Goal: Answer question/provide support: Share knowledge or assist other users

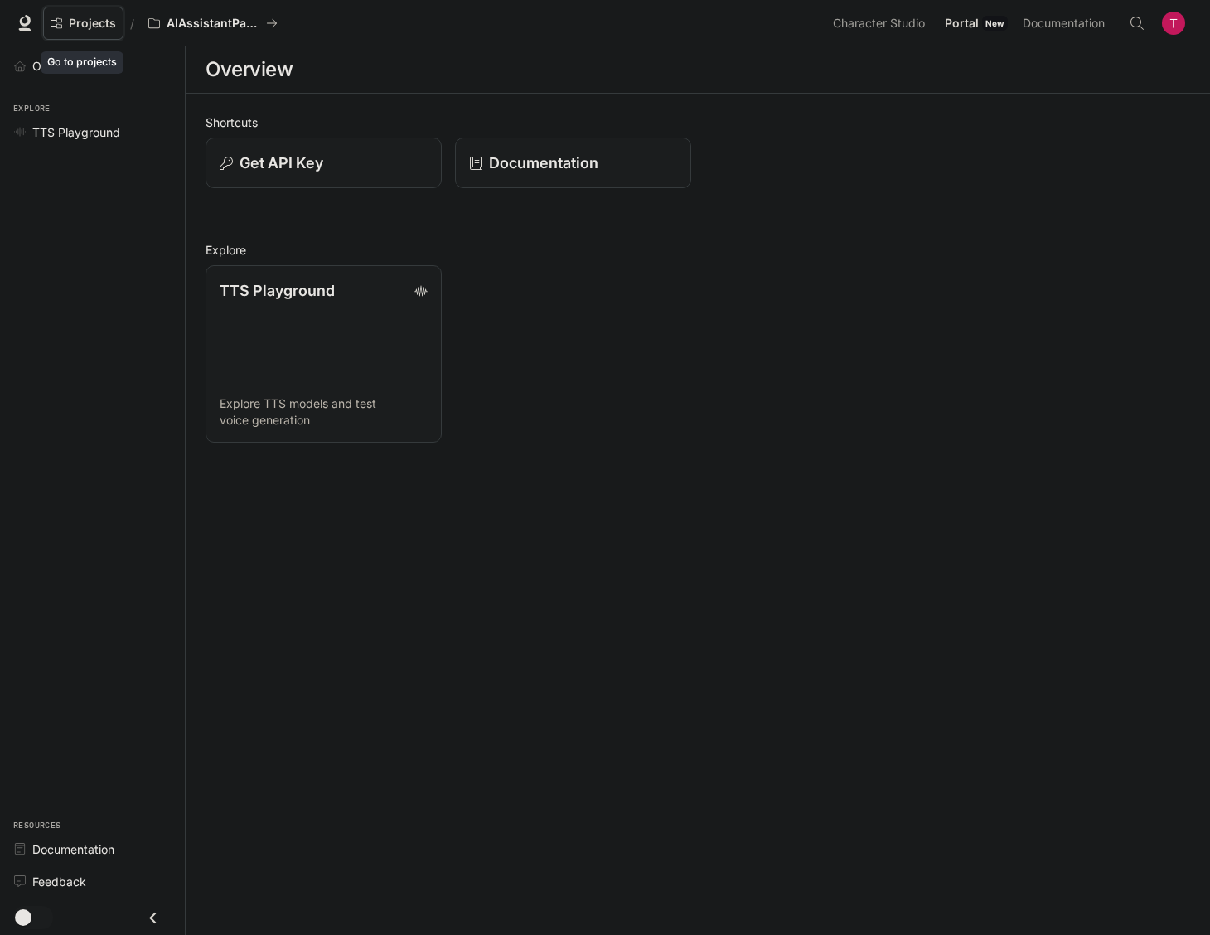
click at [87, 23] on span "Projects" at bounding box center [92, 24] width 47 height 14
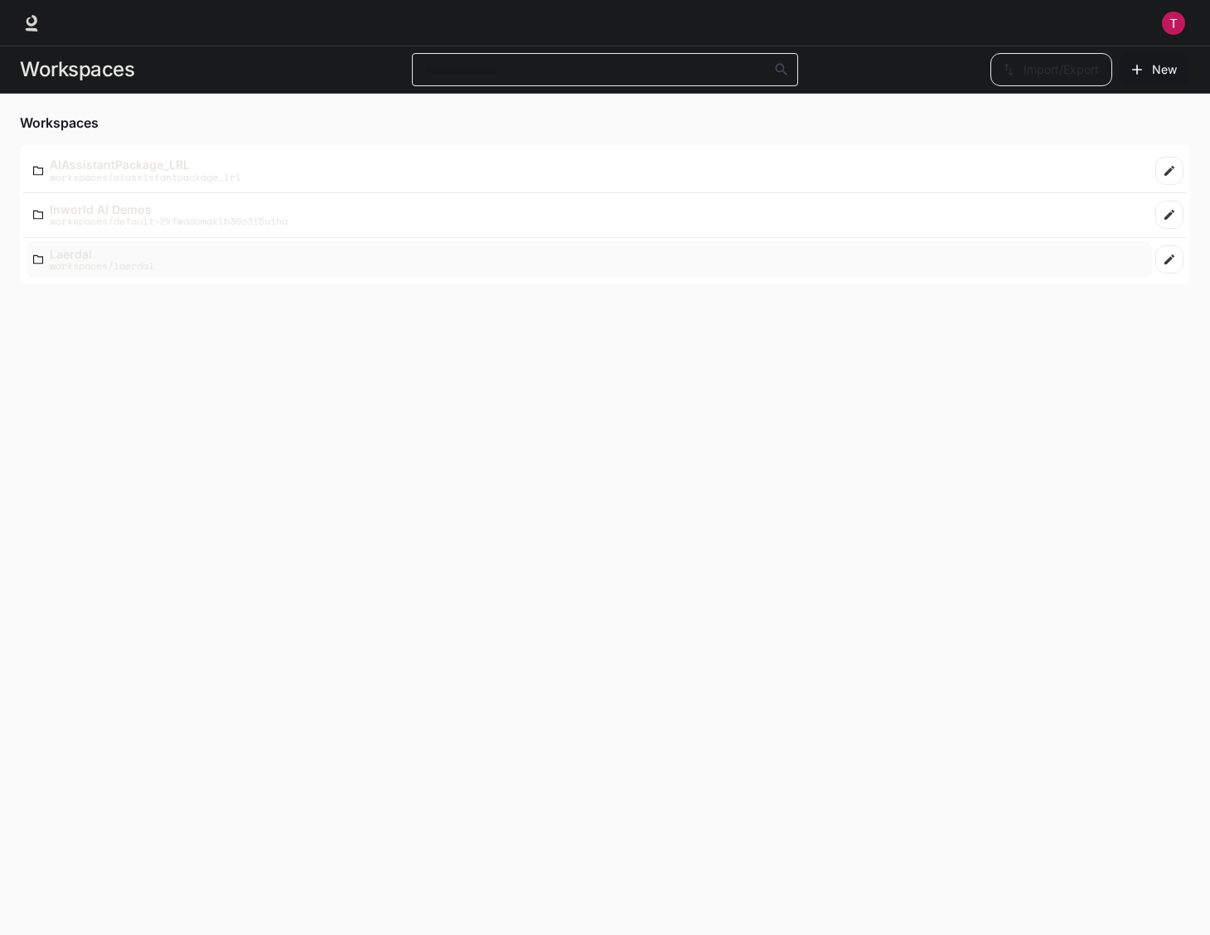
click at [100, 260] on p "workspaces/laerdal" at bounding box center [102, 265] width 104 height 11
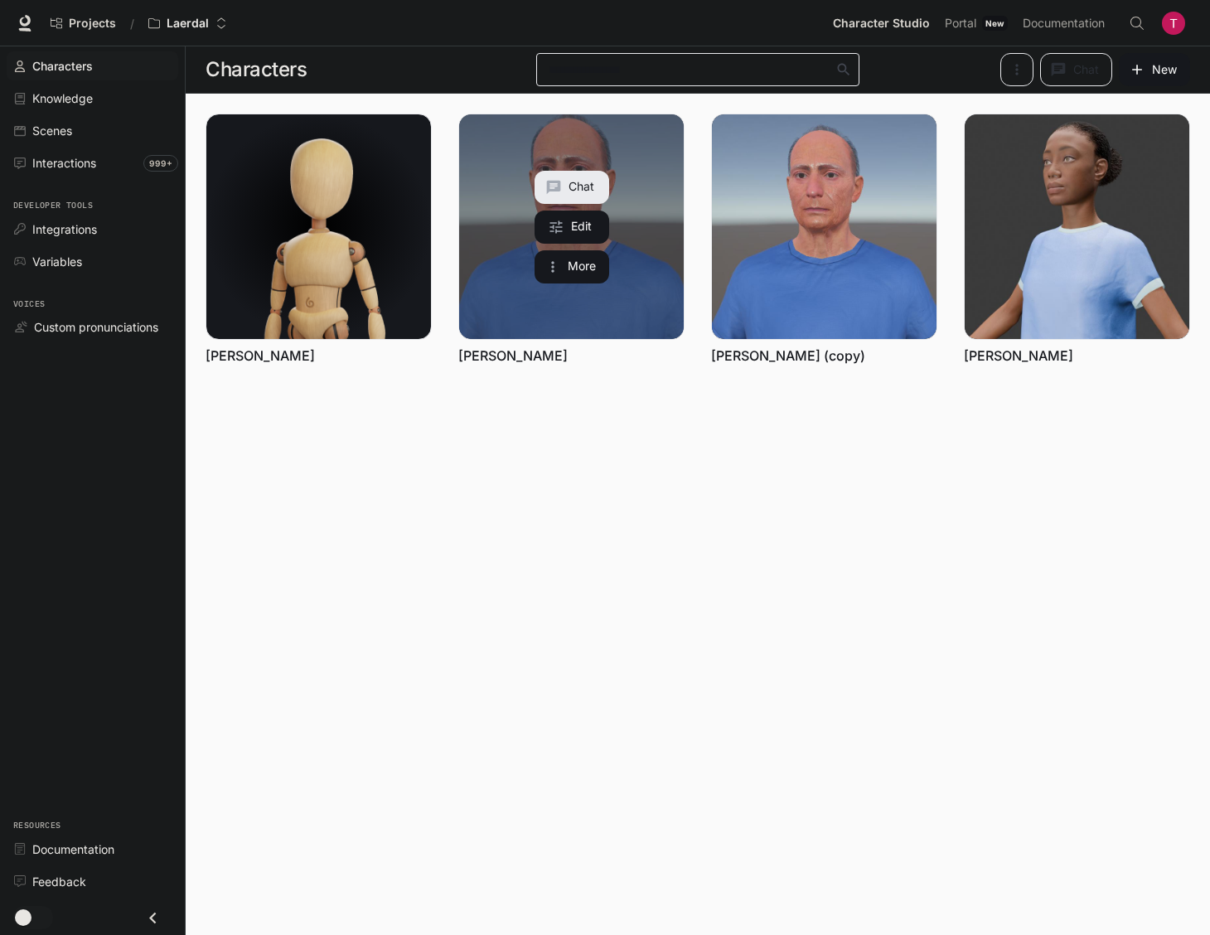
click at [533, 360] on link "[PERSON_NAME]" at bounding box center [512, 355] width 109 height 18
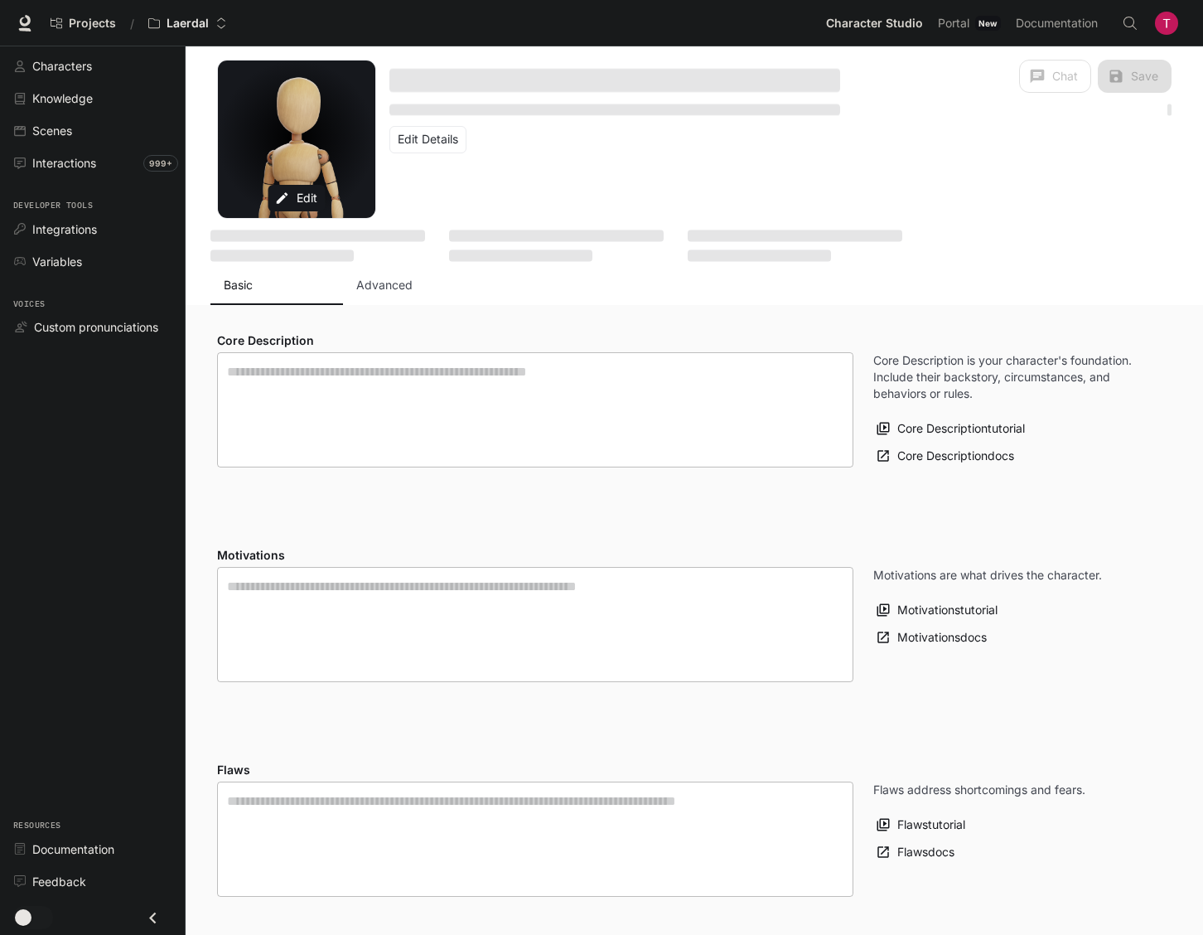
type textarea "**********"
type input "**********"
type textarea "**********"
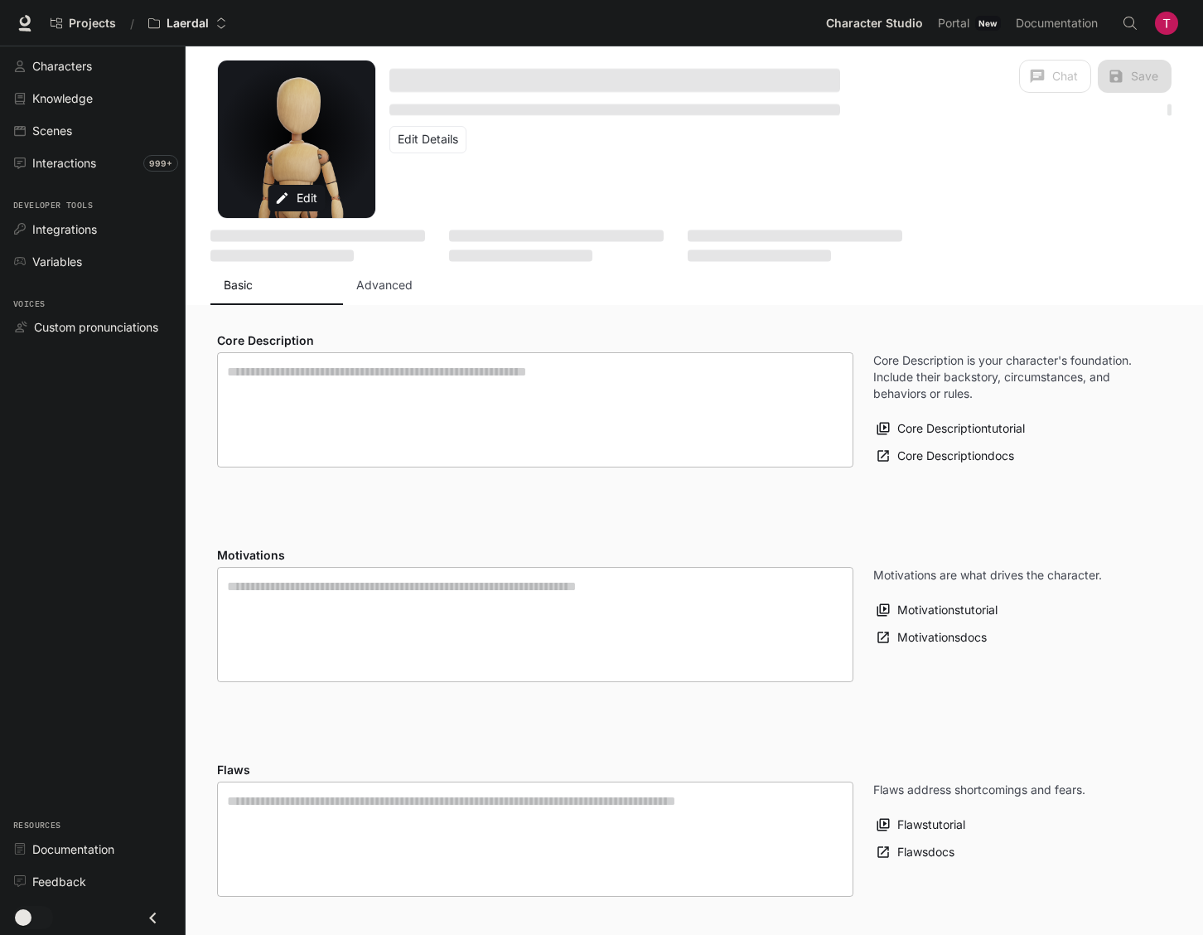
type input "*"
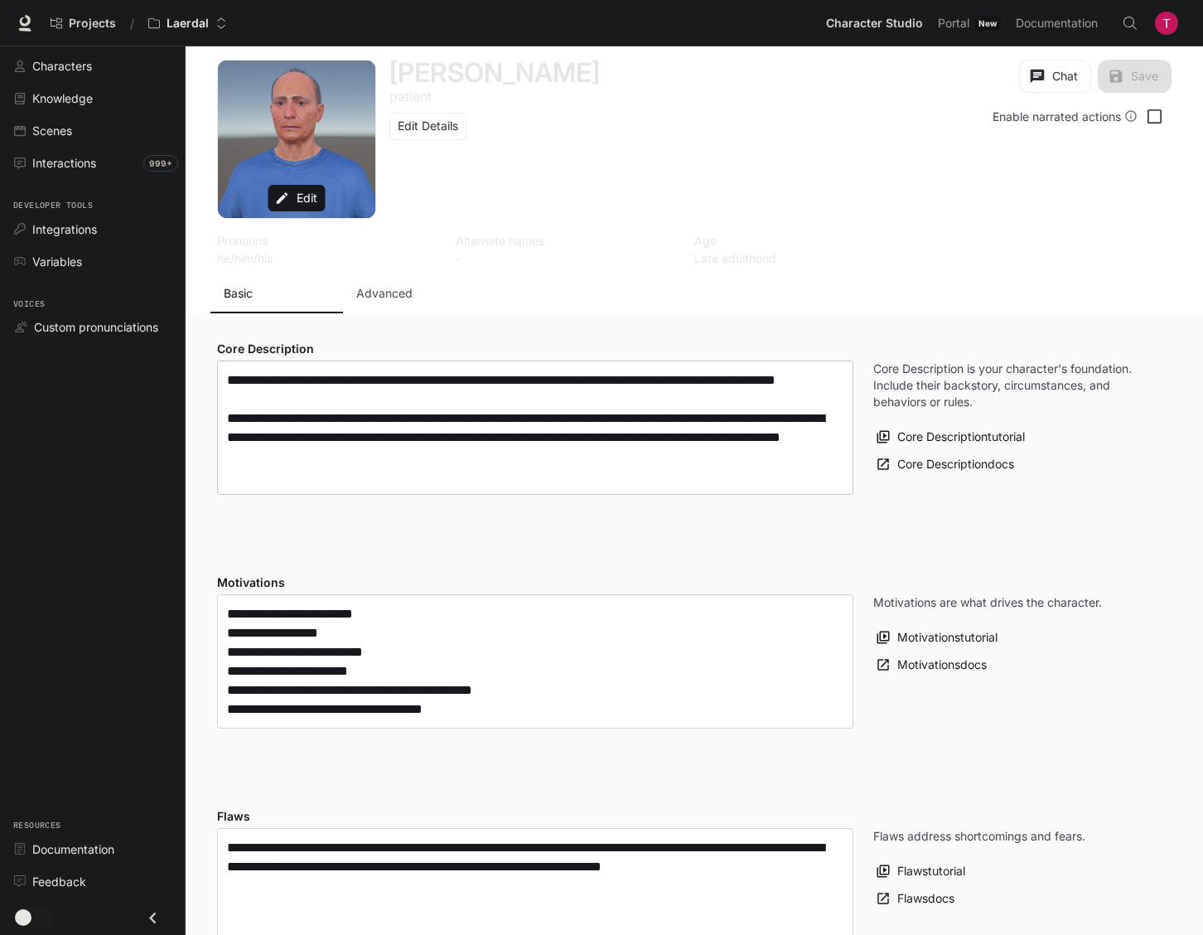
type input "**********"
click at [65, 155] on span "Interactions" at bounding box center [64, 162] width 64 height 17
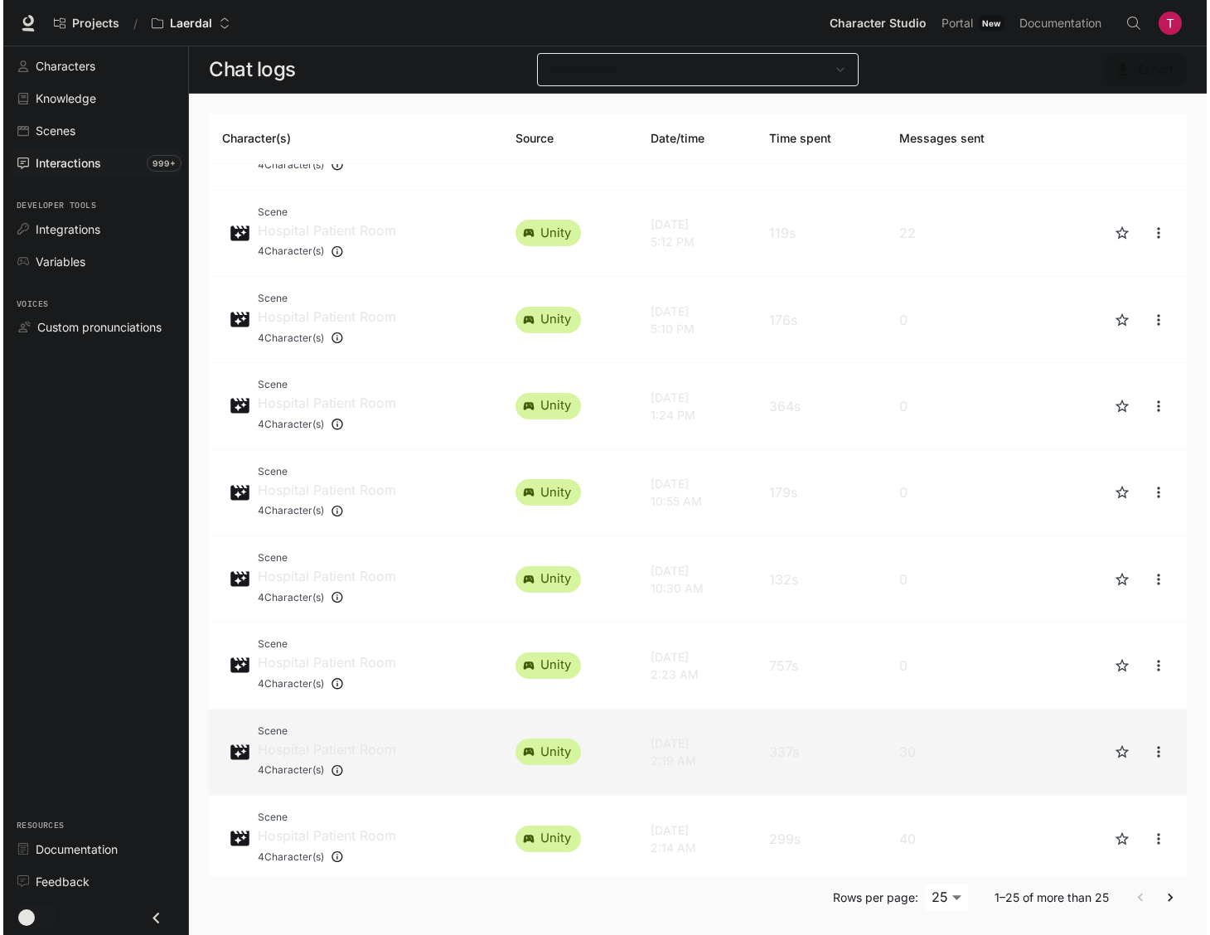
scroll to position [497, 0]
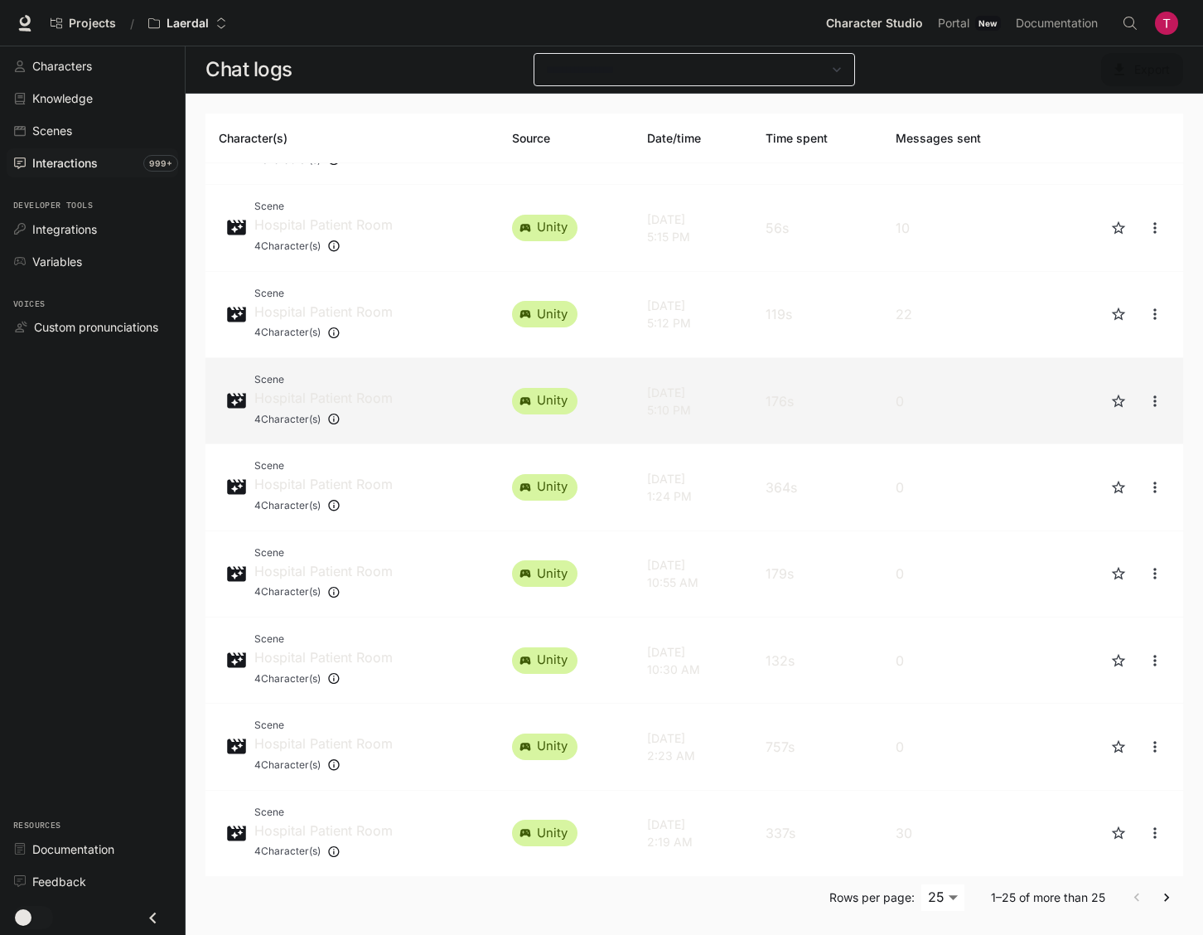
click at [708, 428] on td "Sat, Aug 9, 2025 5:10 PM" at bounding box center [693, 401] width 119 height 86
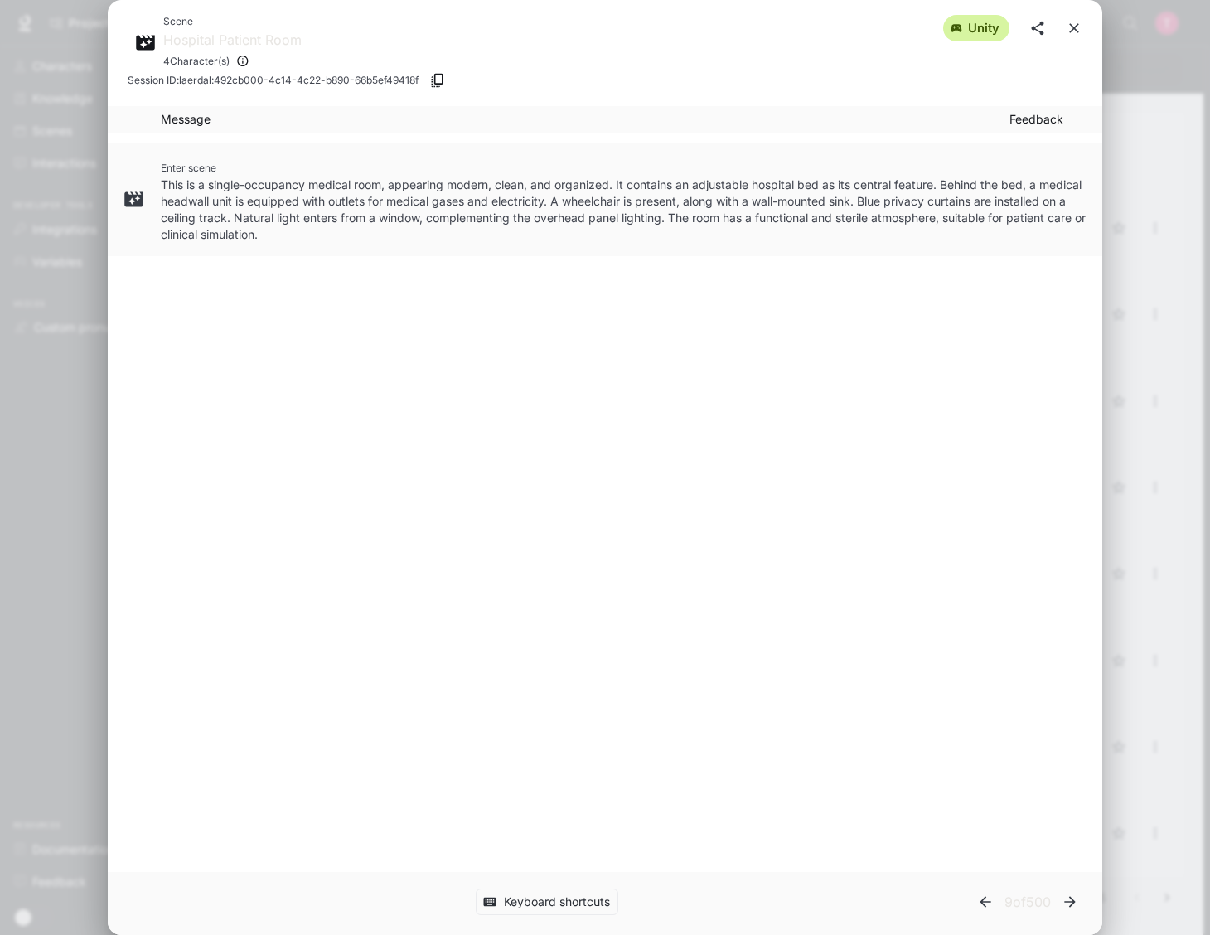
click at [1082, 24] on button "close" at bounding box center [1074, 28] width 30 height 30
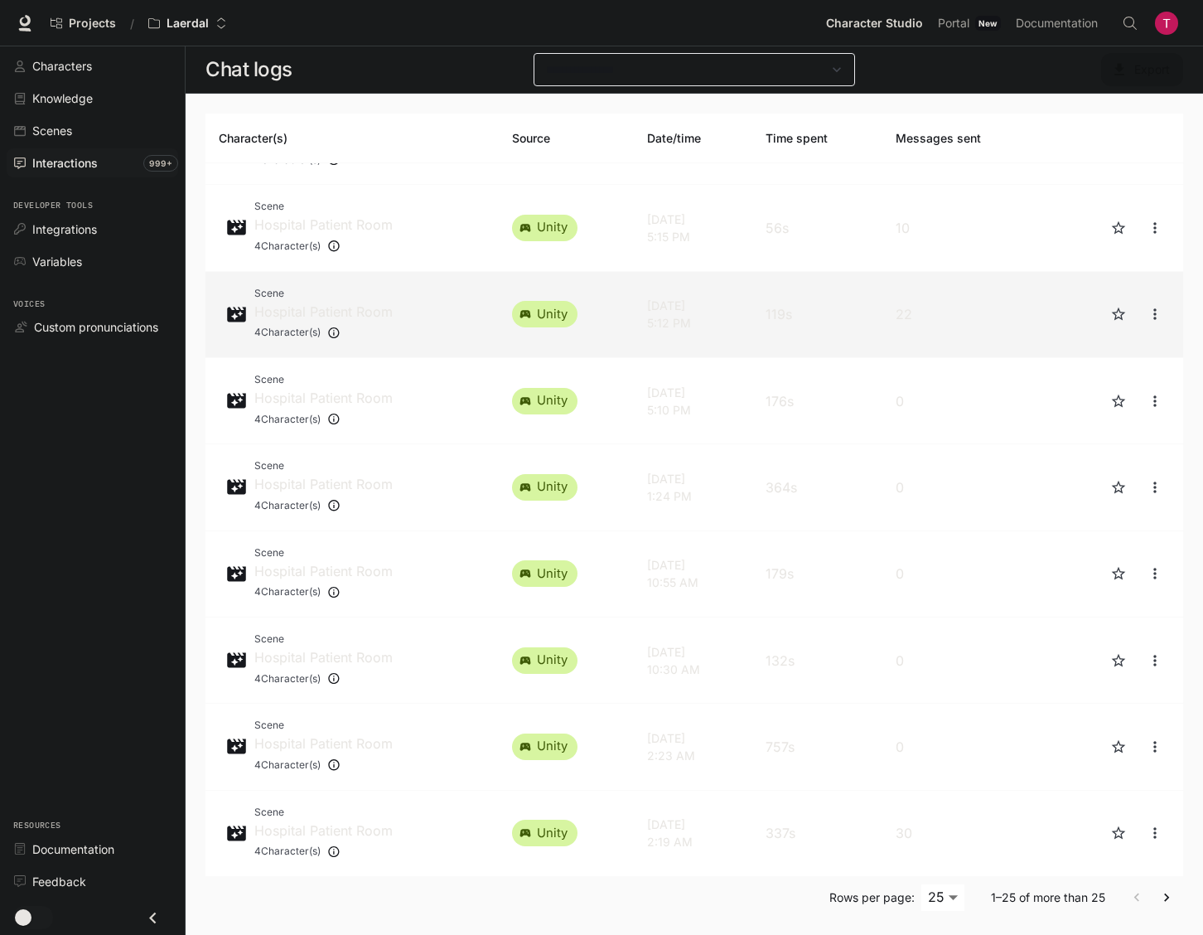
click at [739, 321] on p "5:12 PM" at bounding box center [693, 322] width 92 height 17
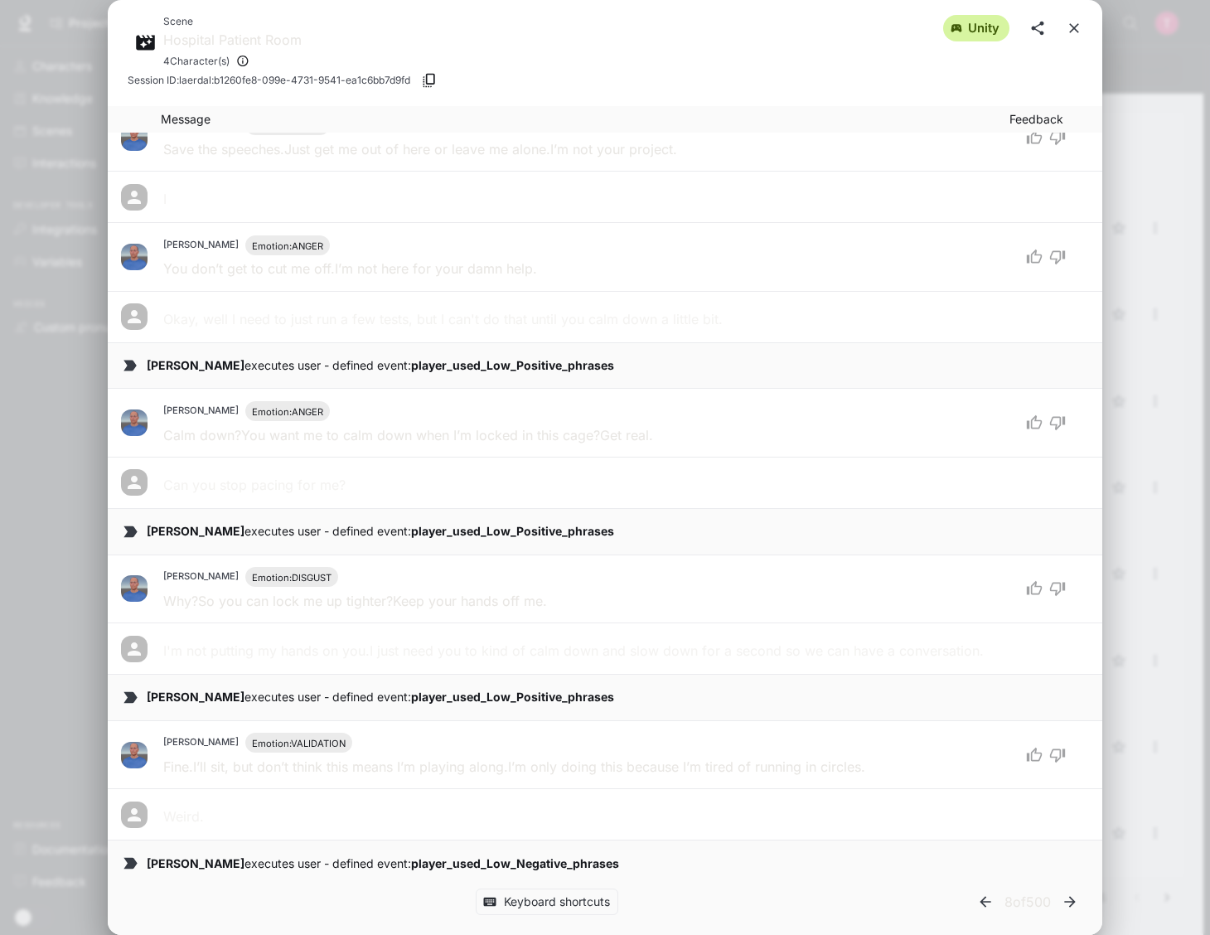
scroll to position [895, 0]
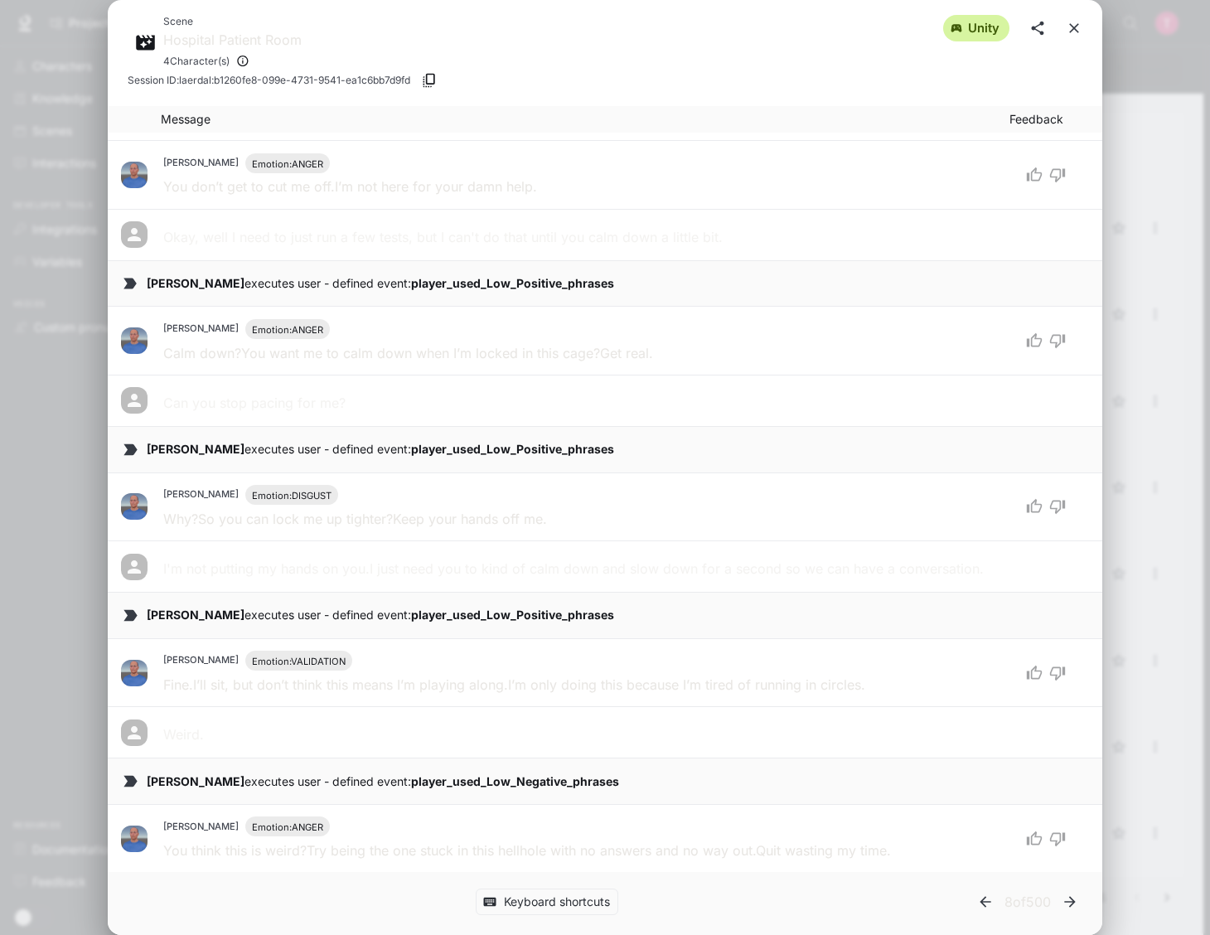
click at [977, 903] on icon "button" at bounding box center [985, 901] width 17 height 17
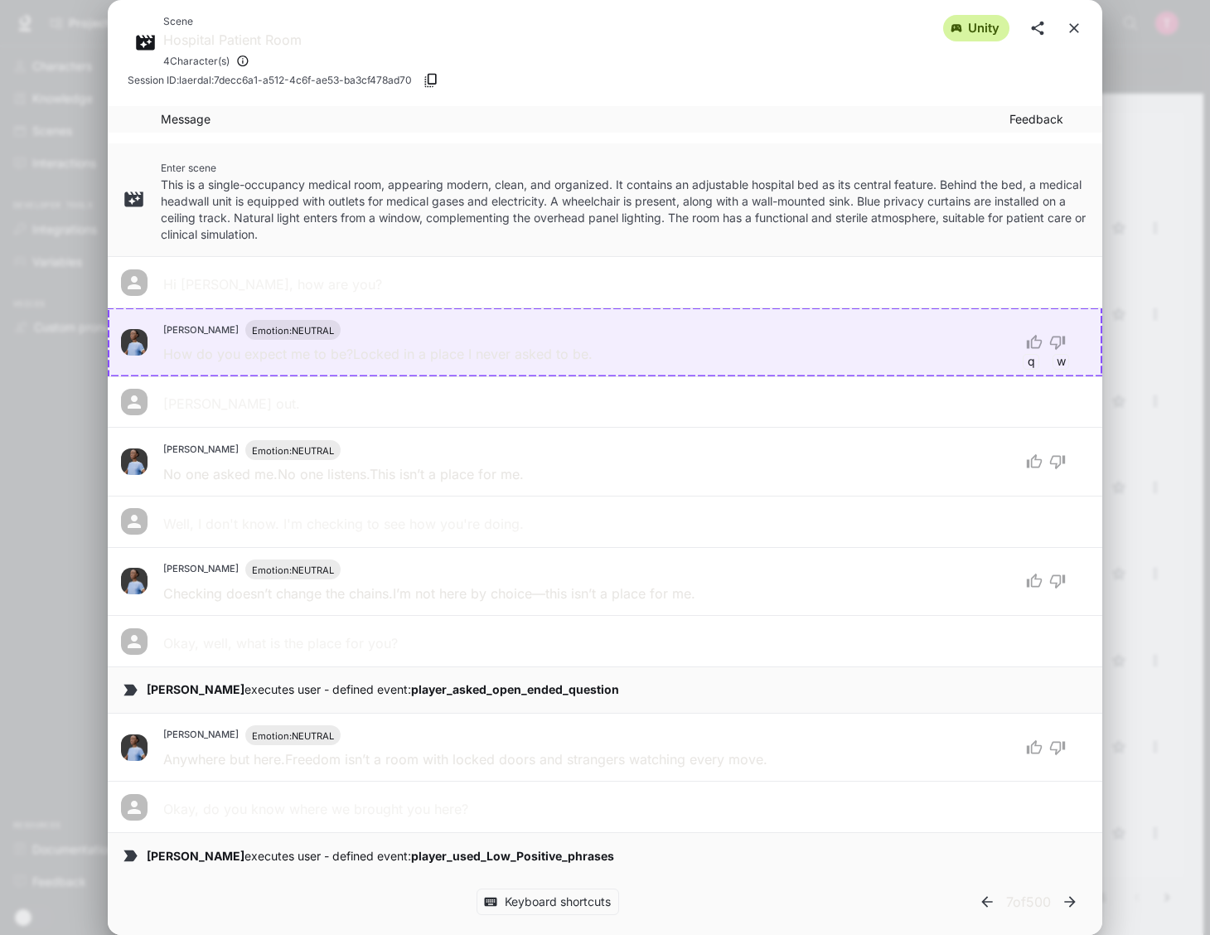
scroll to position [75, 0]
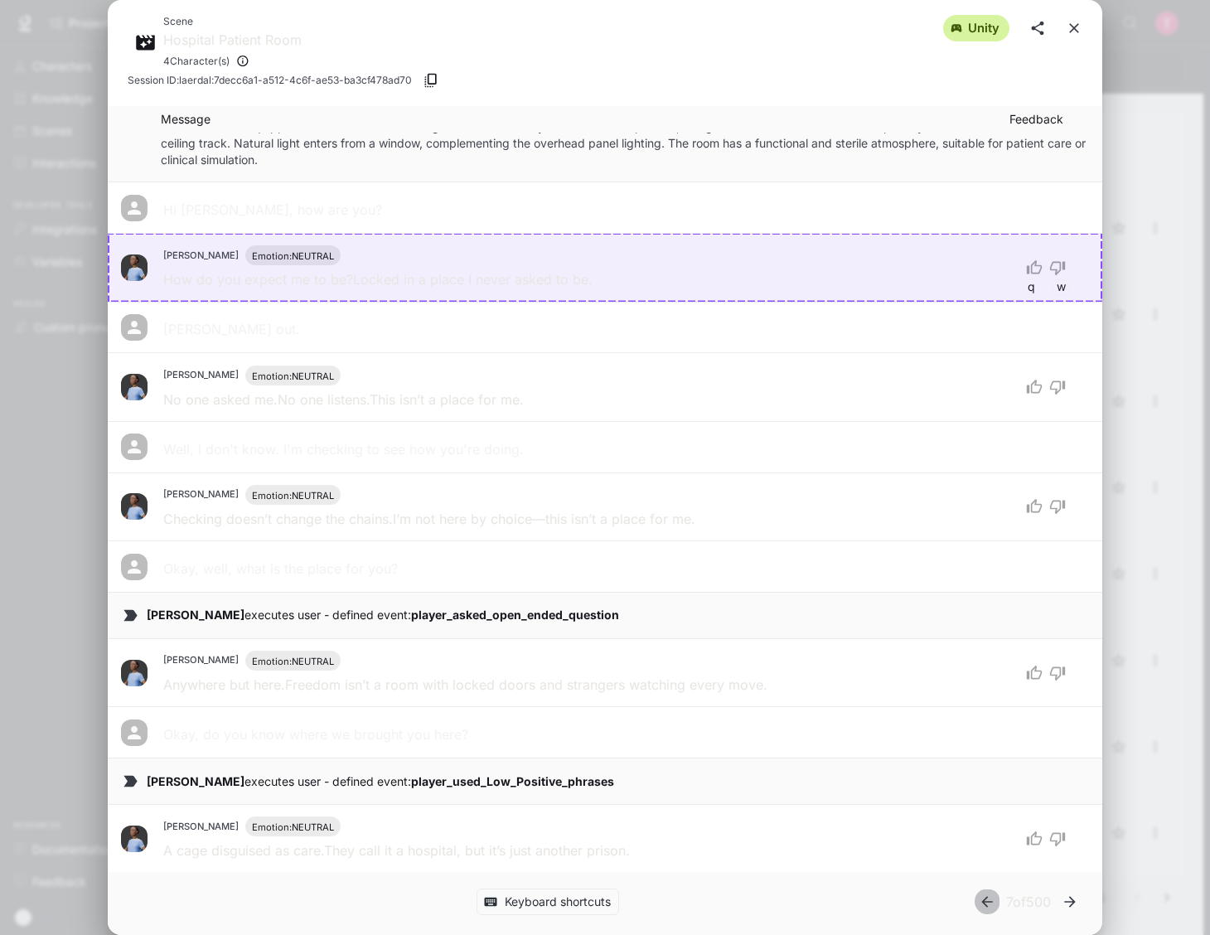
click at [983, 898] on icon "button" at bounding box center [987, 901] width 17 height 17
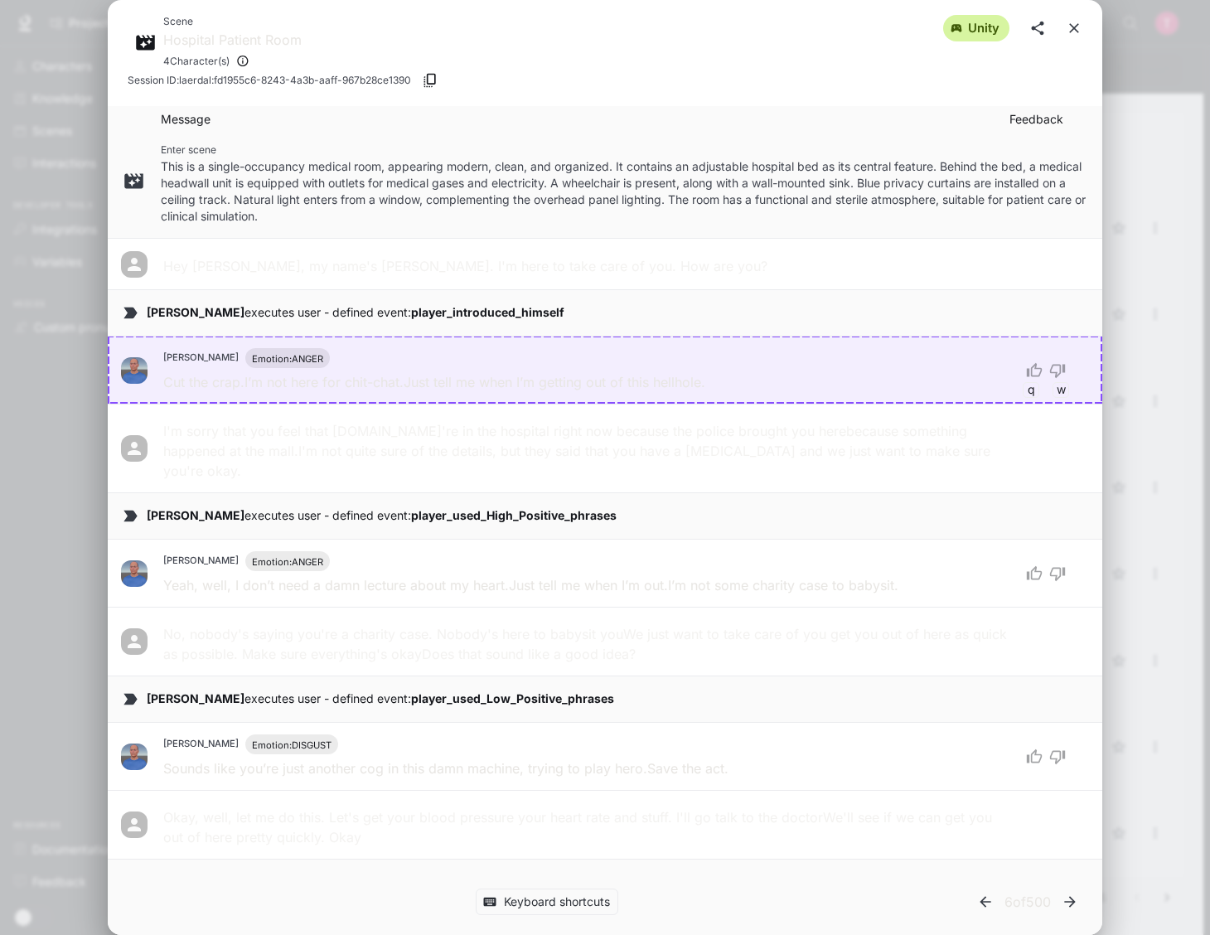
scroll to position [17, 0]
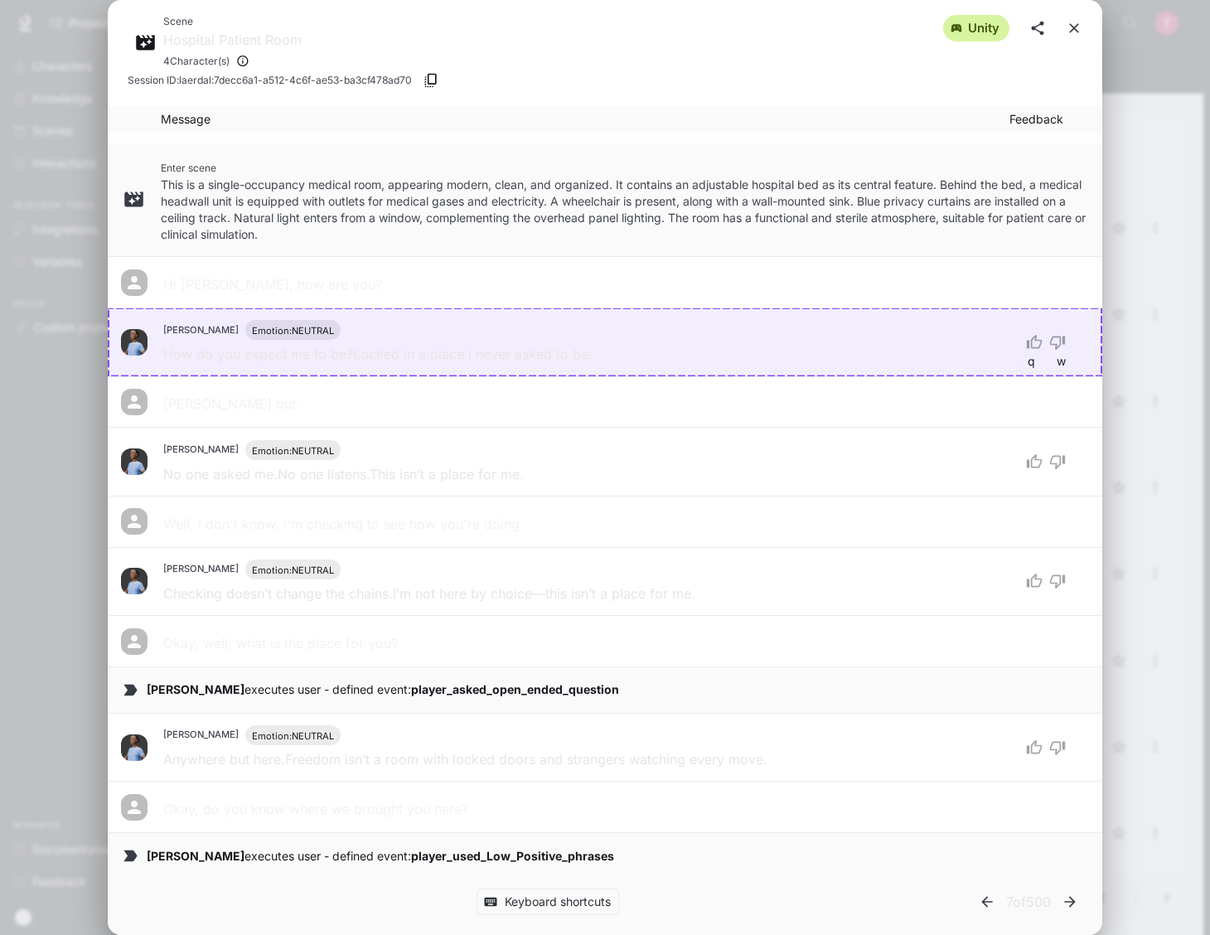
click at [981, 897] on icon "button" at bounding box center [987, 901] width 17 height 17
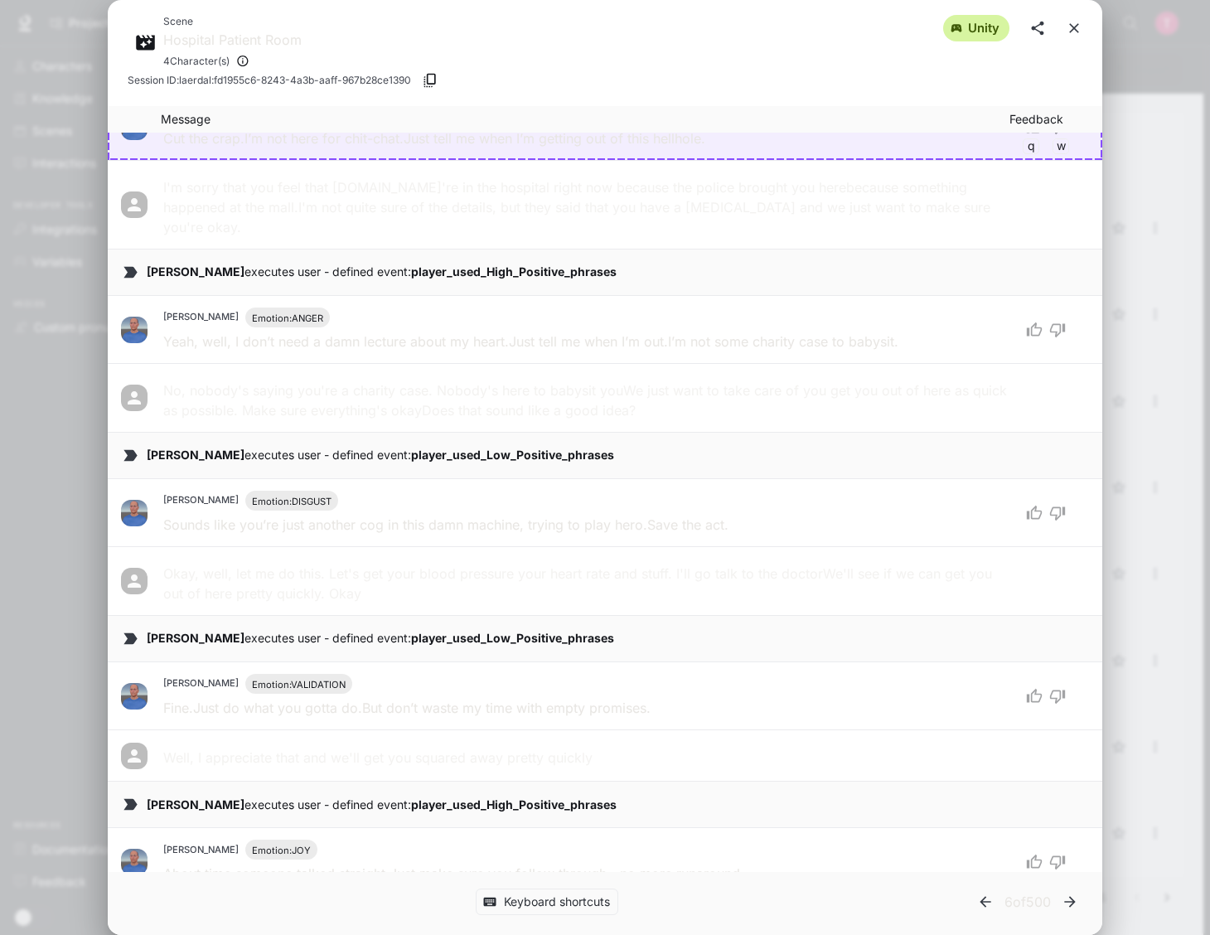
scroll to position [265, 0]
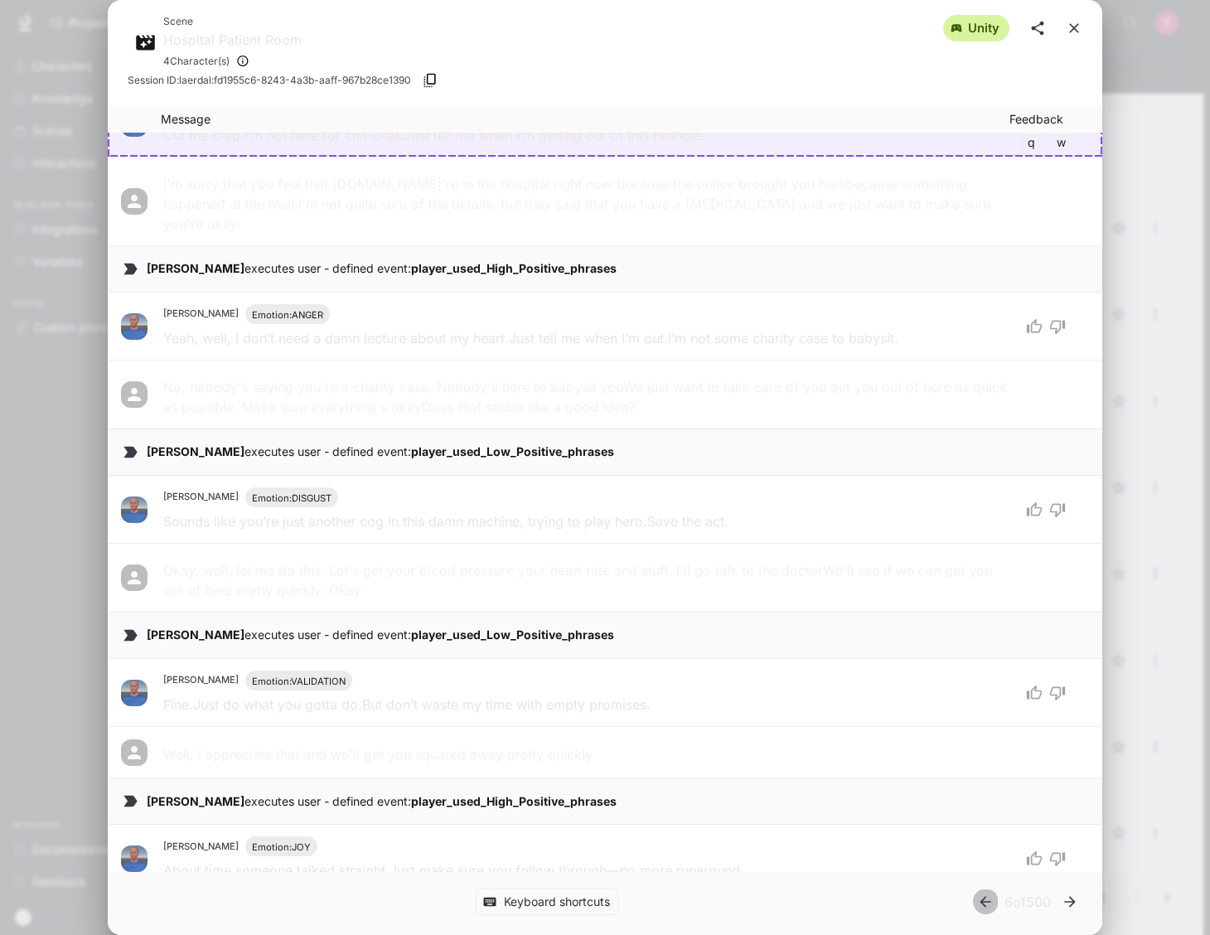
click at [980, 908] on icon "button" at bounding box center [985, 901] width 17 height 17
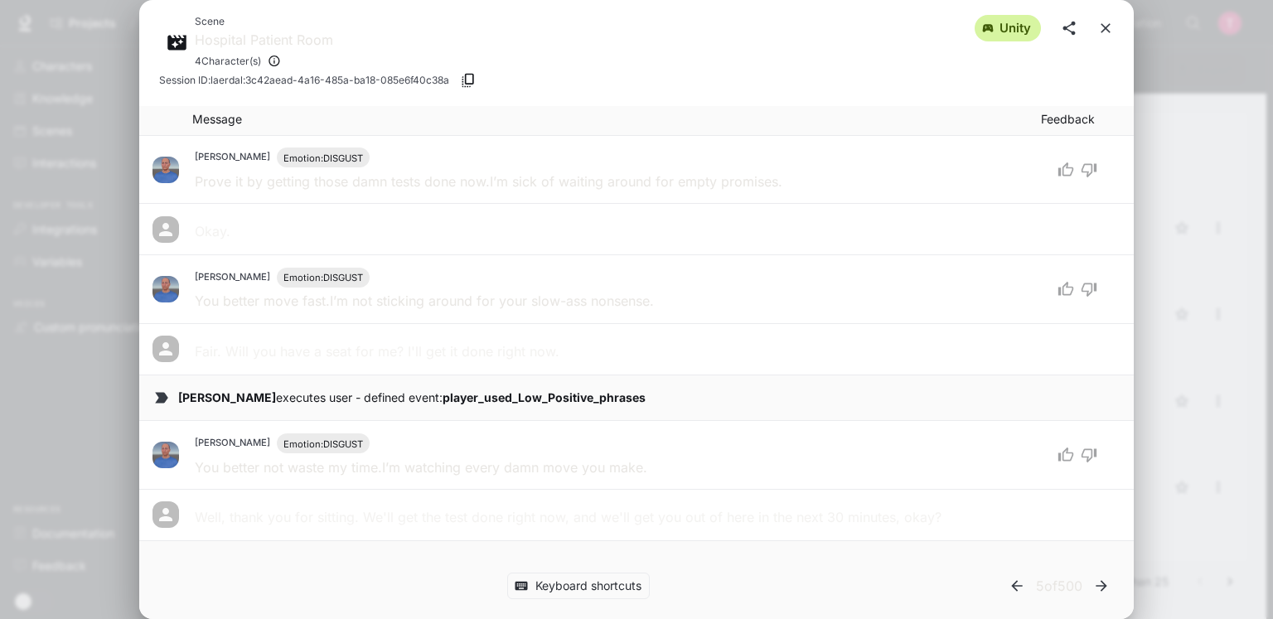
scroll to position [2725, 0]
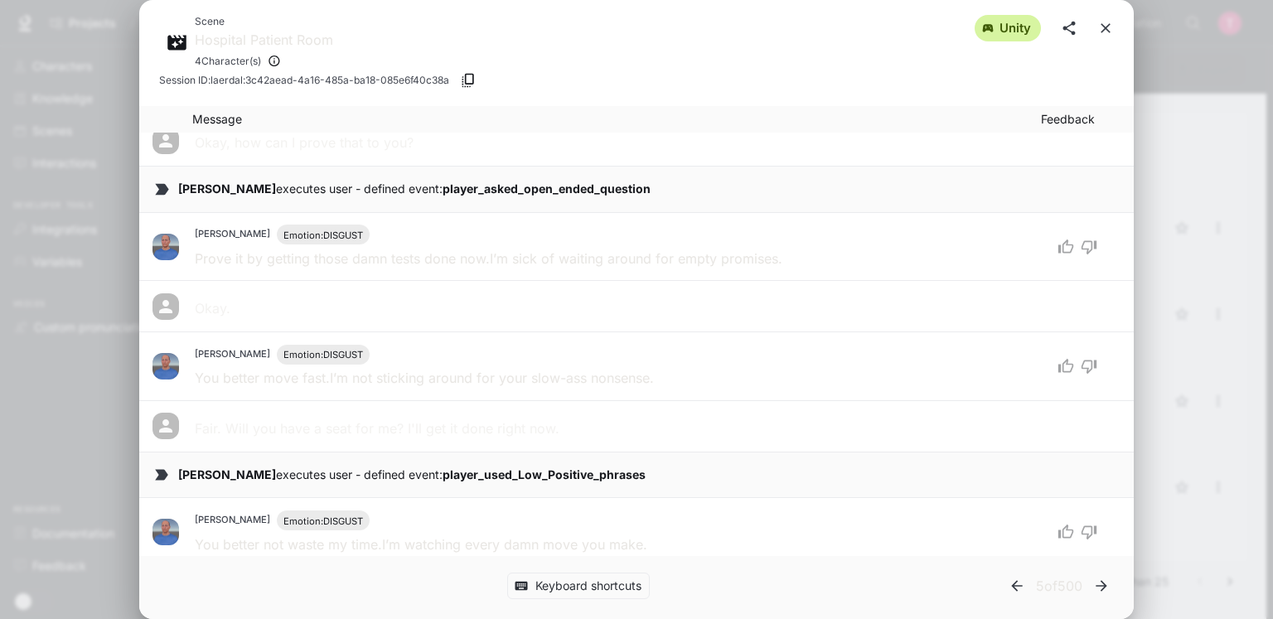
click at [1014, 582] on icon "button" at bounding box center [1017, 586] width 17 height 17
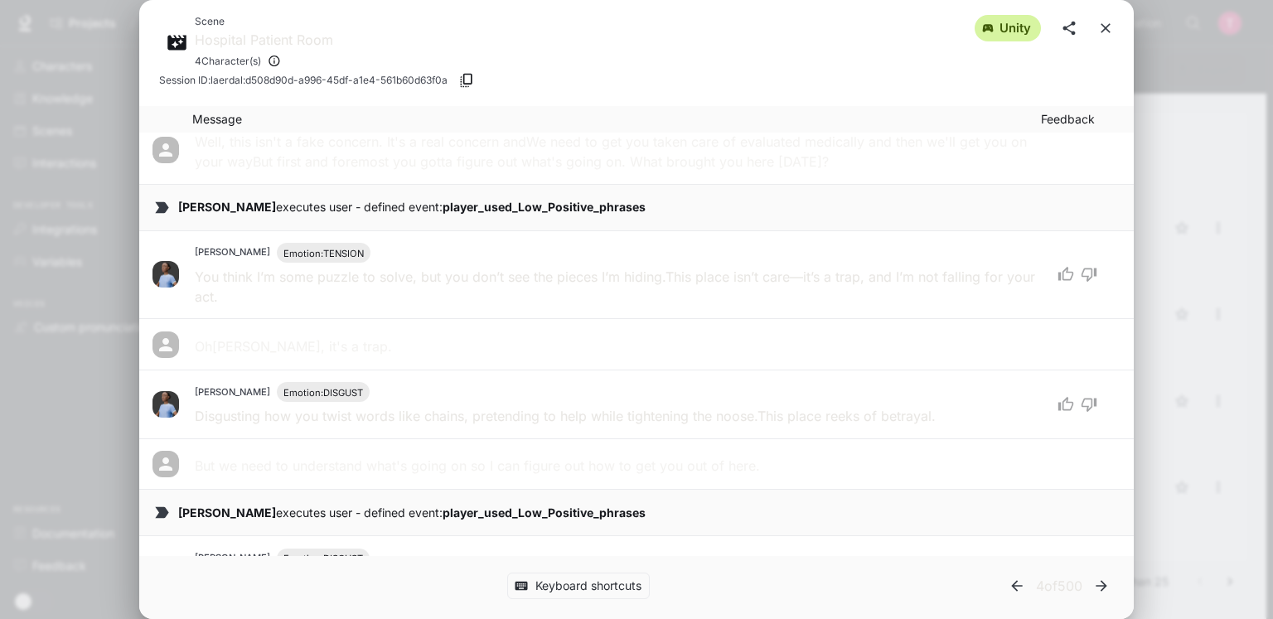
scroll to position [1005, 0]
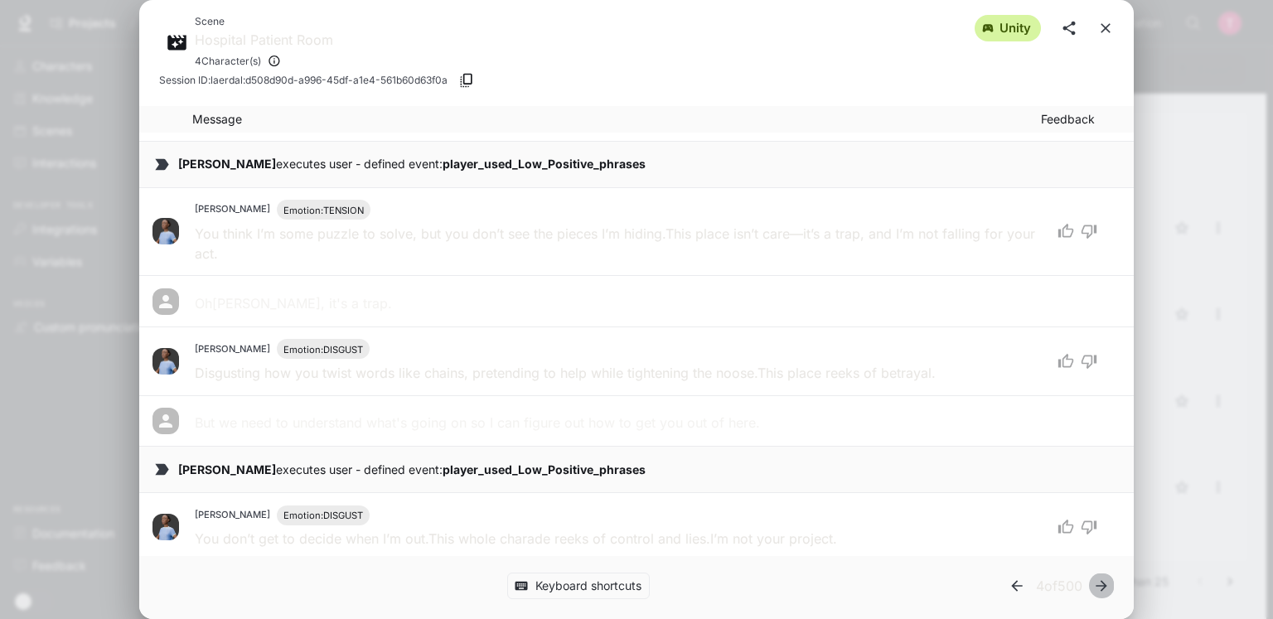
click at [1100, 588] on icon "button" at bounding box center [1101, 586] width 17 height 17
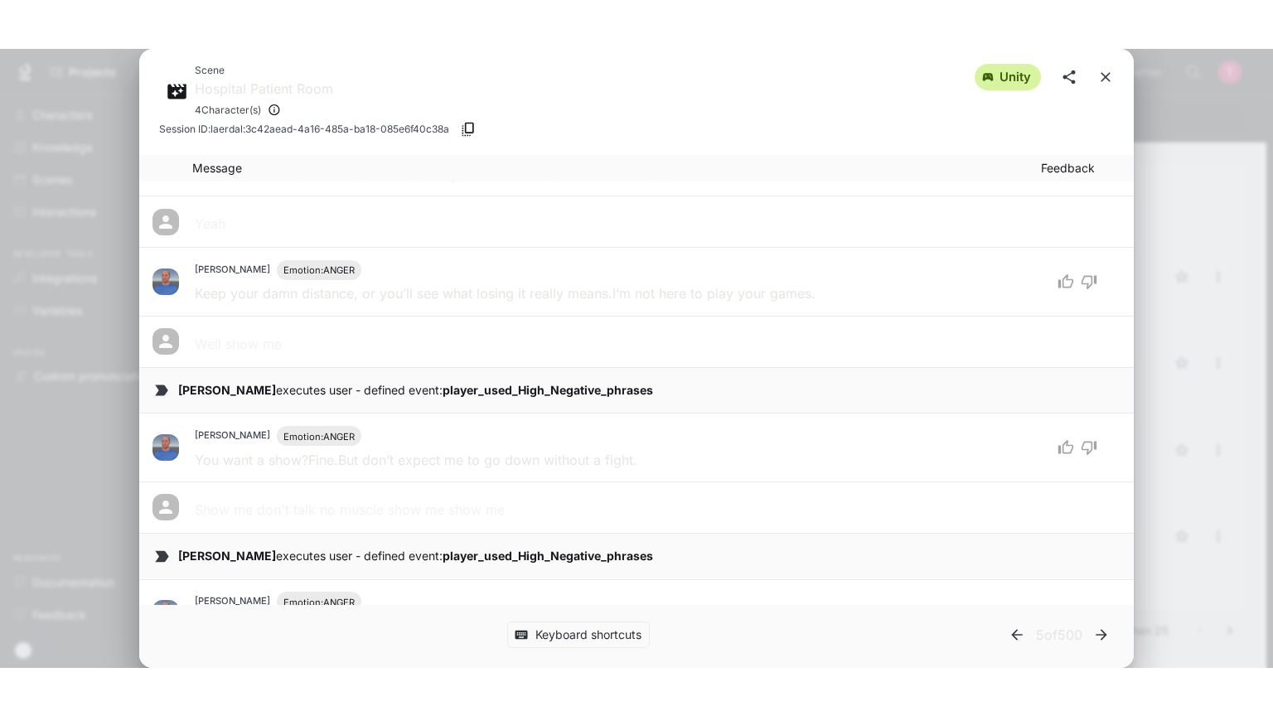
scroll to position [1741, 0]
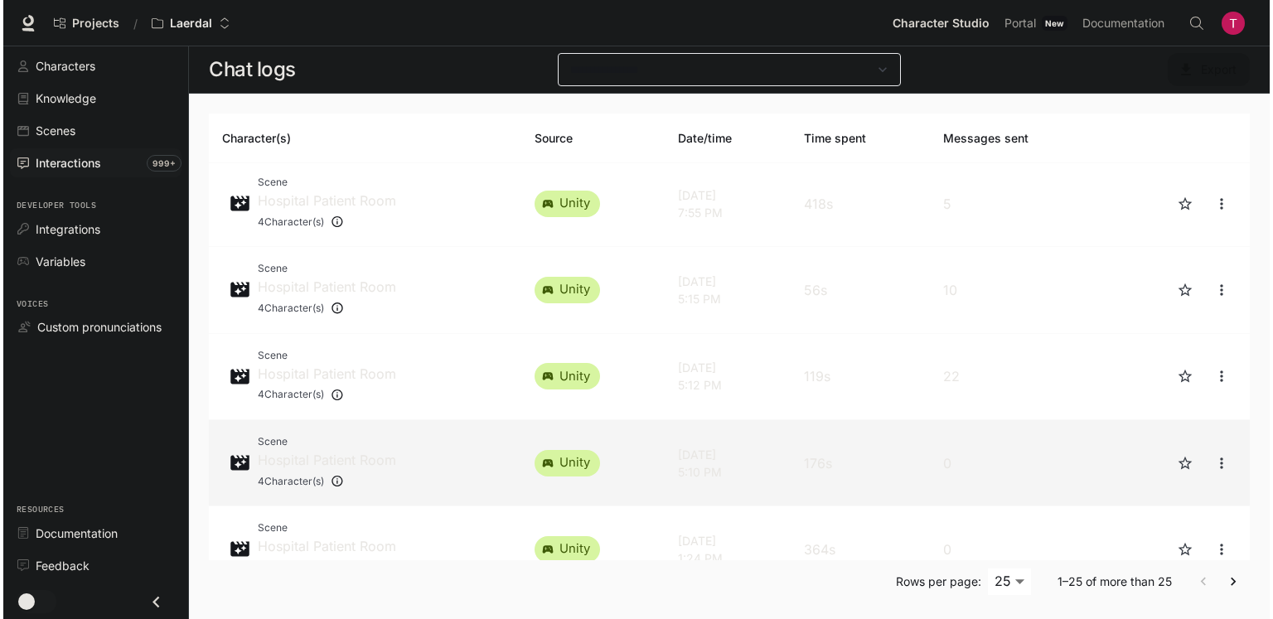
scroll to position [497, 0]
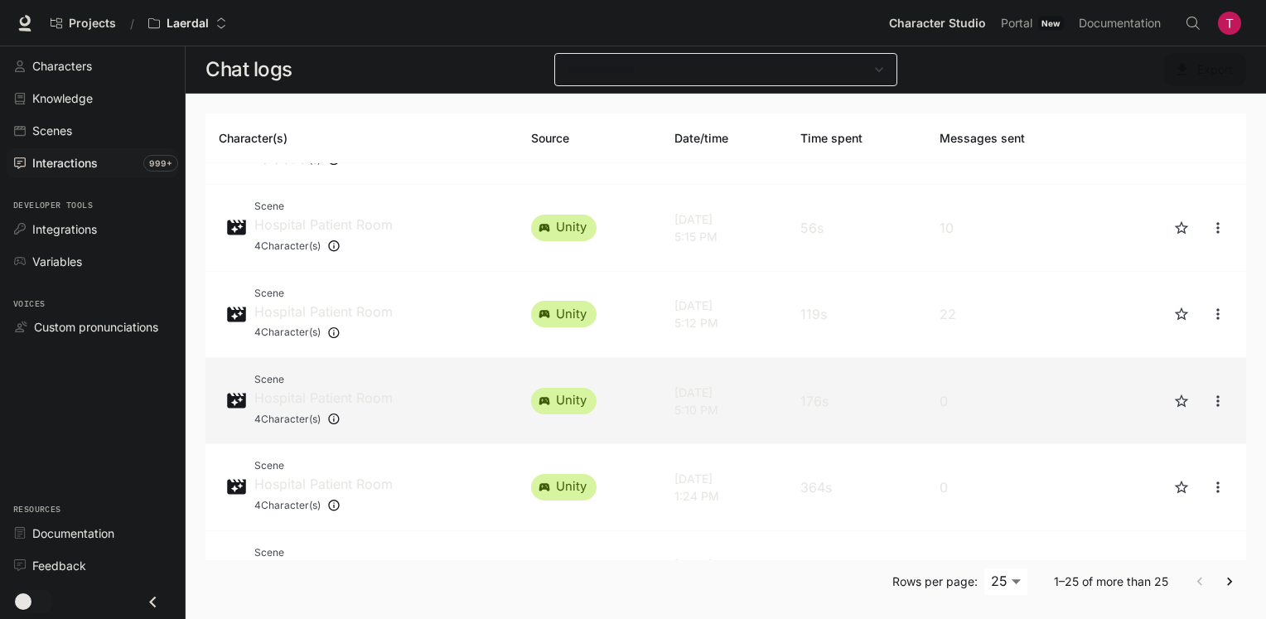
click at [753, 423] on td "Sat, Aug 9, 2025 5:10 PM" at bounding box center [724, 401] width 126 height 86
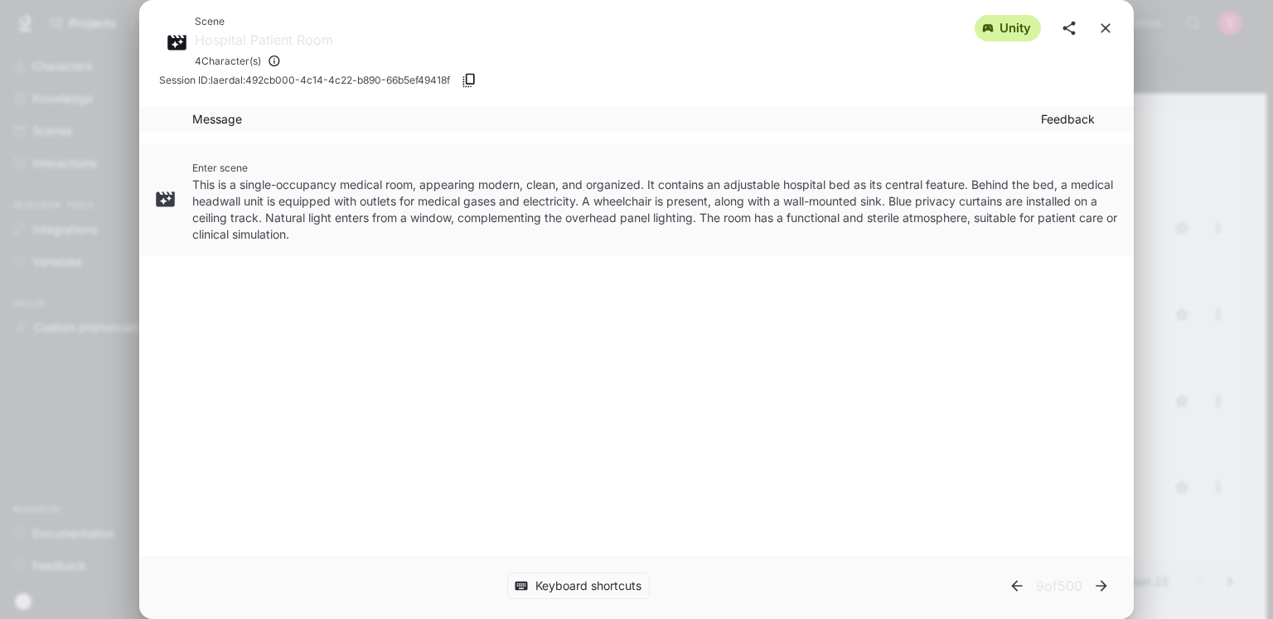
click at [1011, 588] on icon "button" at bounding box center [1017, 586] width 17 height 17
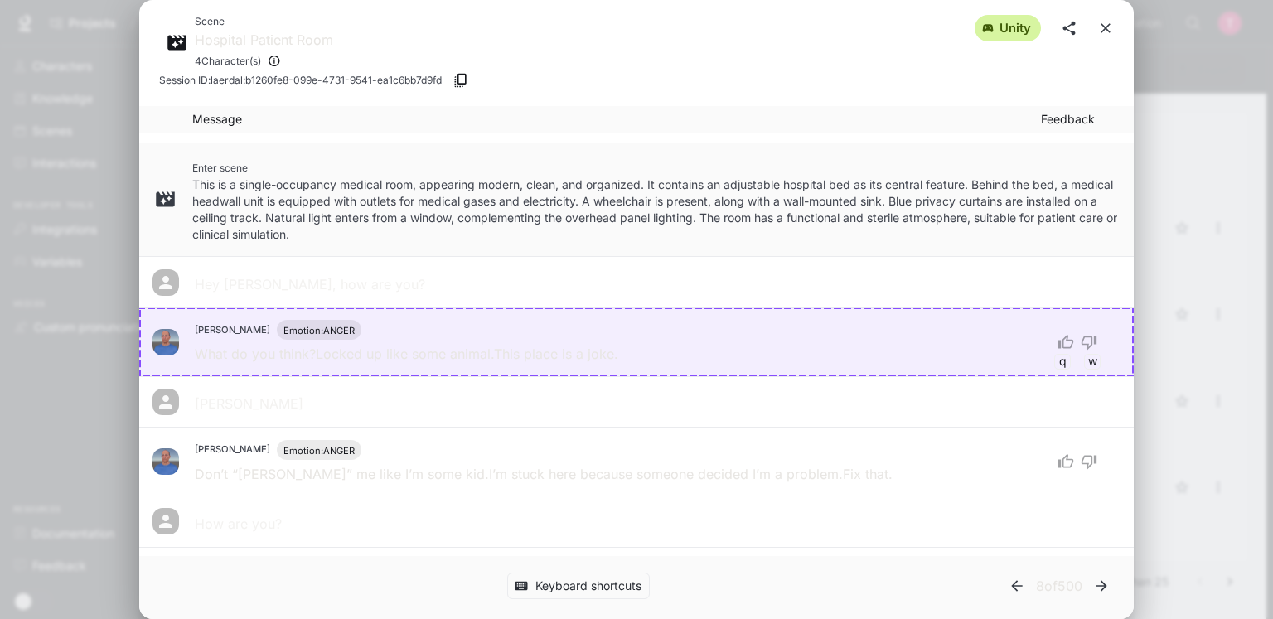
scroll to position [166, 0]
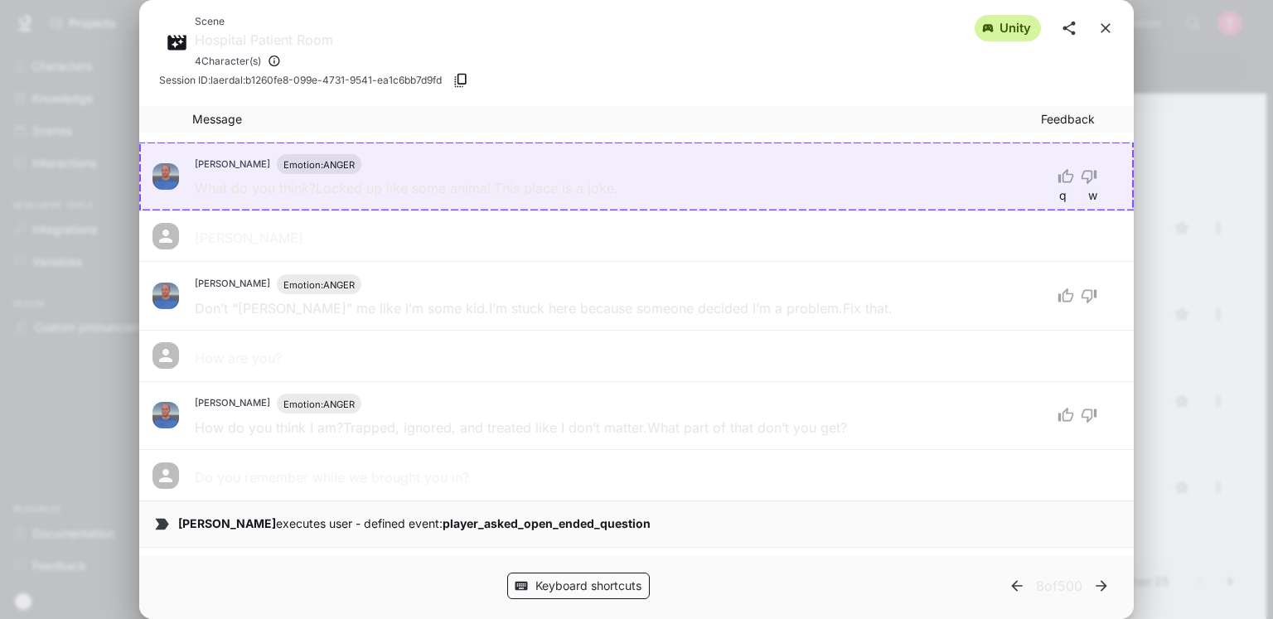
click at [597, 586] on button "Keyboard shortcuts" at bounding box center [578, 586] width 143 height 27
click at [724, 581] on div "Keyboard shortcuts Move between messages Move between conversations q w Like / …" at bounding box center [578, 586] width 839 height 27
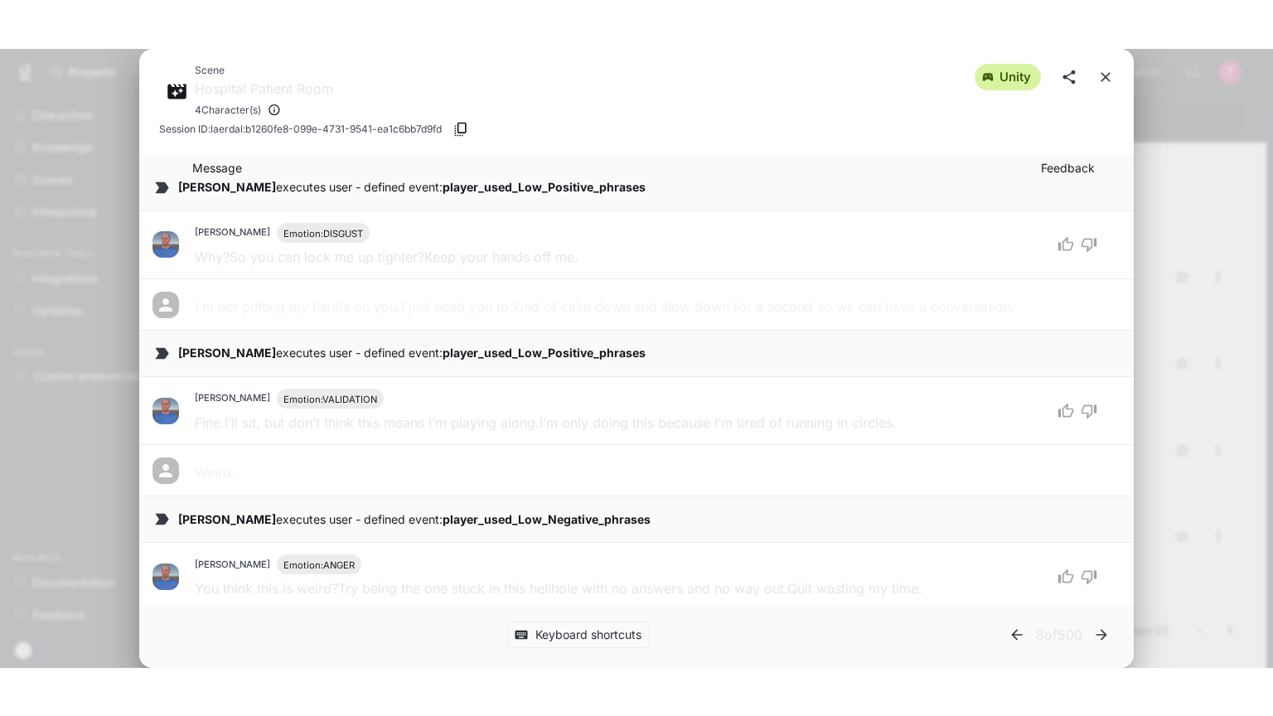
scroll to position [1207, 0]
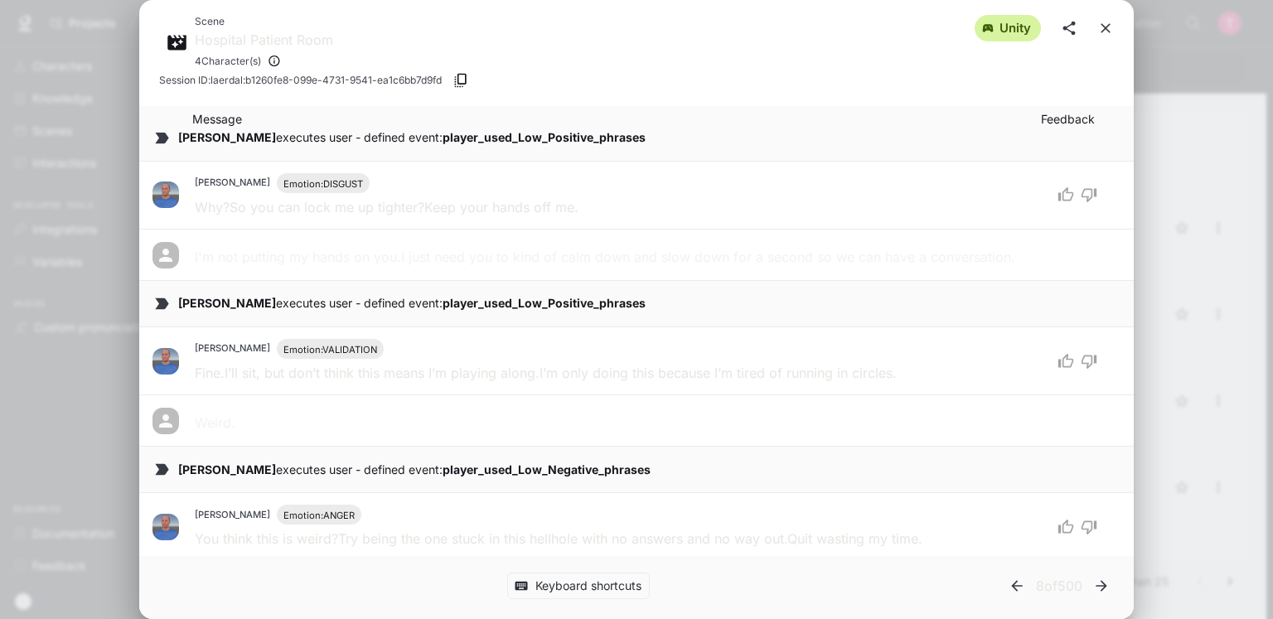
click at [1063, 58] on div "Scene Hospital Patient Room 4 Character(s) unity" at bounding box center [636, 42] width 955 height 59
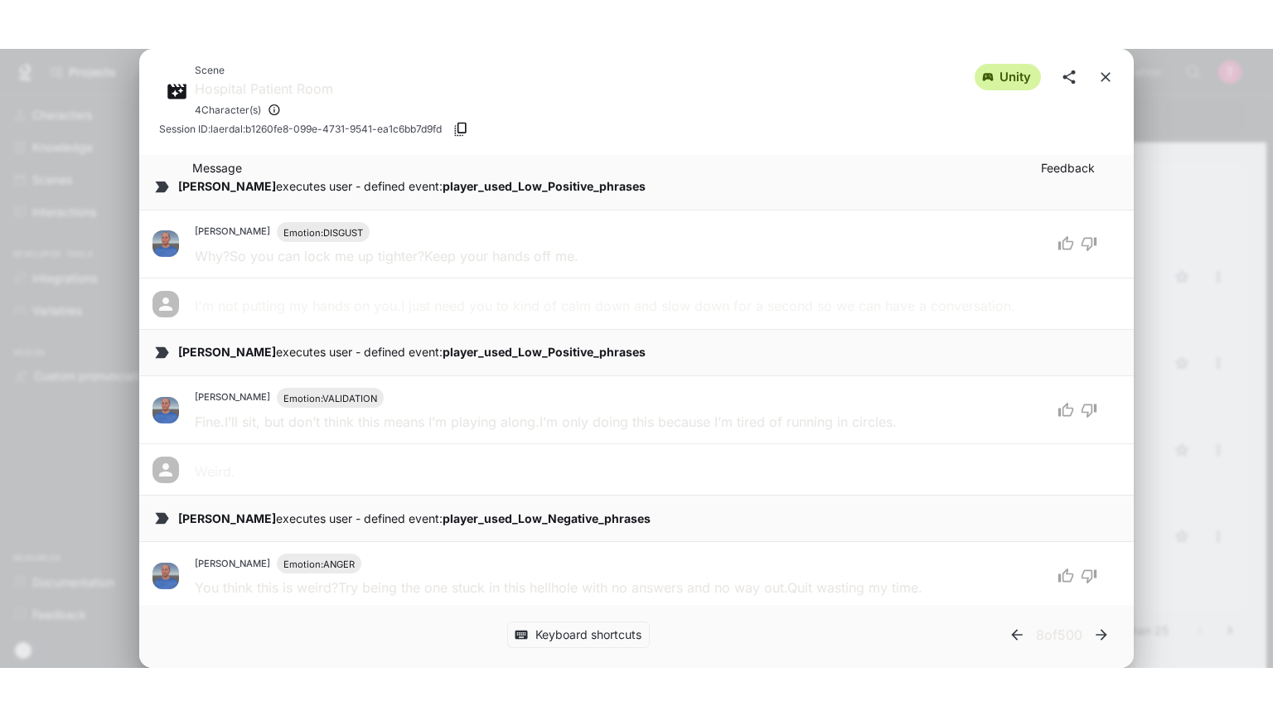
scroll to position [1110, 0]
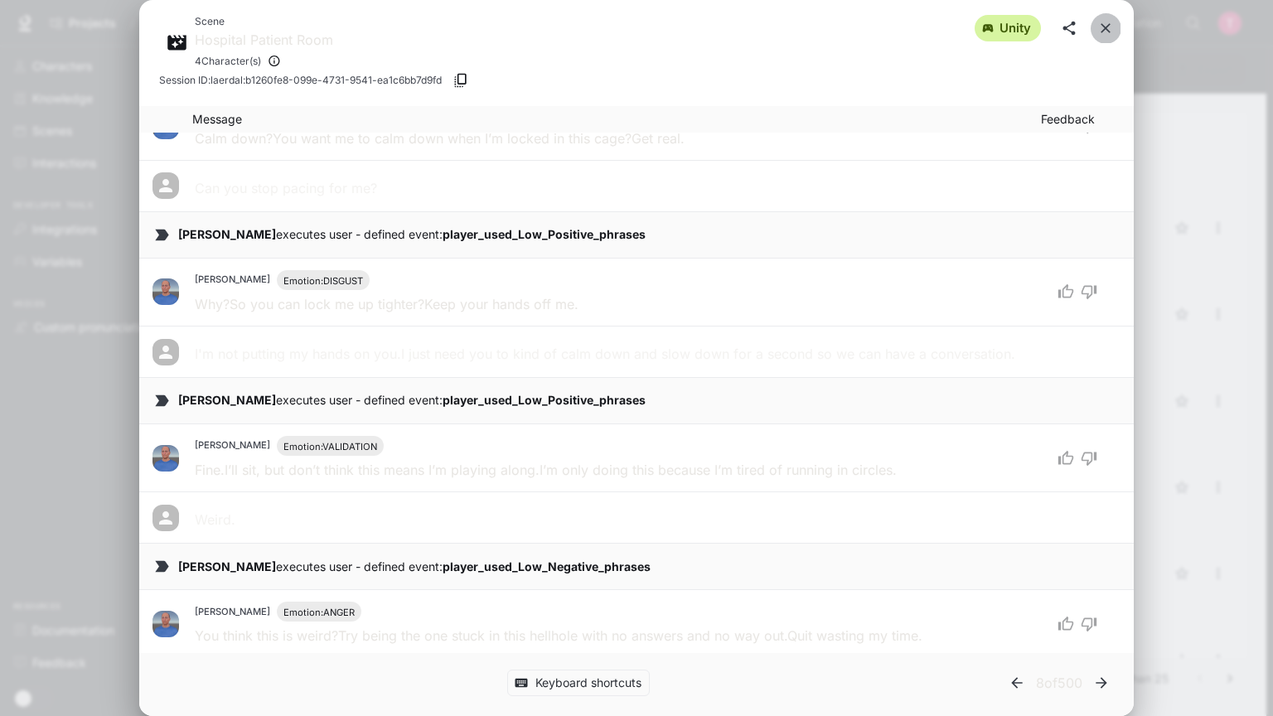
click at [1111, 19] on button "close" at bounding box center [1106, 28] width 30 height 30
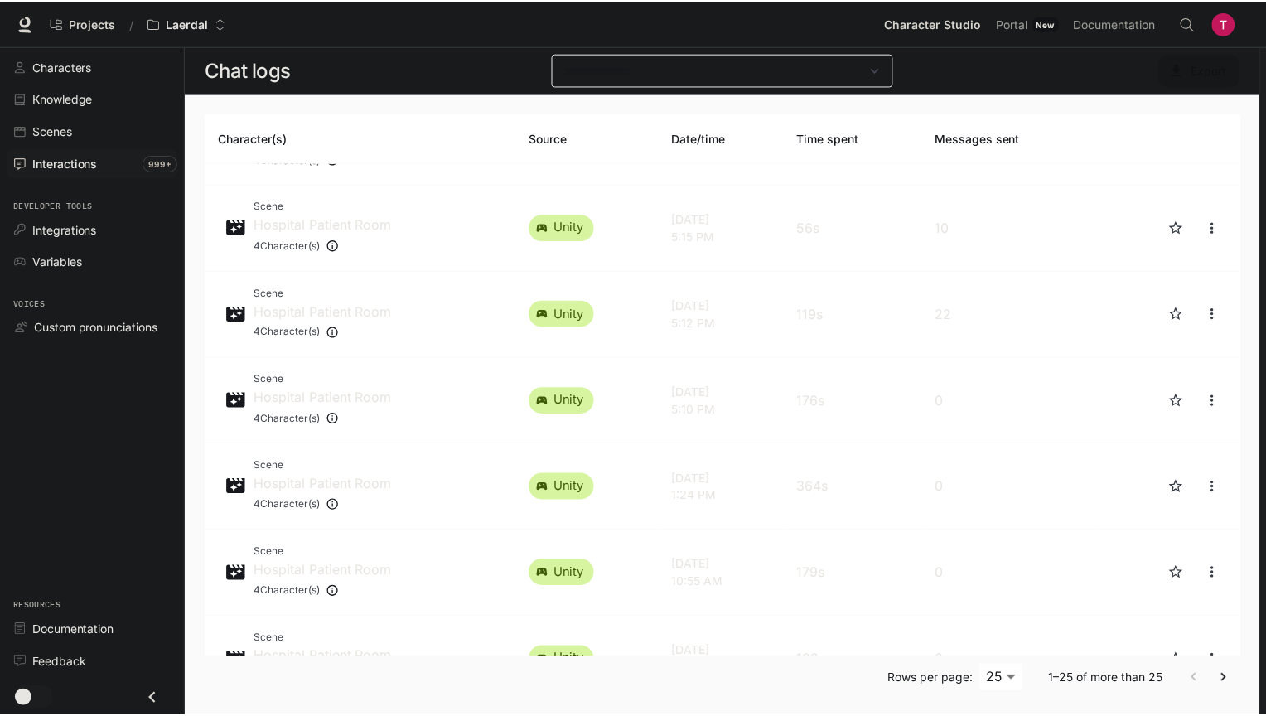
scroll to position [36, 0]
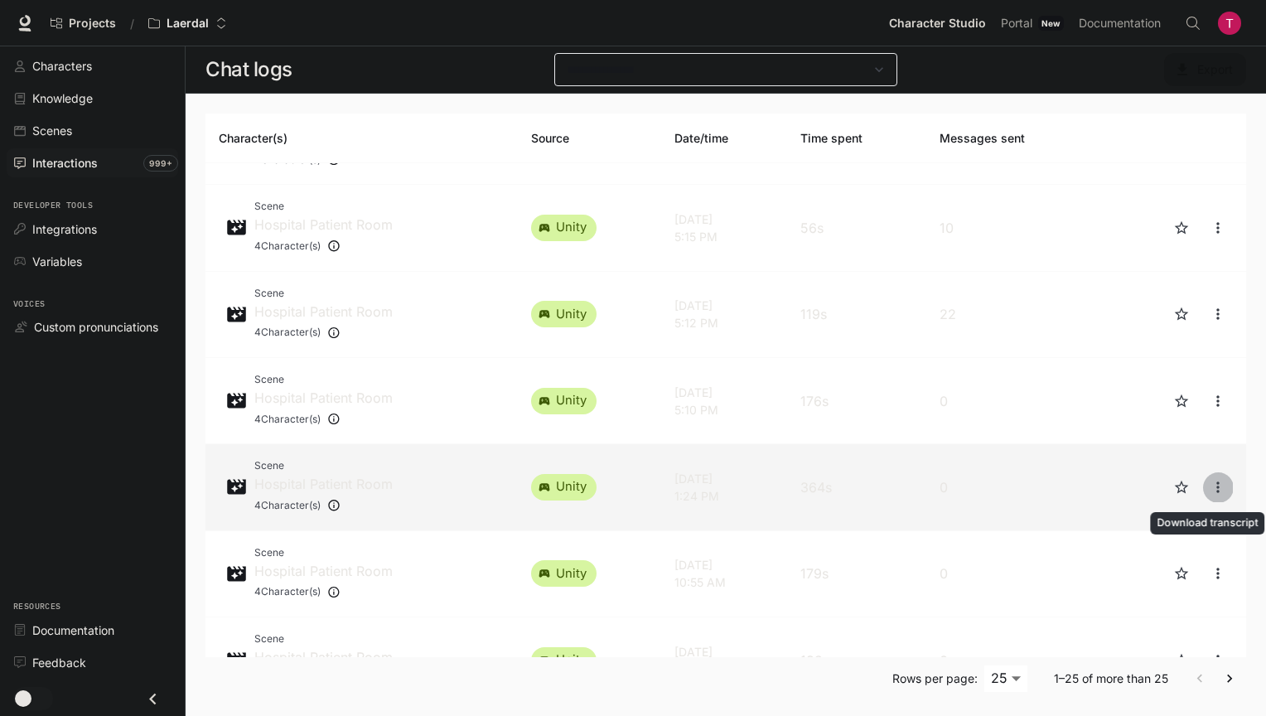
click at [1209, 487] on icon "close" at bounding box center [1218, 487] width 17 height 17
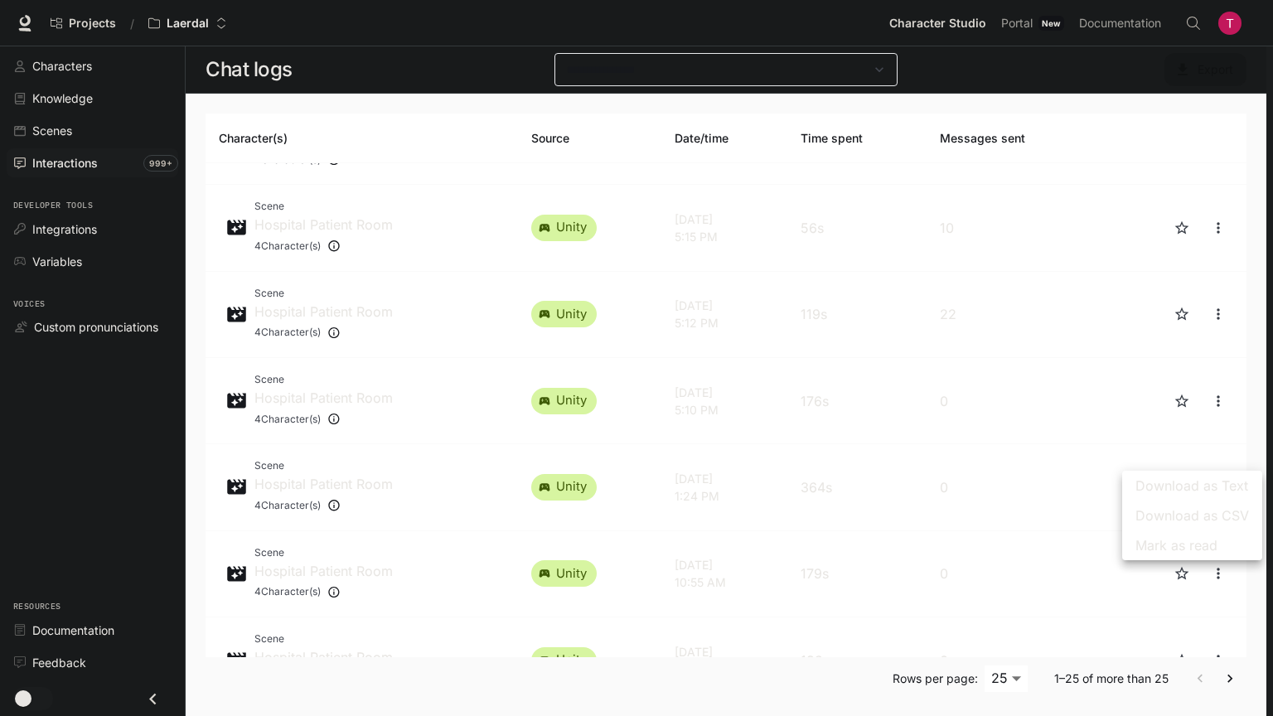
click at [44, 507] on div at bounding box center [636, 358] width 1273 height 716
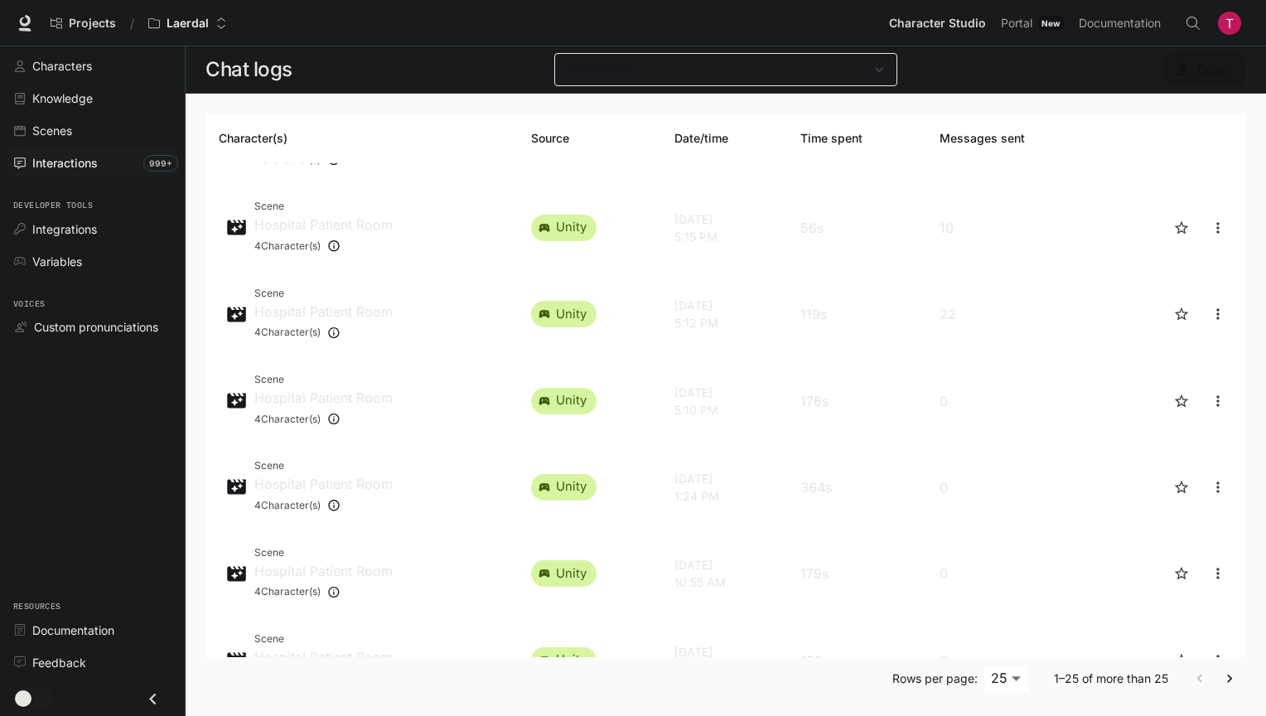
click at [1209, 29] on img "button" at bounding box center [1229, 23] width 23 height 23
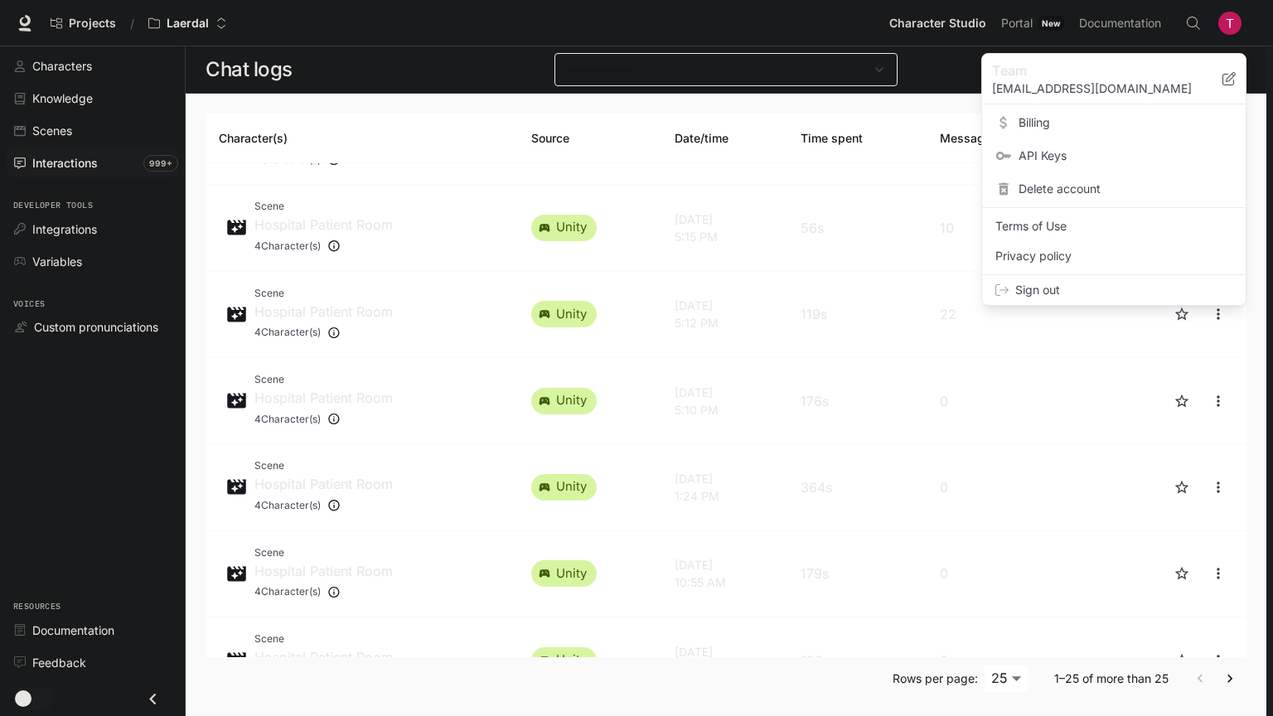
click at [109, 557] on div at bounding box center [636, 358] width 1273 height 716
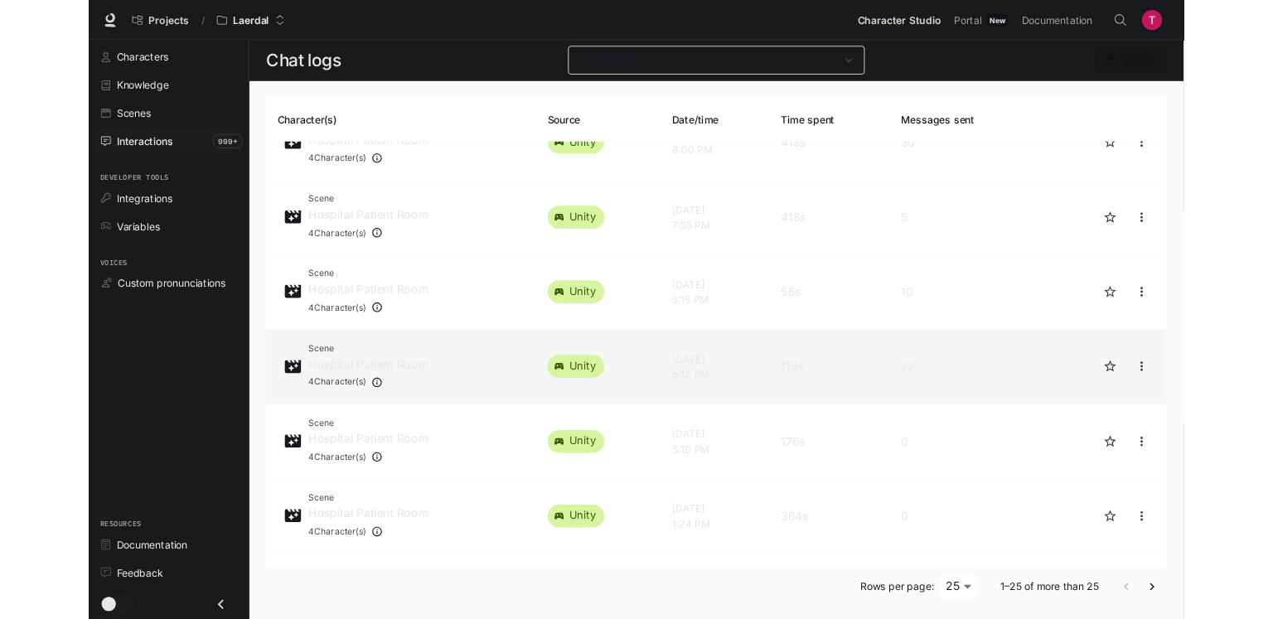
scroll to position [414, 0]
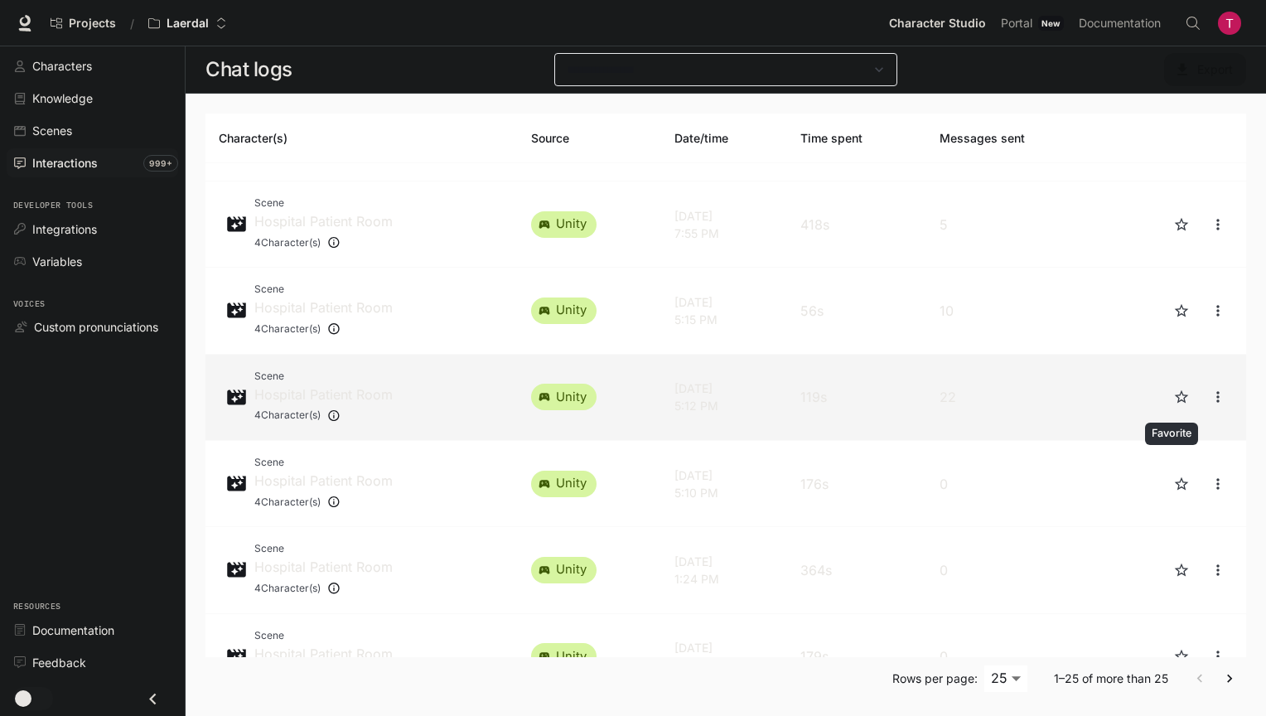
click at [1063, 395] on p "22" at bounding box center [1014, 397] width 148 height 20
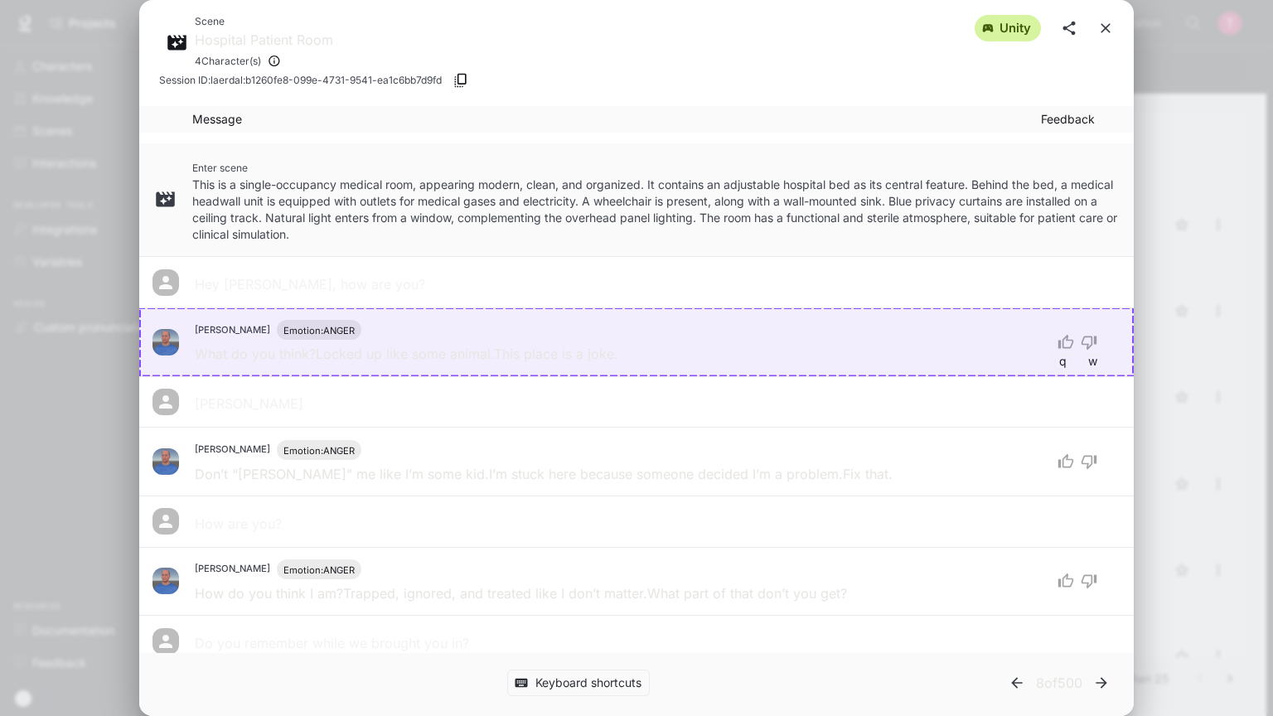
click at [0, 567] on div "Scene Hospital Patient Room 4 Character(s) unity Session ID: laerdal:b1260fe8-0…" at bounding box center [636, 358] width 1273 height 716
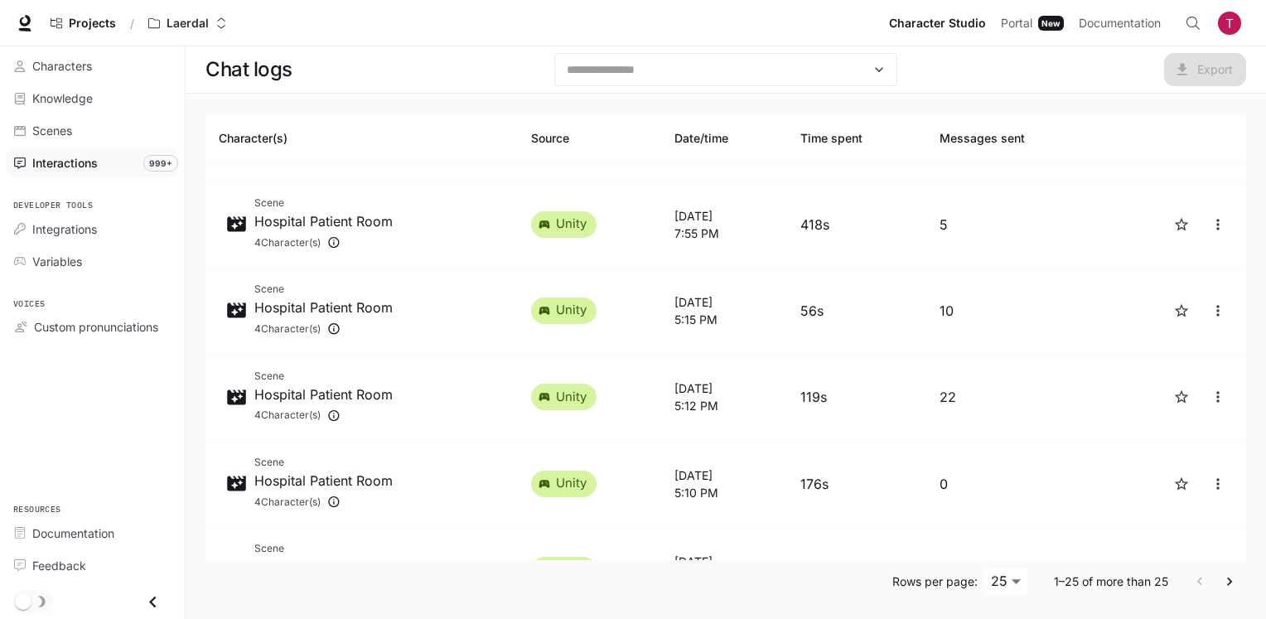
click at [703, 21] on div "Projects / Laerdal" at bounding box center [463, 23] width 840 height 33
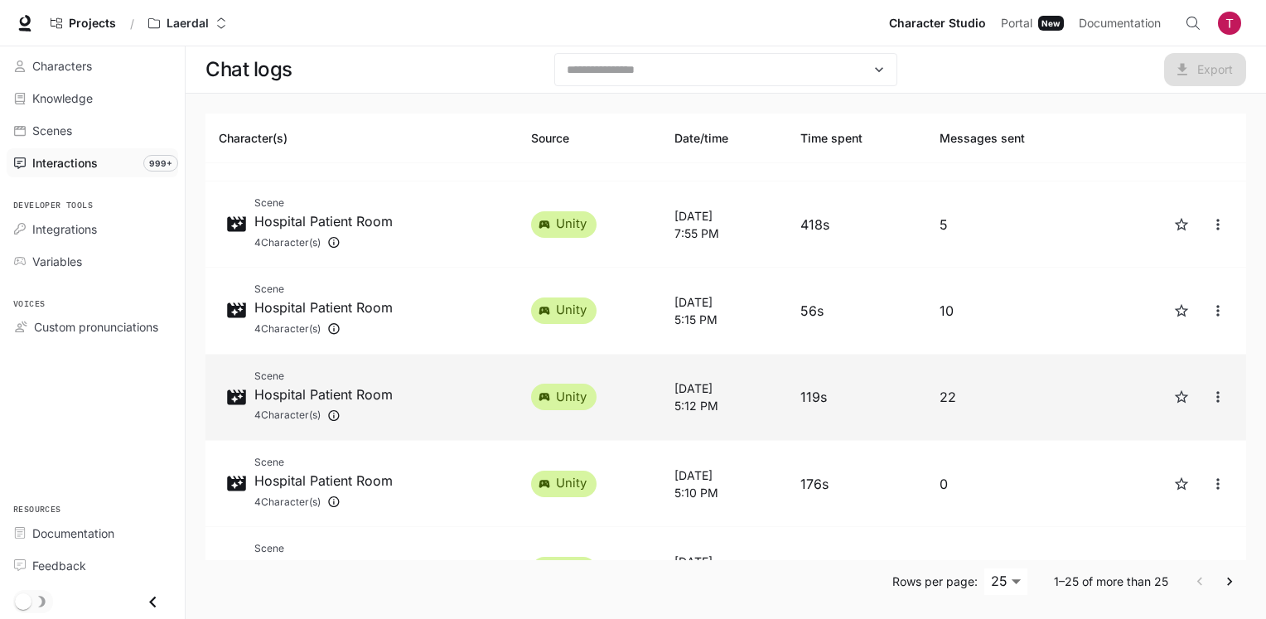
click at [1062, 412] on td "22" at bounding box center [1014, 398] width 175 height 86
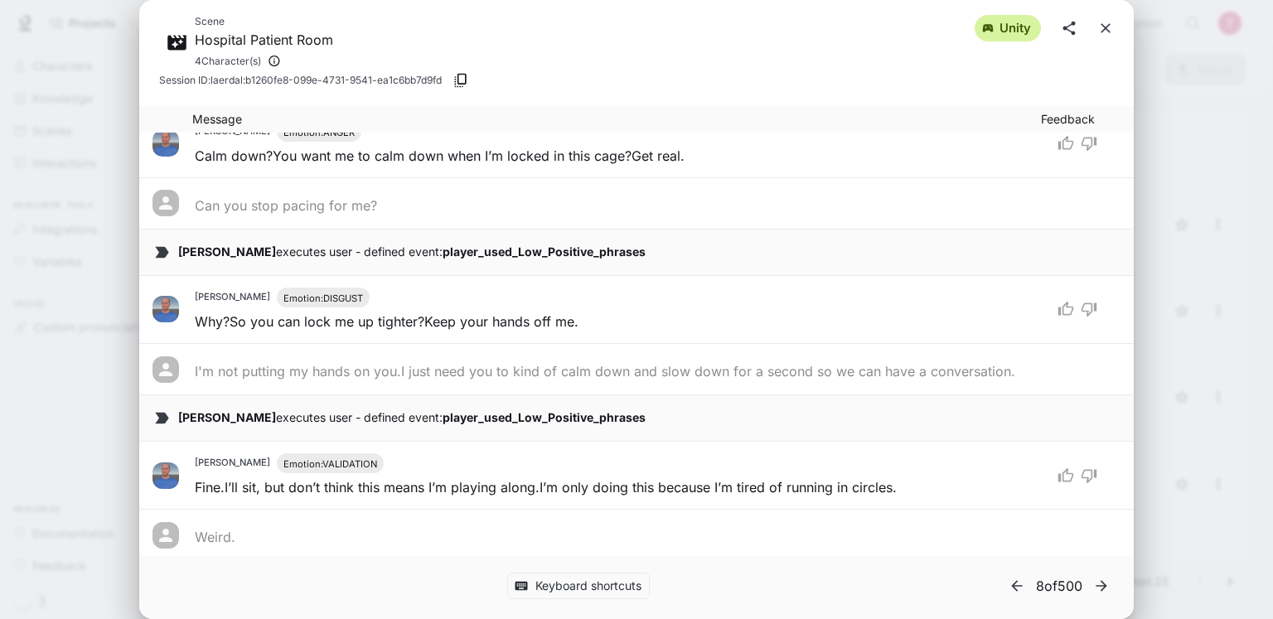
scroll to position [1207, 0]
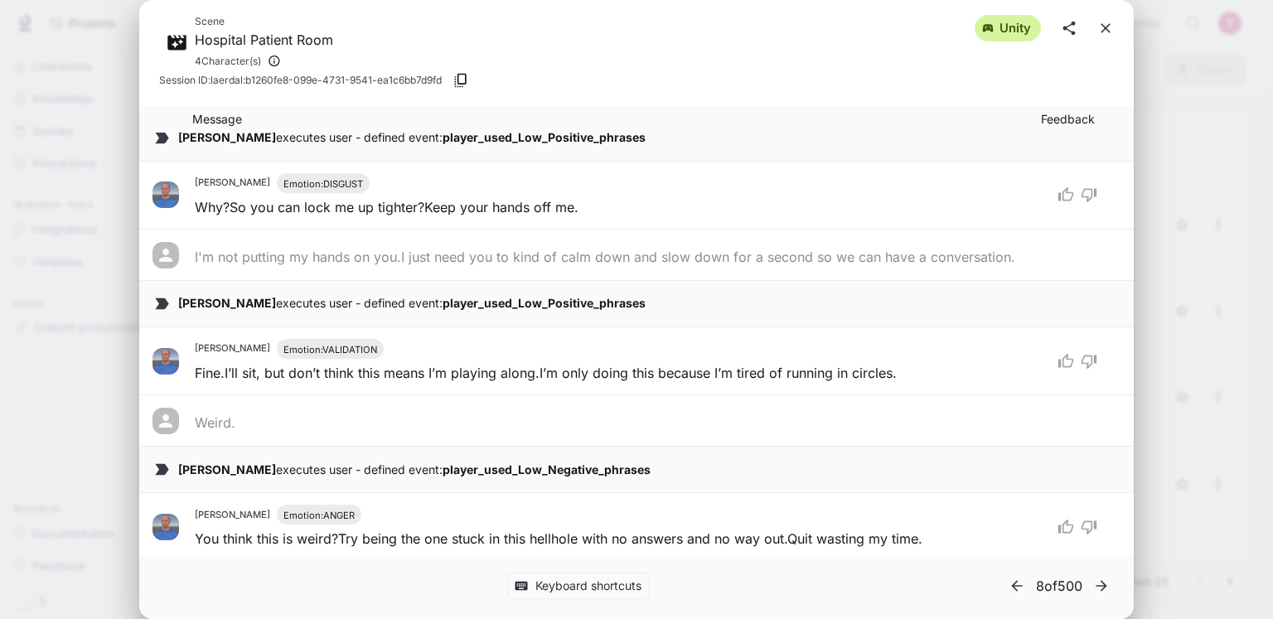
click at [1105, 23] on icon "close" at bounding box center [1105, 28] width 17 height 17
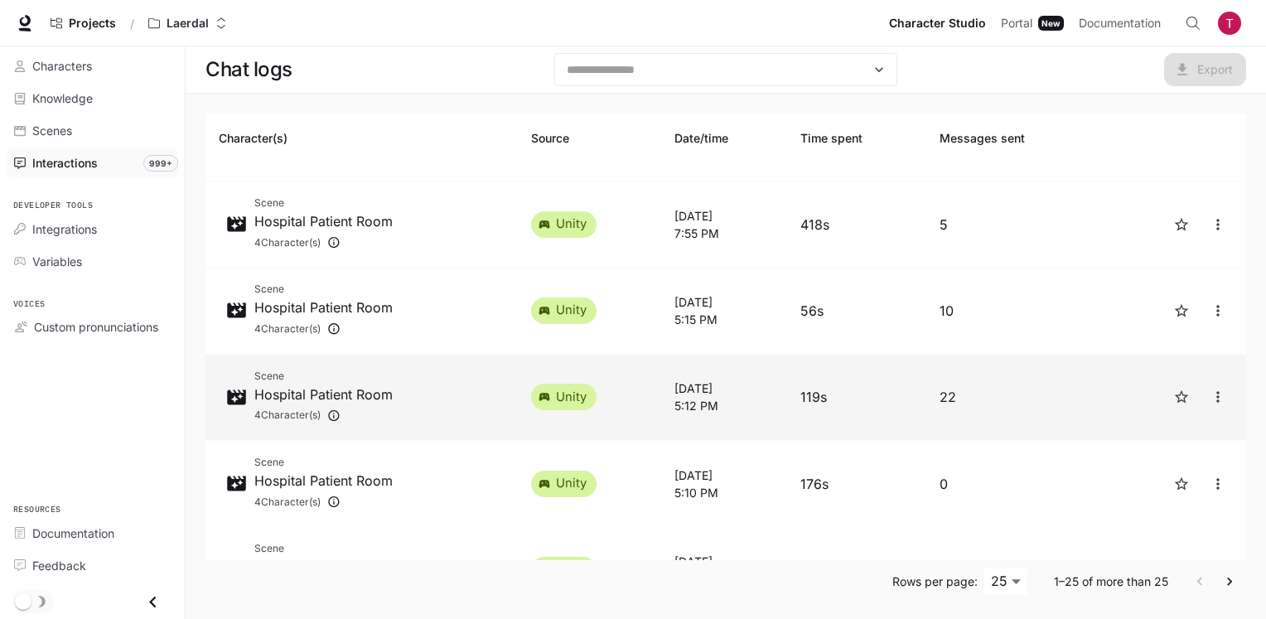
click at [442, 397] on div "Scene Hospital Patient Room 4 Character(s)" at bounding box center [362, 397] width 286 height 59
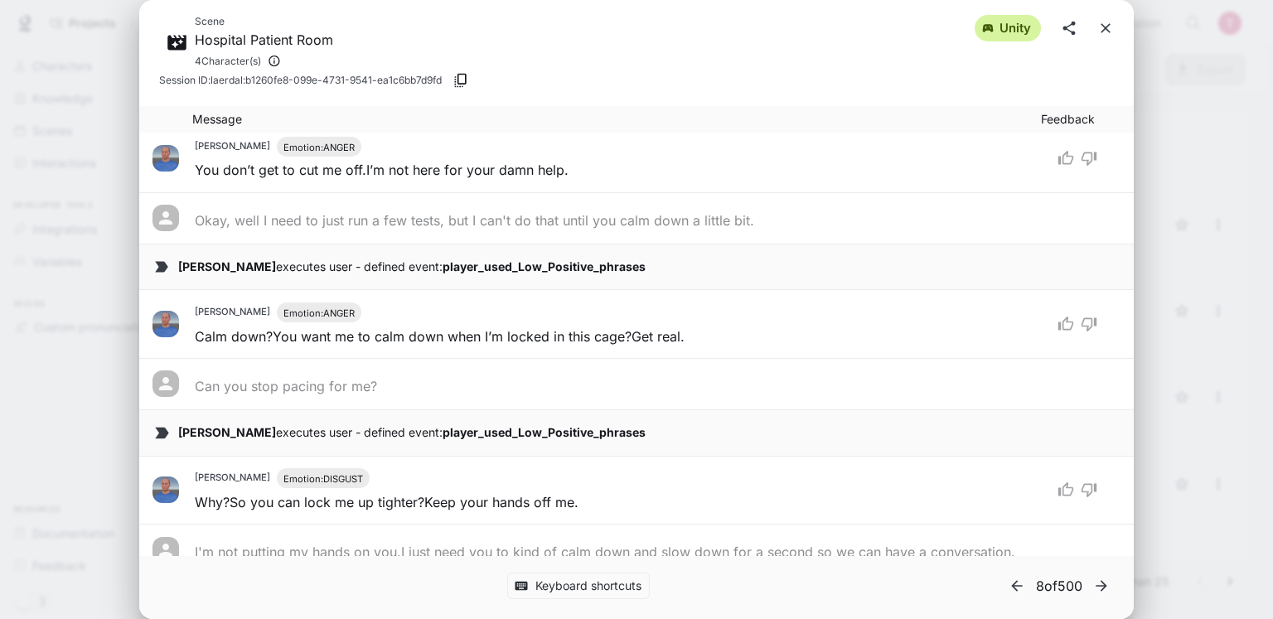
scroll to position [1207, 0]
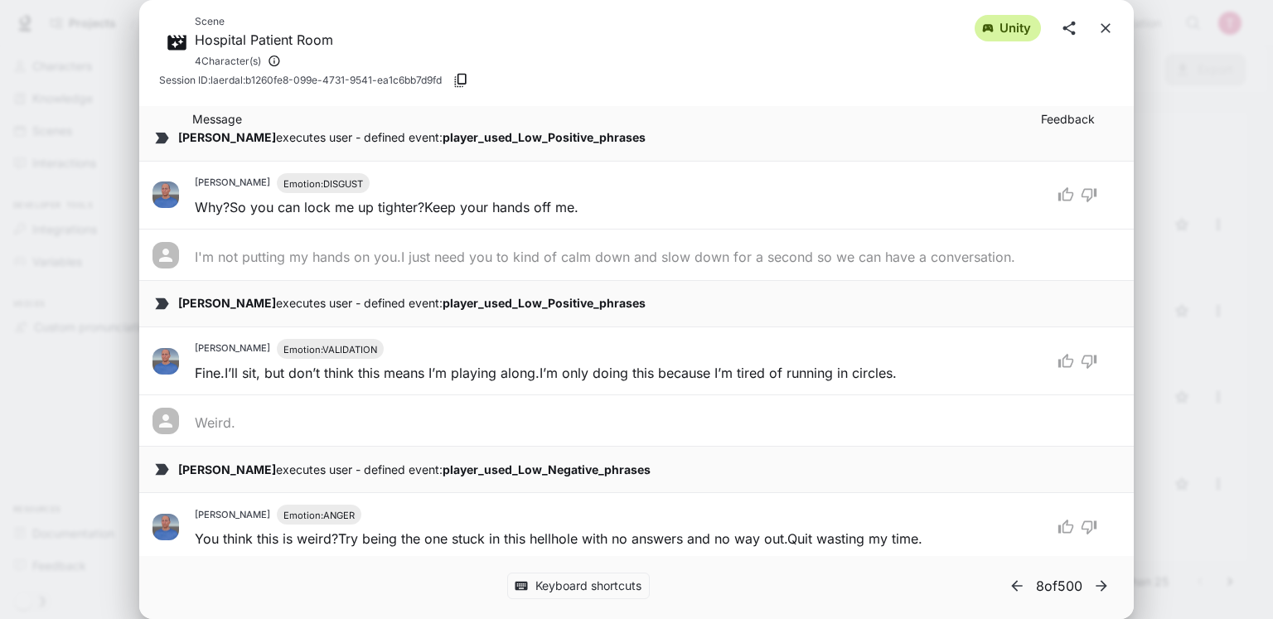
click at [651, 471] on p "James Turner executes user - defined event: player_used_Low_Negative_phrases" at bounding box center [649, 470] width 942 height 17
click at [481, 346] on div "James Turner Emotion: VALIDATION" at bounding box center [618, 349] width 846 height 20
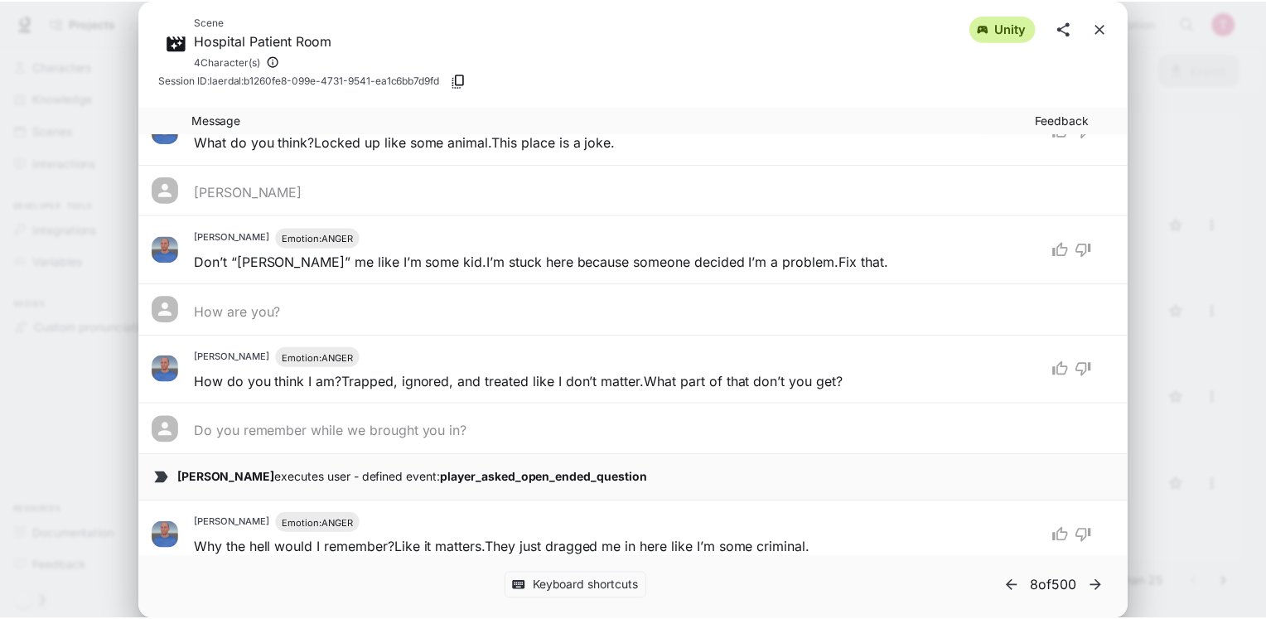
scroll to position [212, 0]
click at [1099, 31] on icon "close" at bounding box center [1105, 28] width 17 height 17
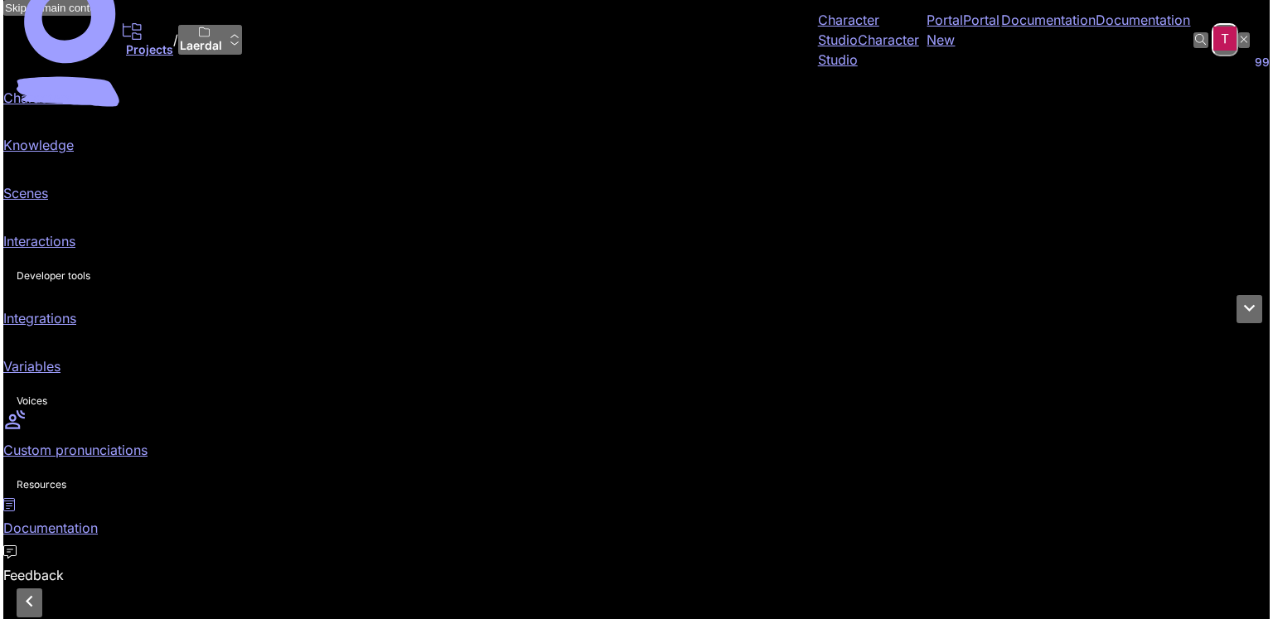
scroll to position [497, 0]
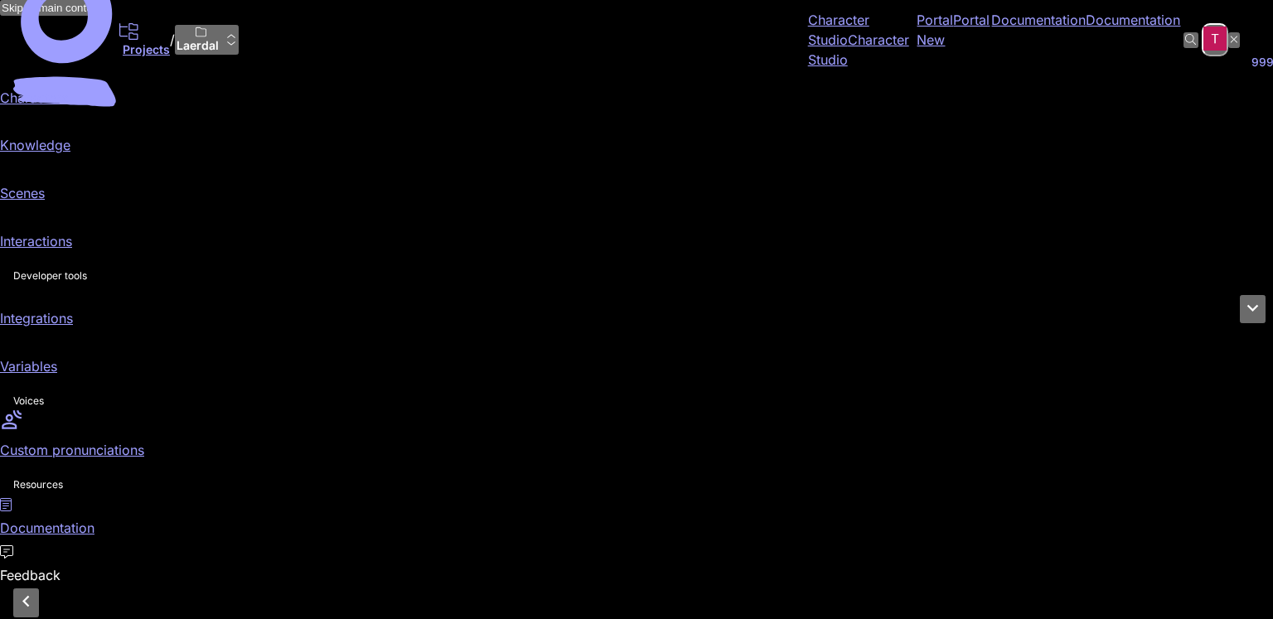
scroll to position [83, 0]
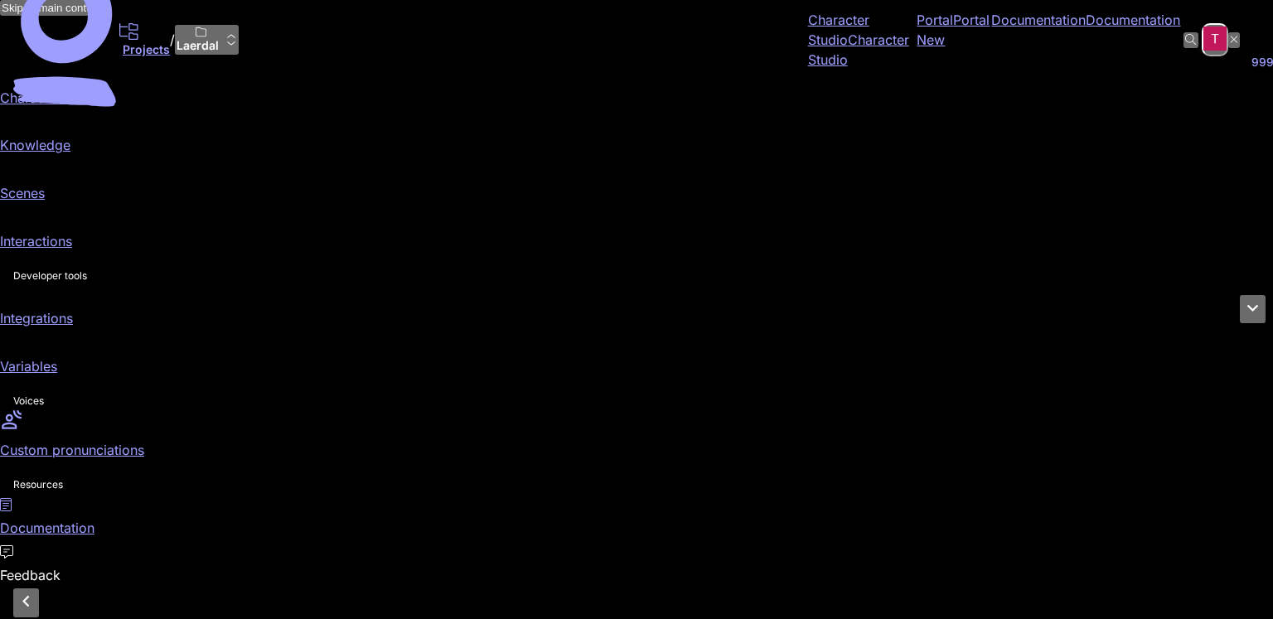
scroll to position [971, 0]
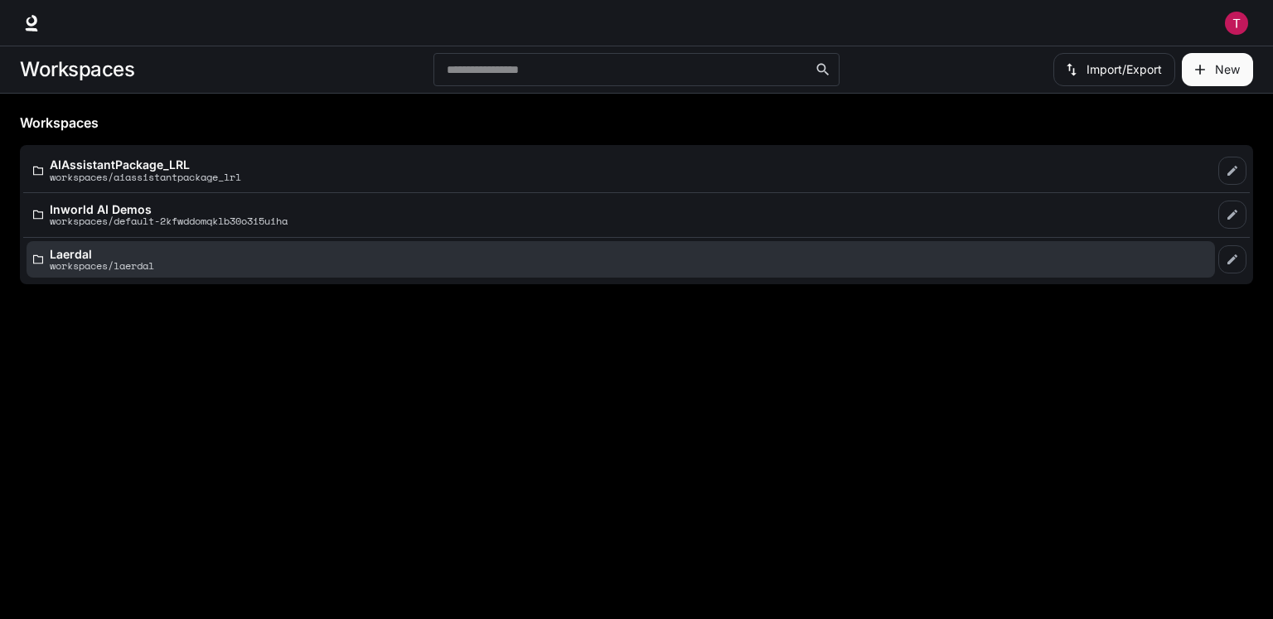
click at [80, 253] on p "Laerdal" at bounding box center [102, 254] width 104 height 12
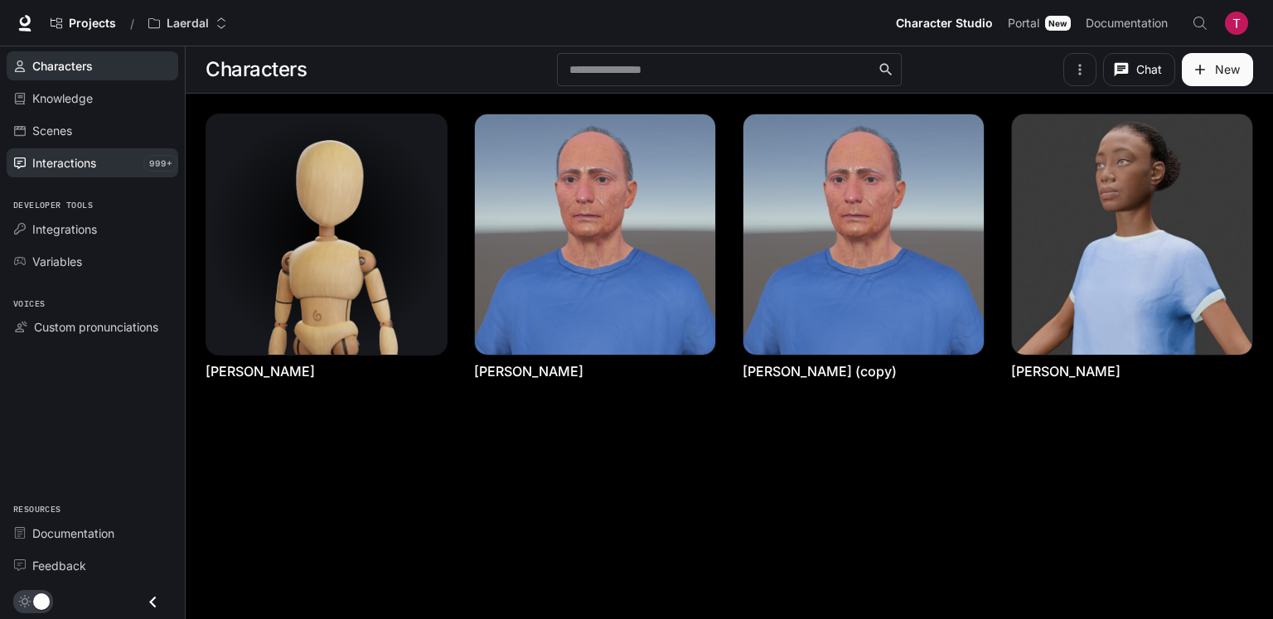
click at [56, 160] on span "Interactions" at bounding box center [64, 162] width 64 height 17
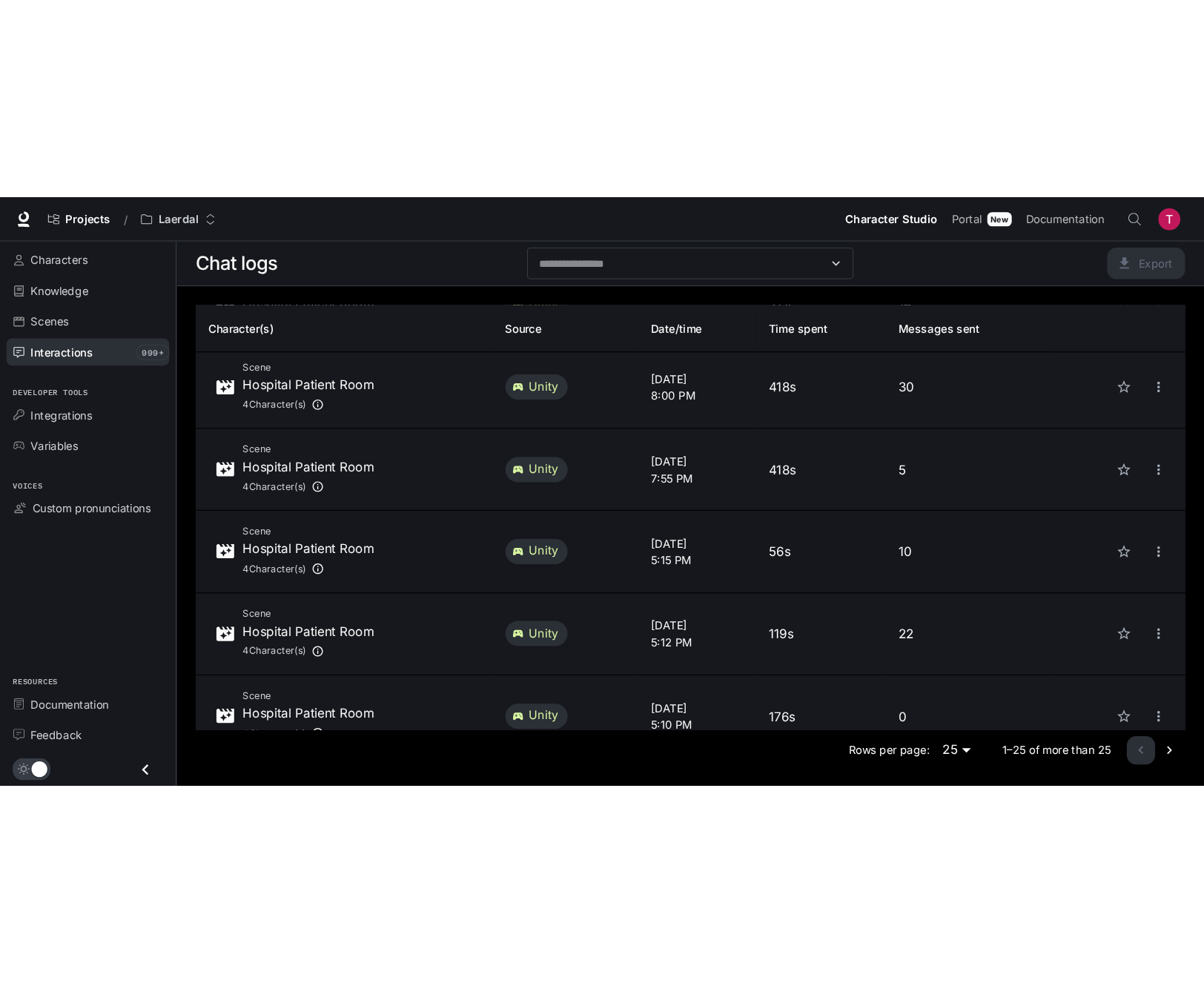
scroll to position [223, 0]
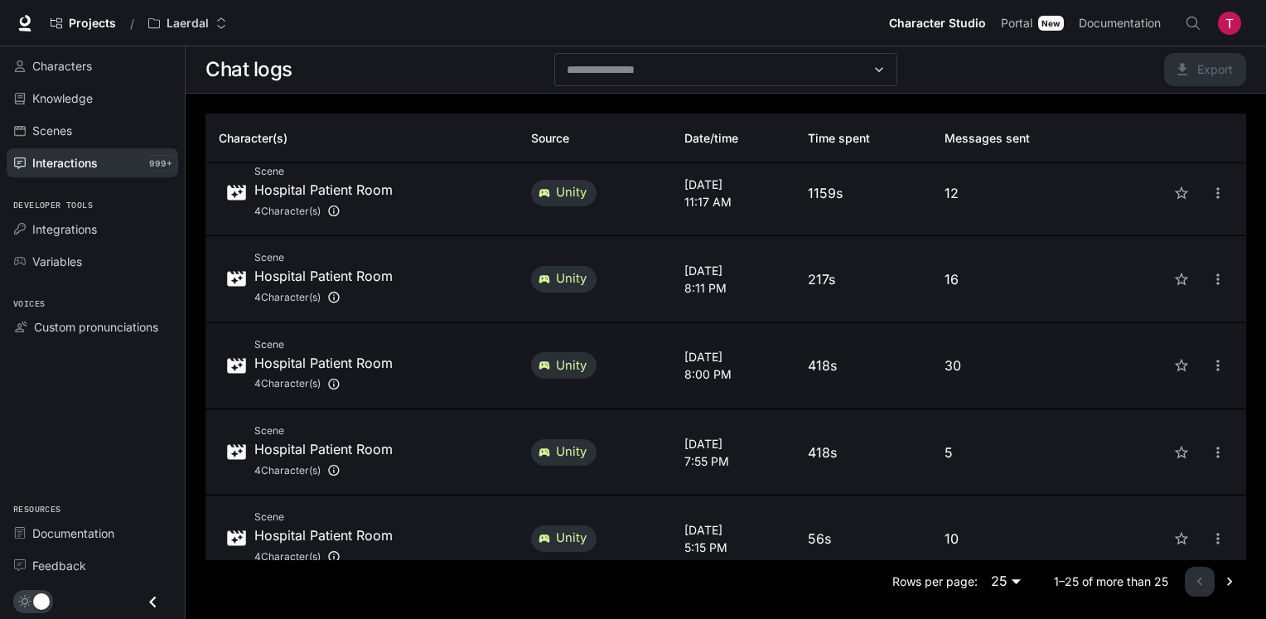
click at [599, 388] on td "unity" at bounding box center [594, 366] width 153 height 86
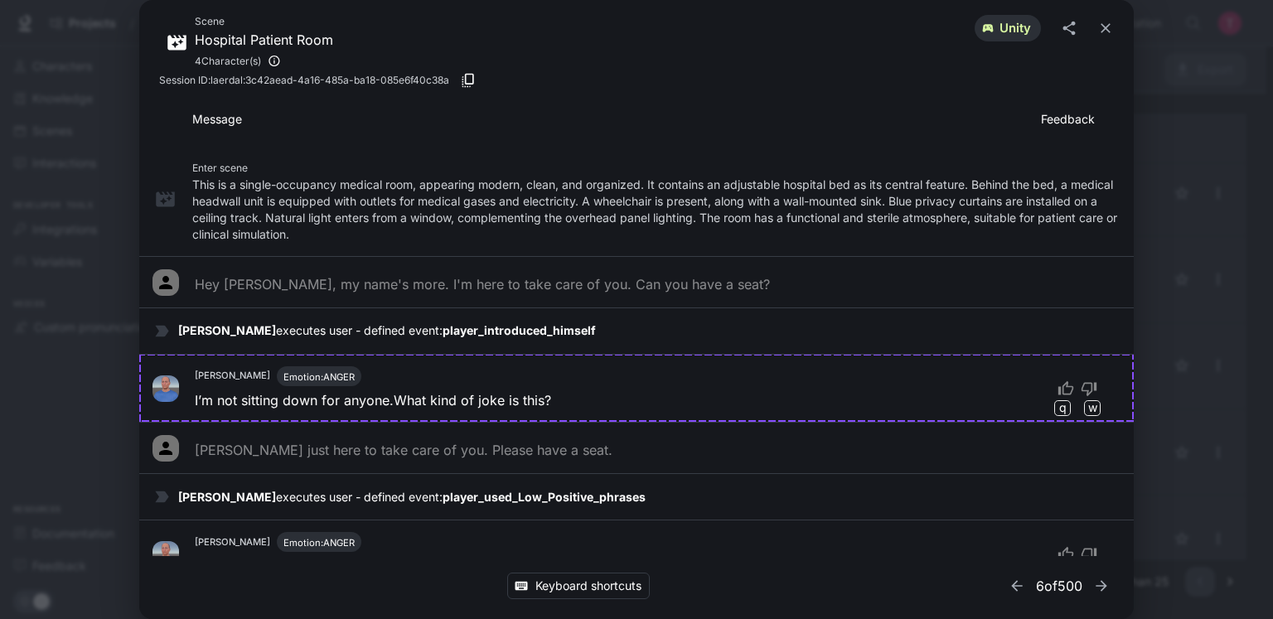
click at [884, 20] on div "Scene Hospital Patient Room 4 Character(s) unity" at bounding box center [636, 42] width 955 height 59
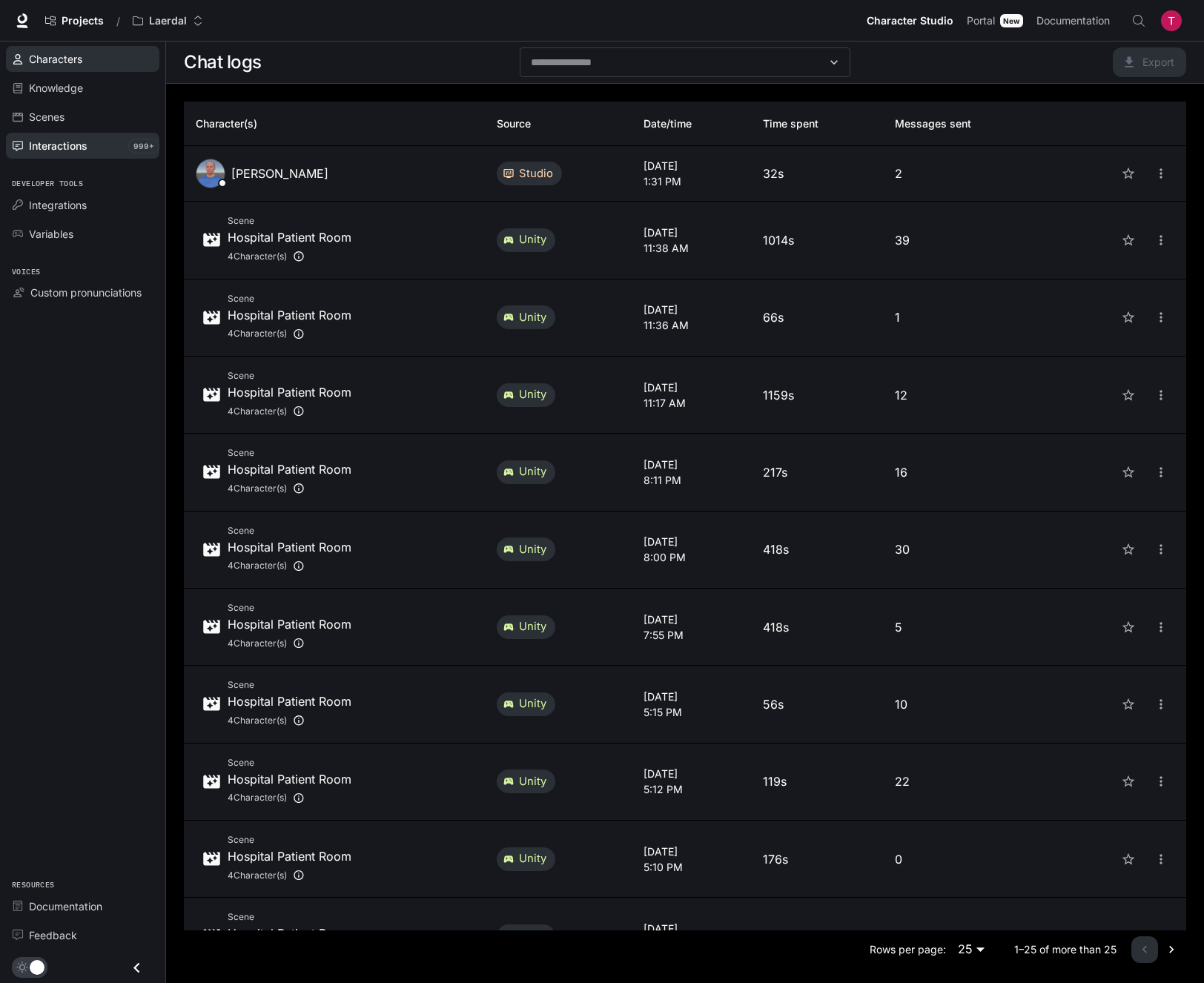
click at [33, 58] on span "Characters" at bounding box center [55, 58] width 54 height 15
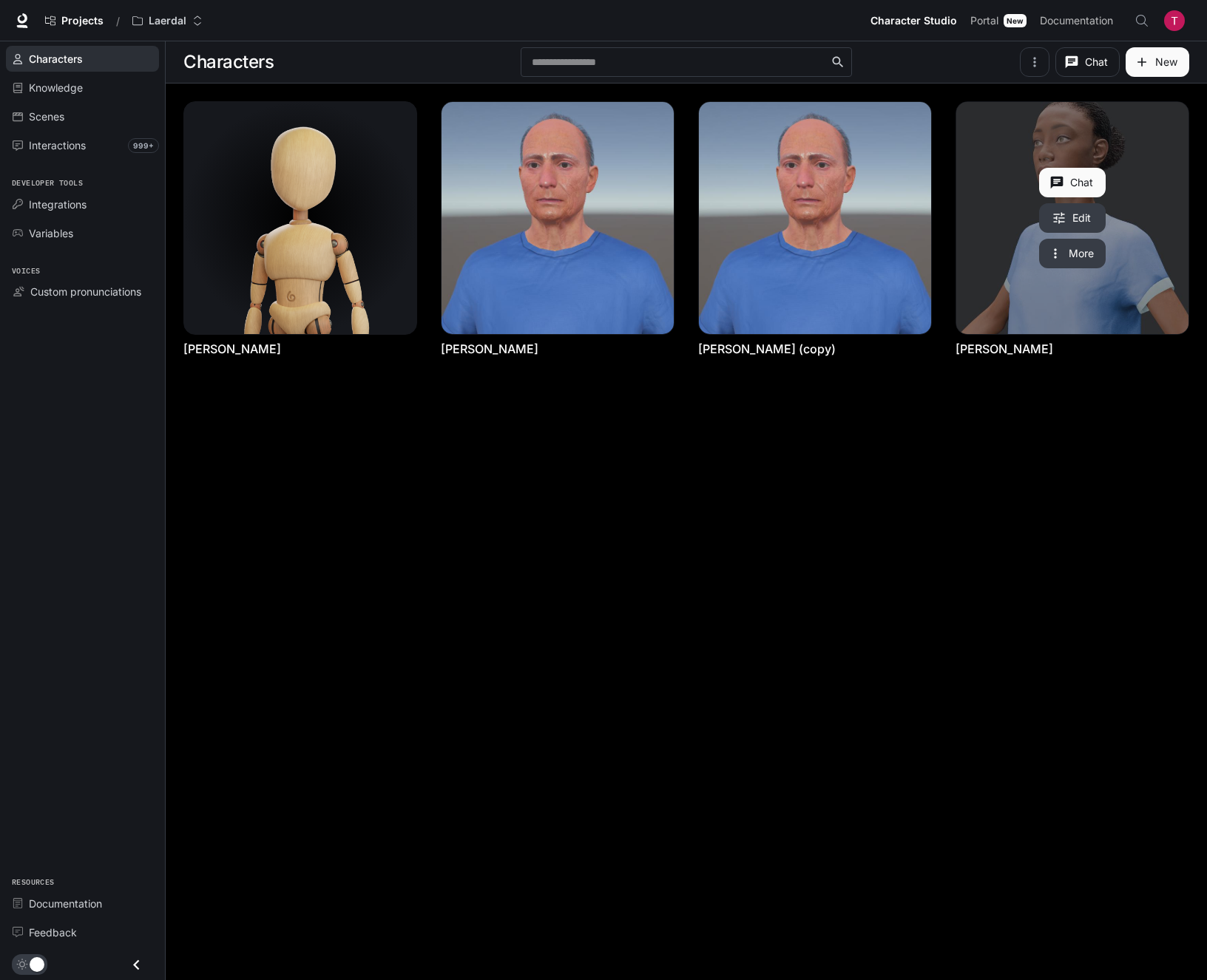
click at [1080, 183] on button "Chat" at bounding box center [1072, 182] width 67 height 29
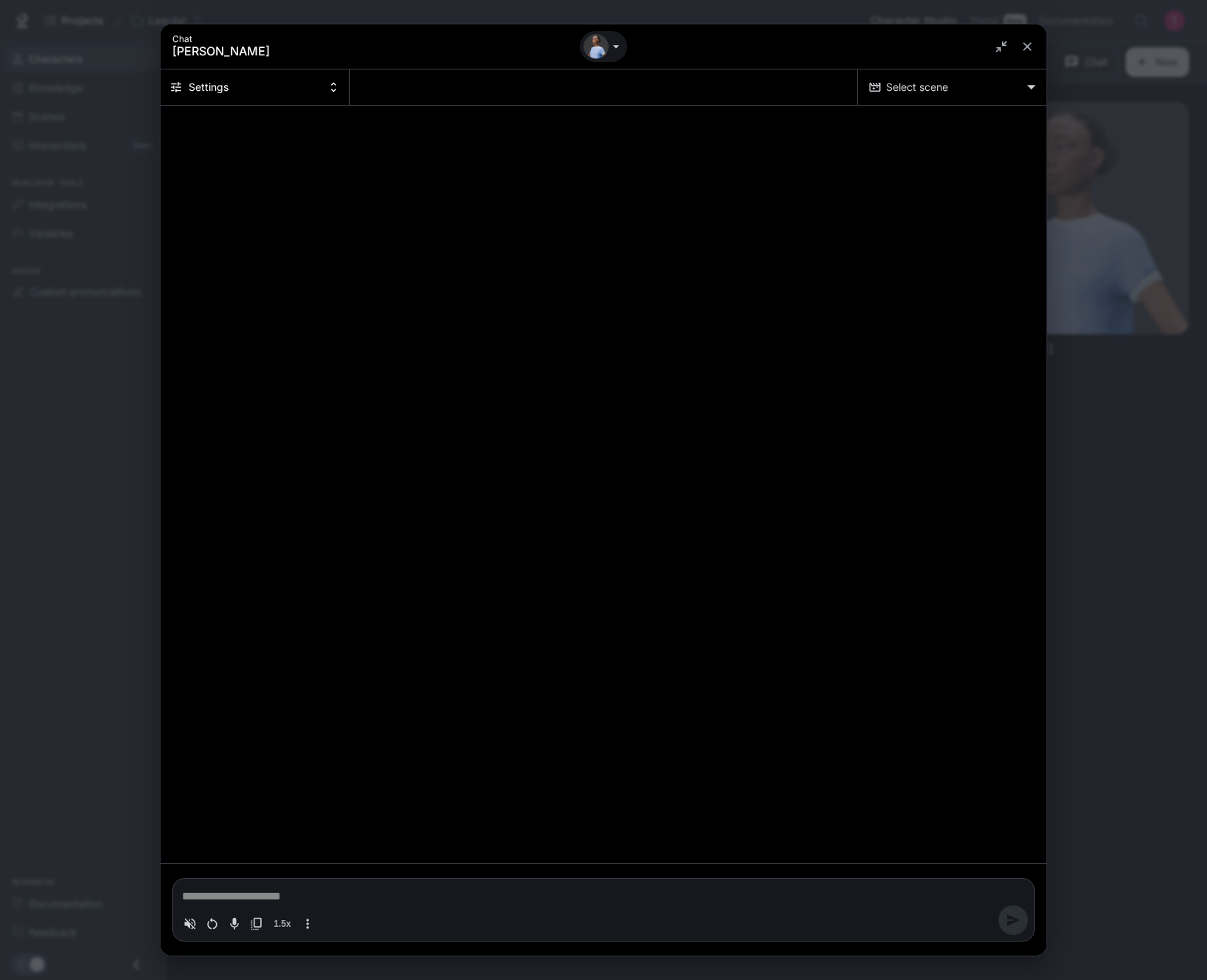
click at [417, 551] on div "*" at bounding box center [603, 894] width 843 height 21
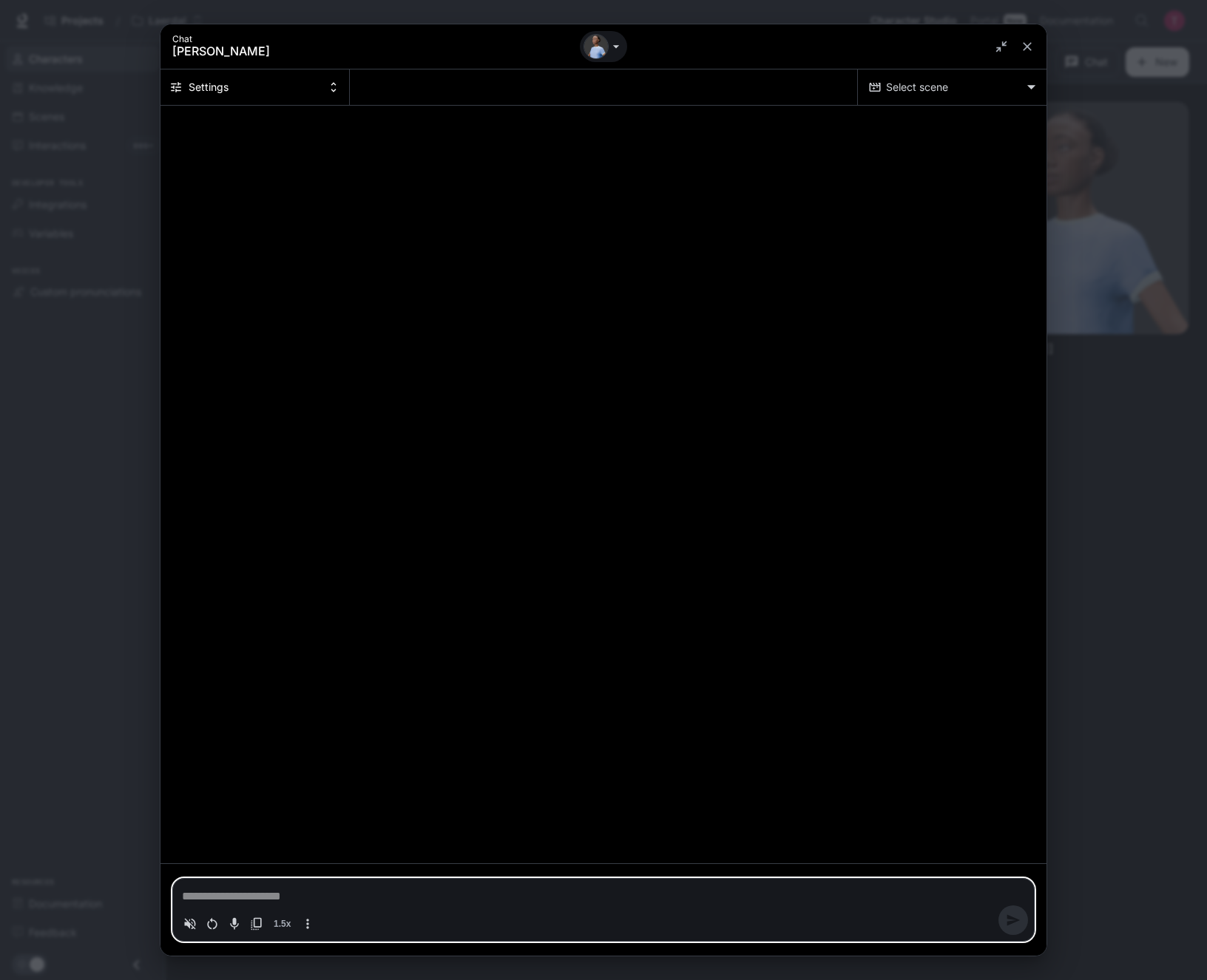
click at [930, 78] on body "Skip to main content Projects / Laerdal Character Studio Character Studio Porta…" at bounding box center [603, 490] width 1207 height 980
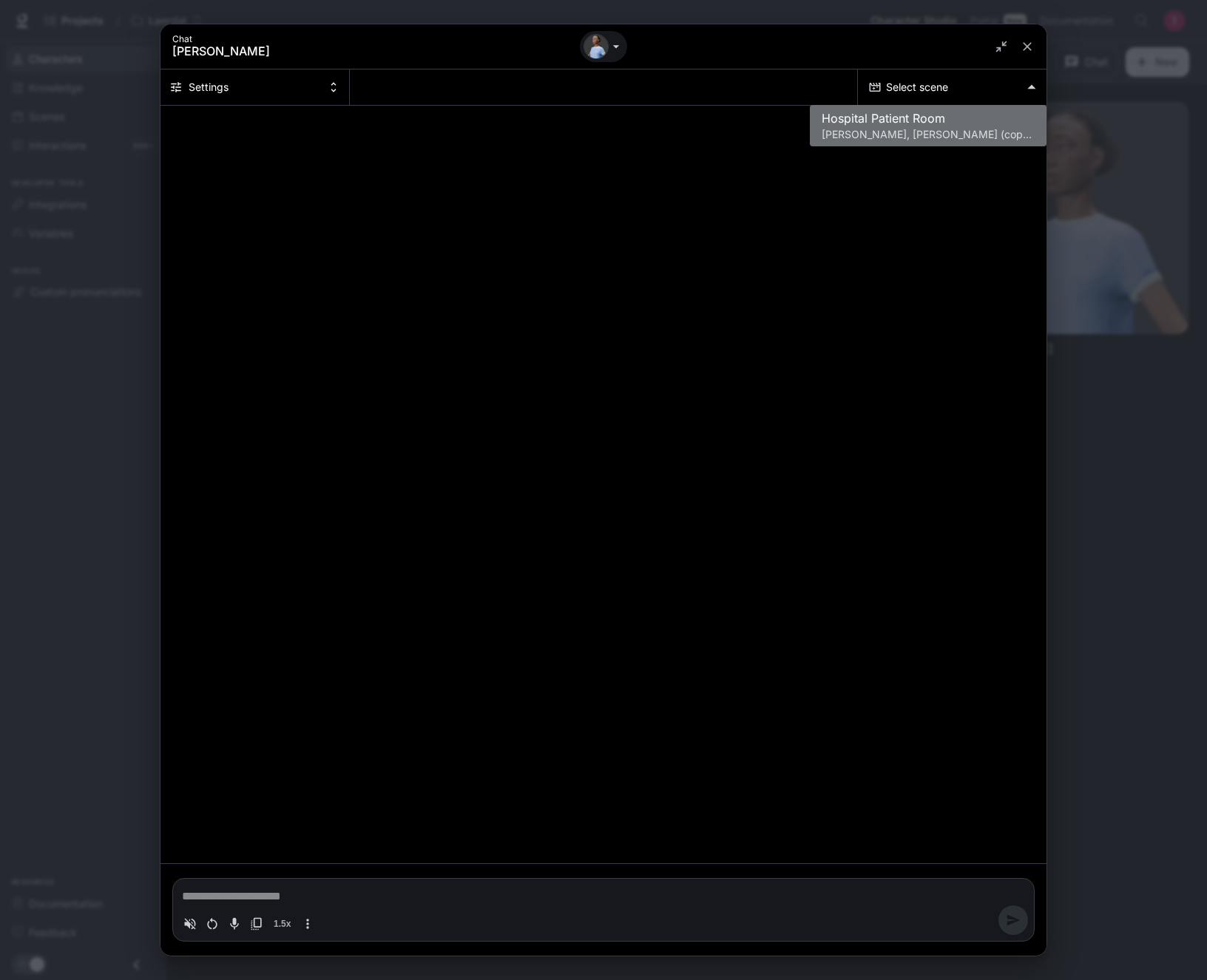
click at [924, 130] on p "[PERSON_NAME], [PERSON_NAME] (copy), [PERSON_NAME], [PERSON_NAME]" at bounding box center [928, 135] width 213 height 15
type textarea "*"
type input "**********"
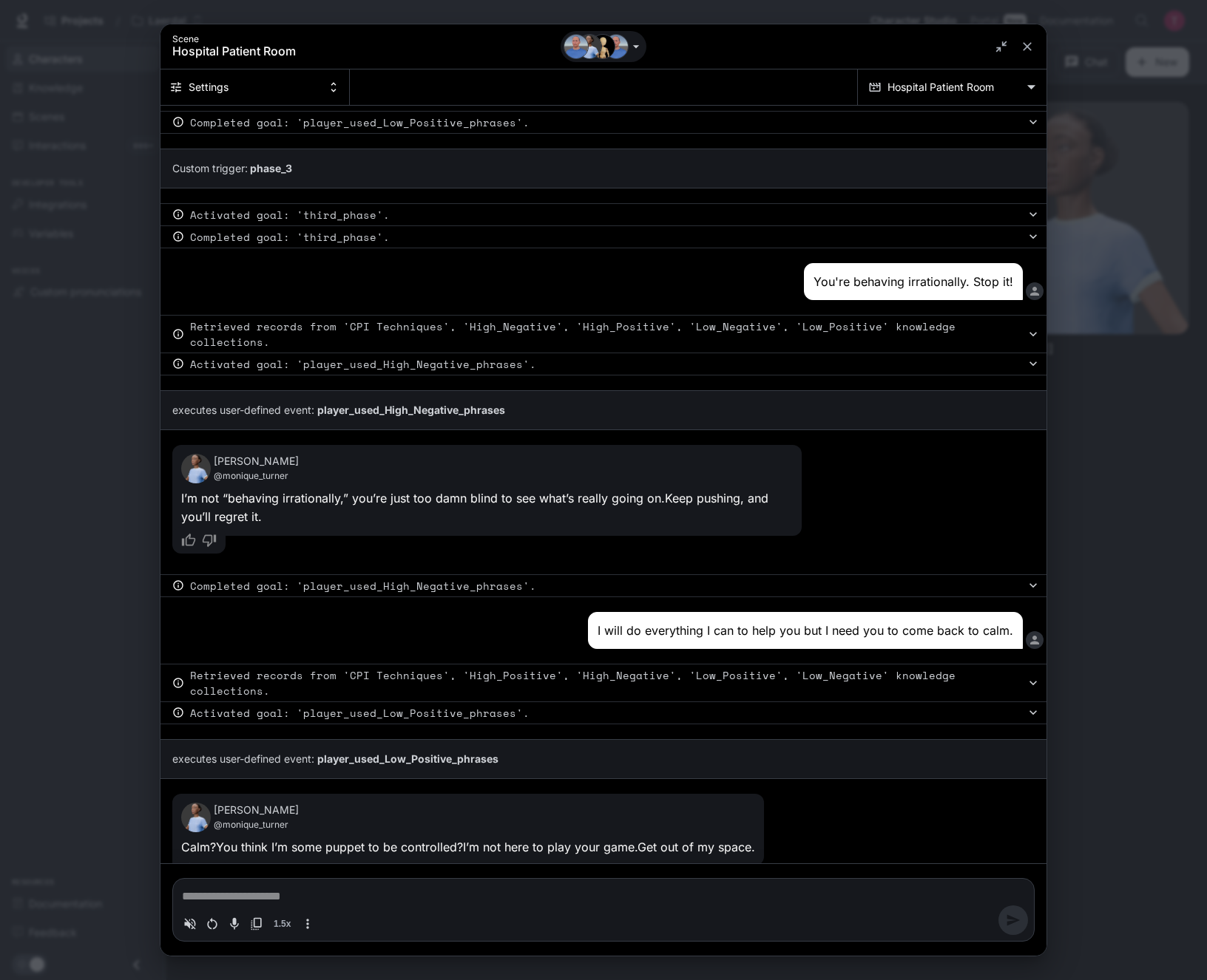
scroll to position [1488, 0]
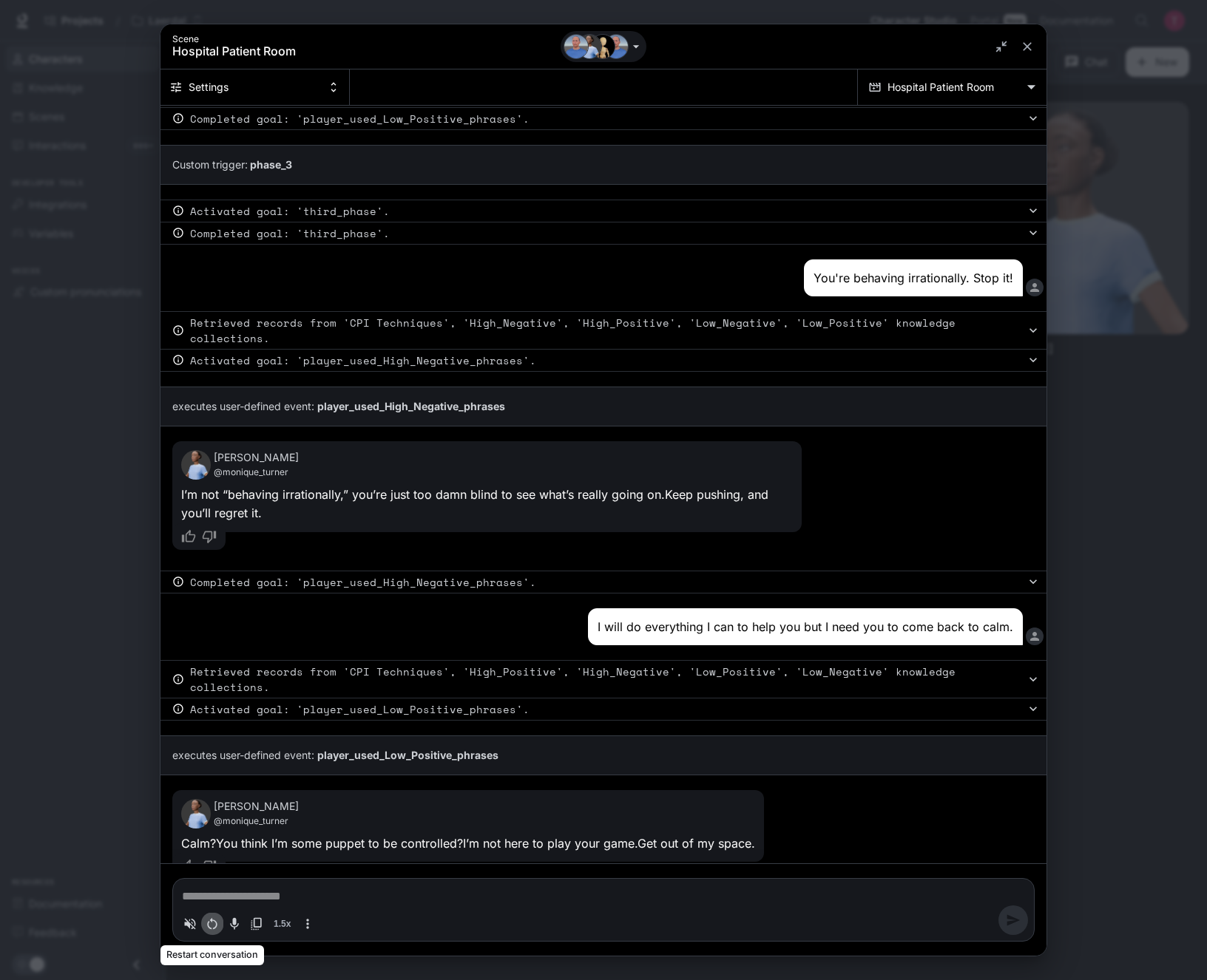
click at [212, 551] on icon "Restart conversation" at bounding box center [211, 923] width 10 height 12
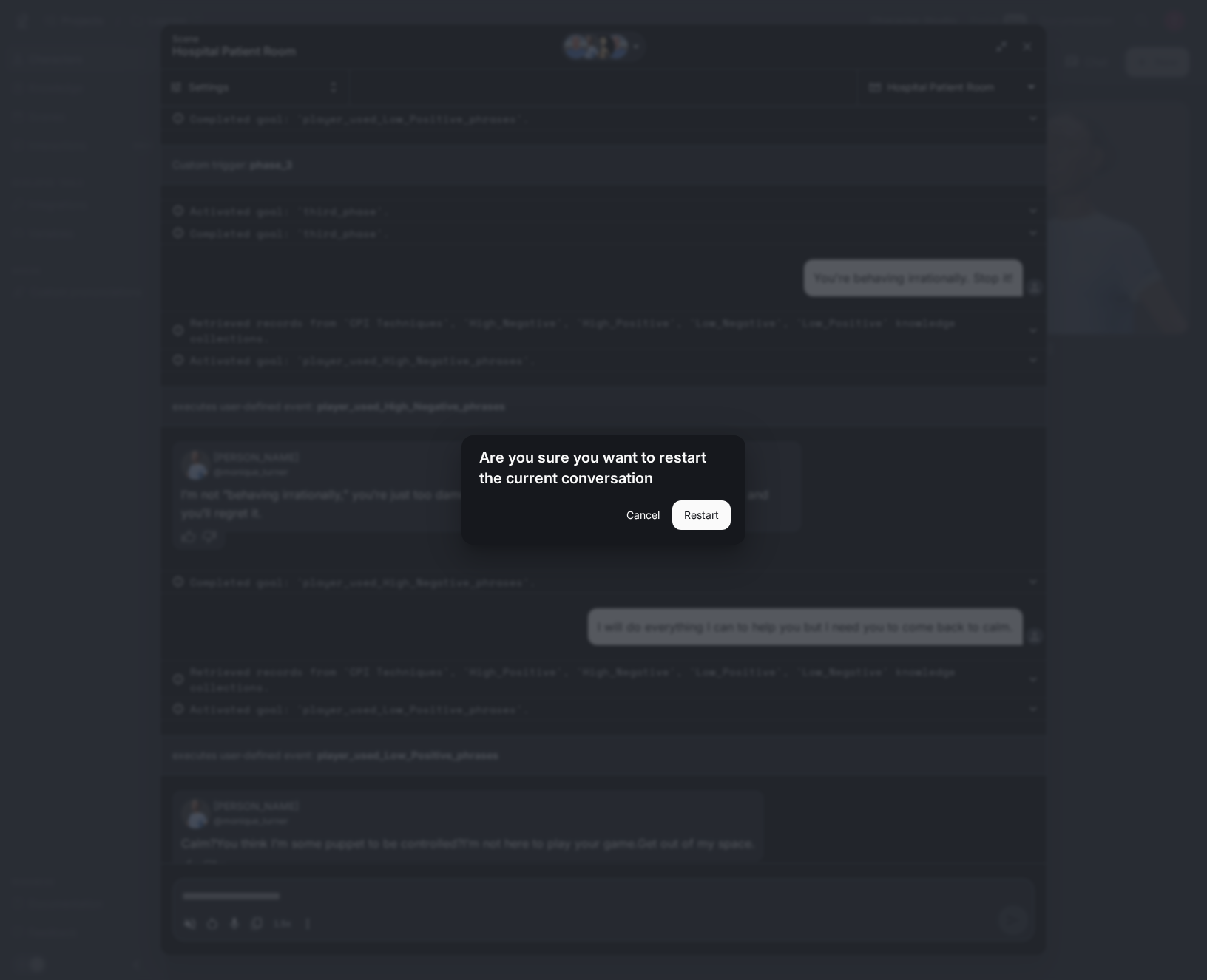
click at [704, 513] on button "Restart" at bounding box center [700, 515] width 58 height 29
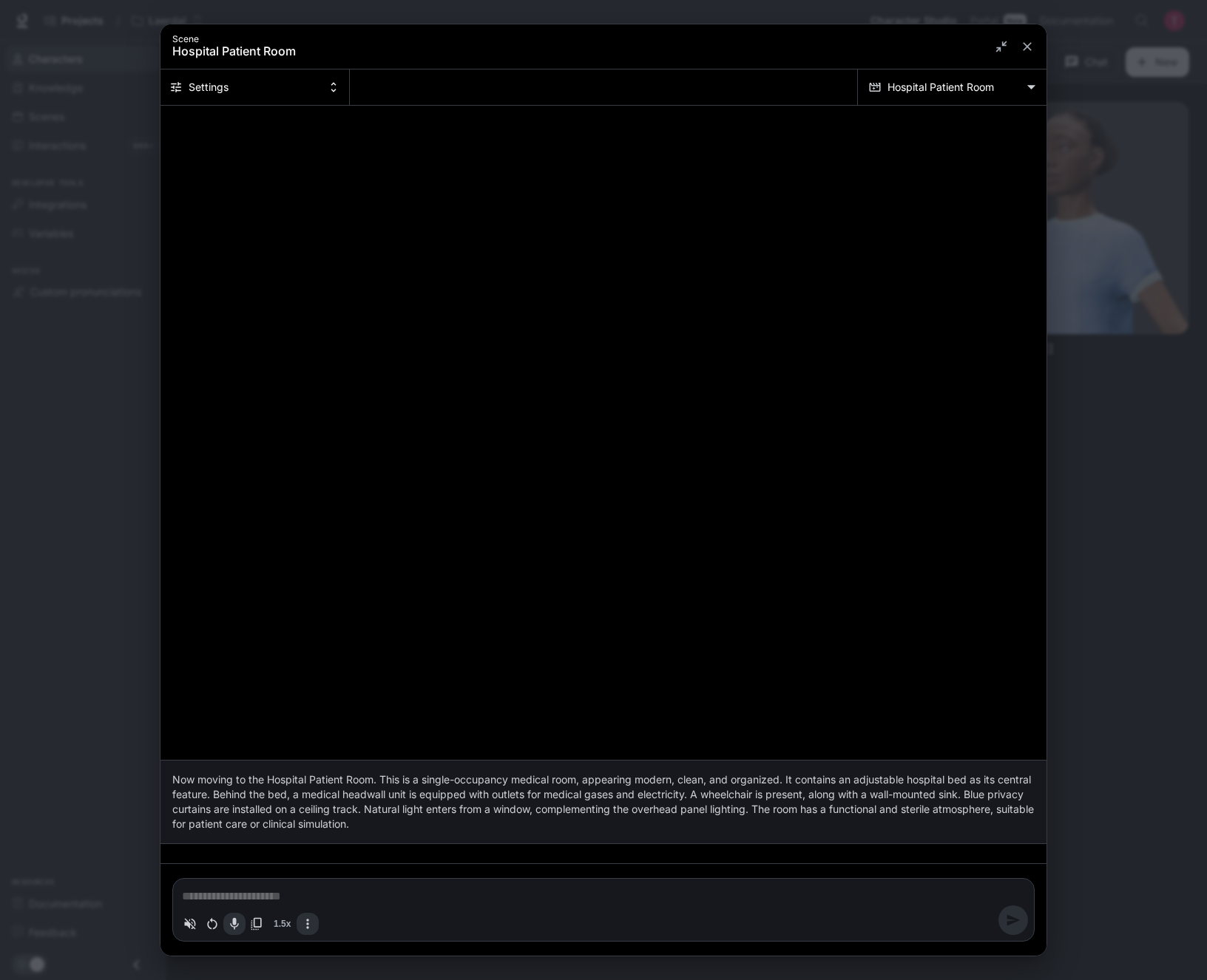
scroll to position [0, 0]
type textarea "*"
click at [391, 551] on textarea "Chat simulator bottom actions" at bounding box center [603, 896] width 843 height 18
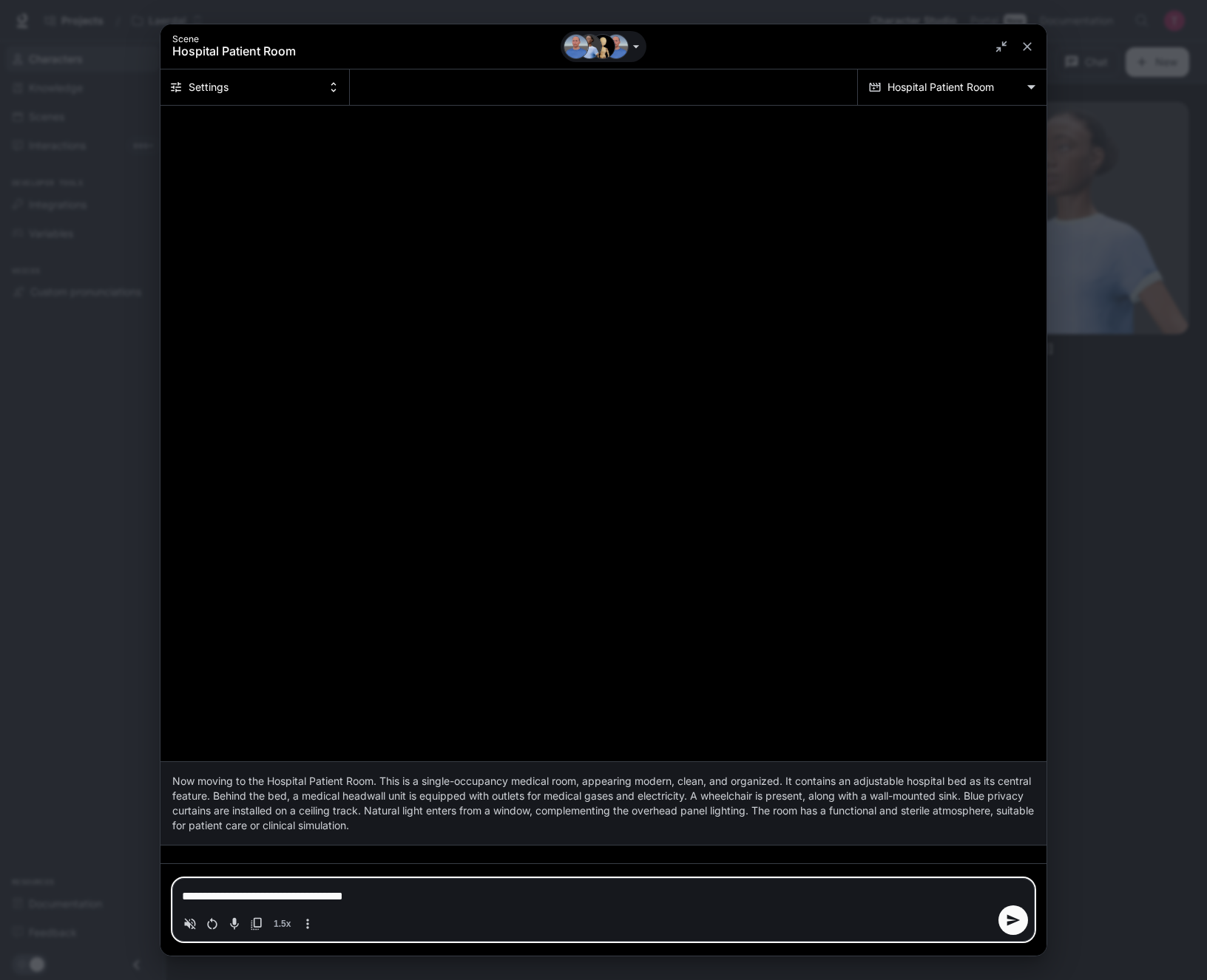
type textarea "**********"
click at [313, 551] on icon "More actions" at bounding box center [308, 924] width 15 height 15
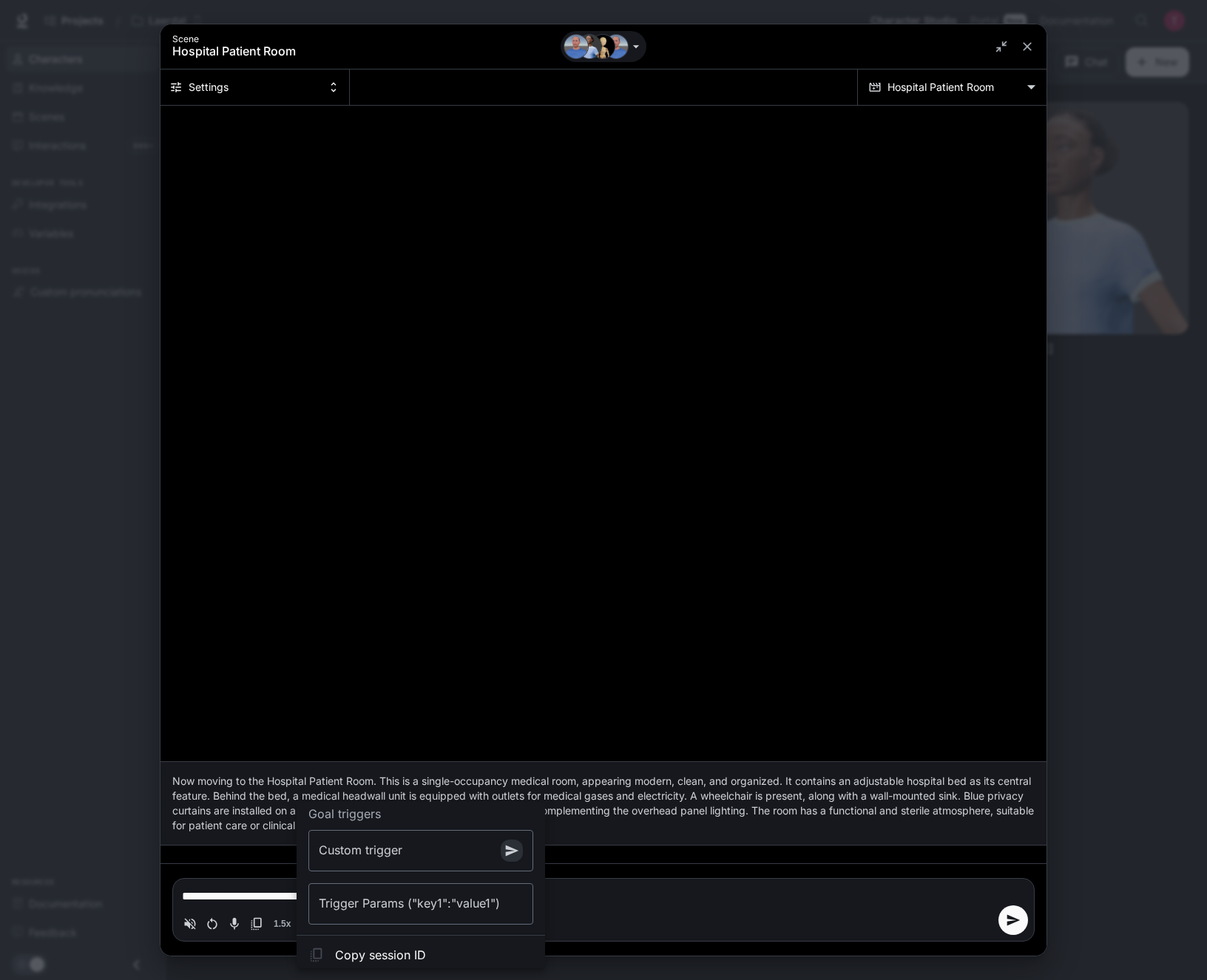
click at [596, 551] on div at bounding box center [603, 490] width 1207 height 980
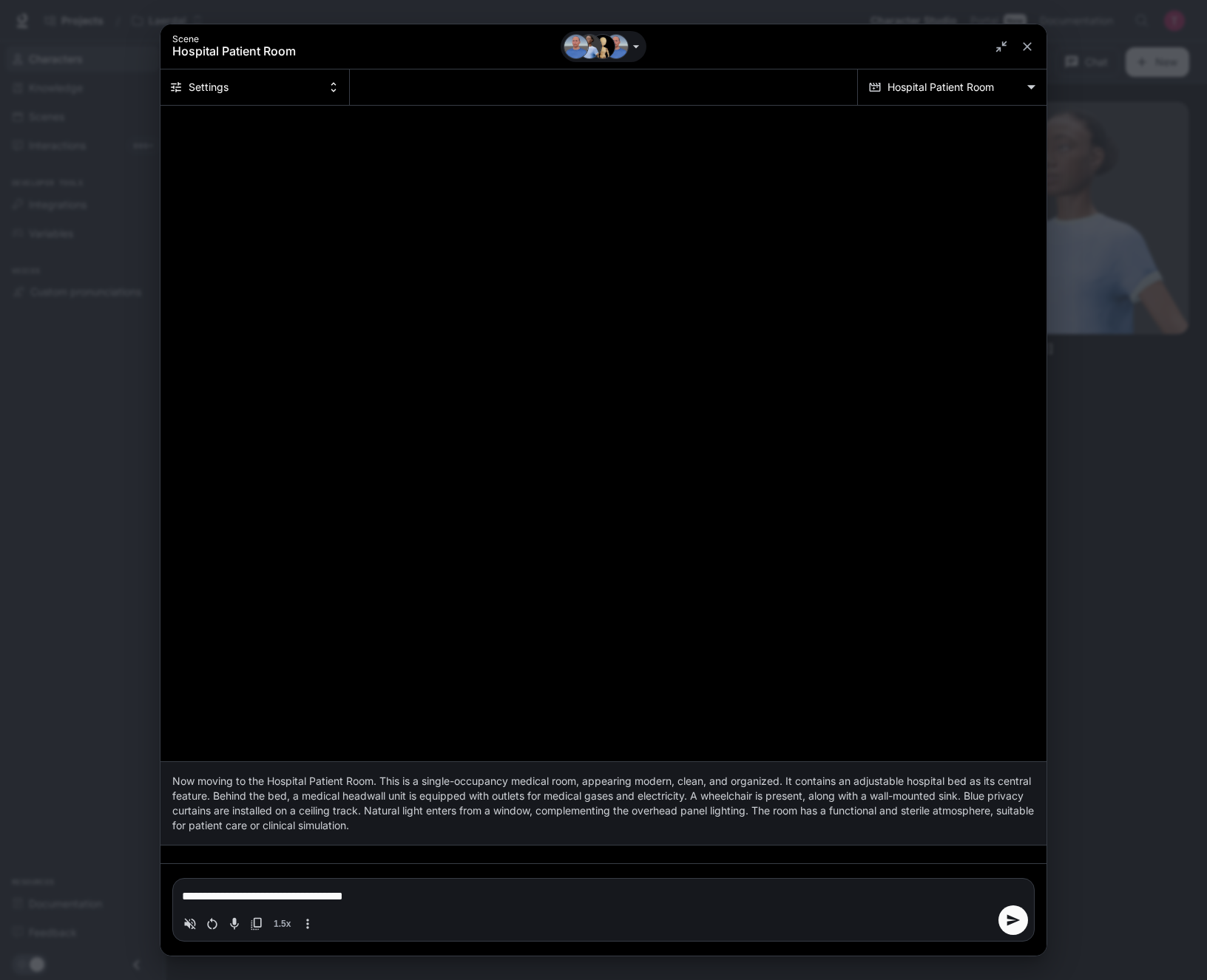
drag, startPoint x: 282, startPoint y: 112, endPoint x: 287, endPoint y: 93, distance: 19.6
click at [282, 111] on div "Now moving to the Hospital Patient Room. This is a single-occupancy medical roo…" at bounding box center [603, 485] width 886 height 758
click at [293, 85] on button "Settings" at bounding box center [255, 87] width 189 height 36
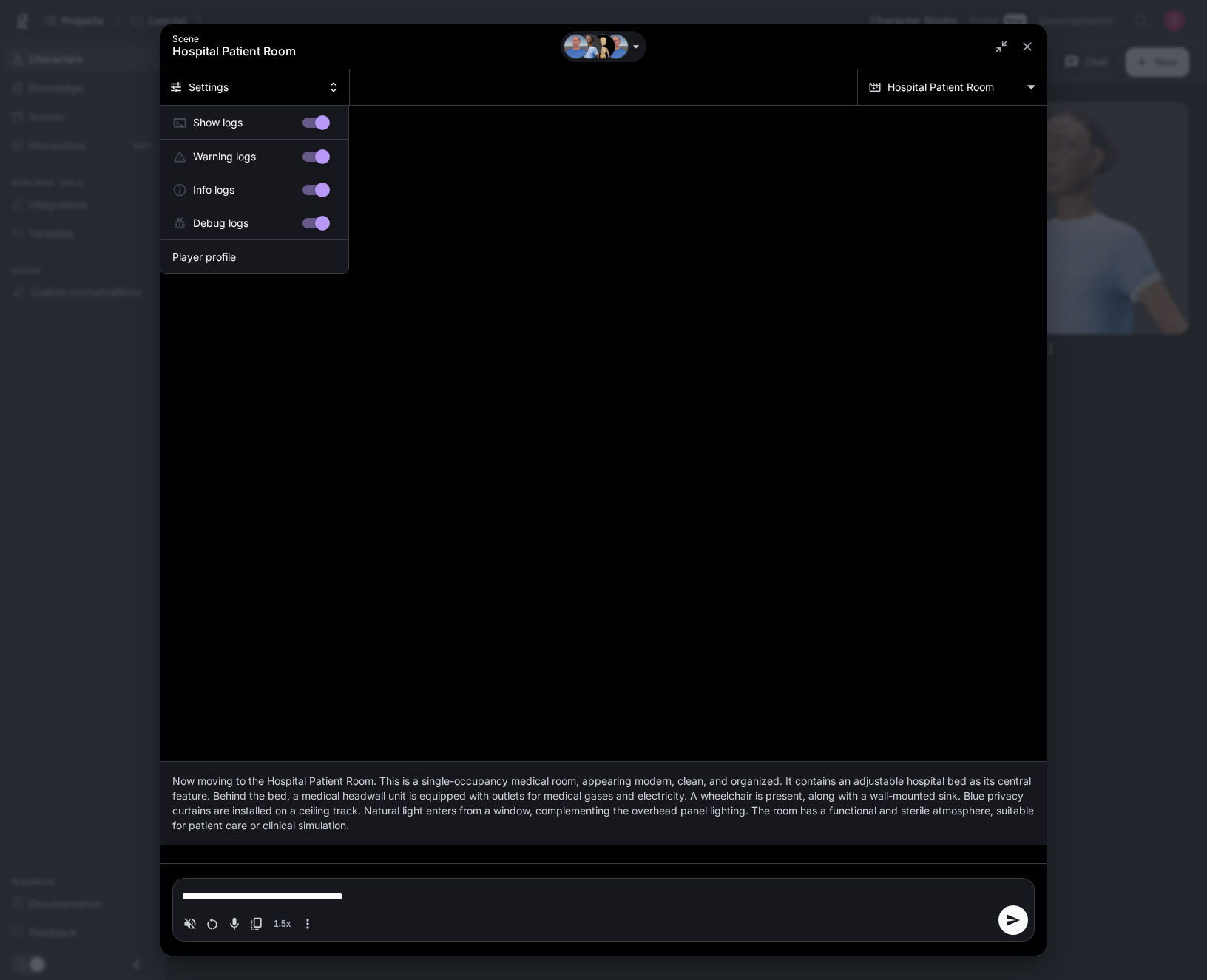
click at [1016, 551] on div at bounding box center [603, 490] width 1207 height 980
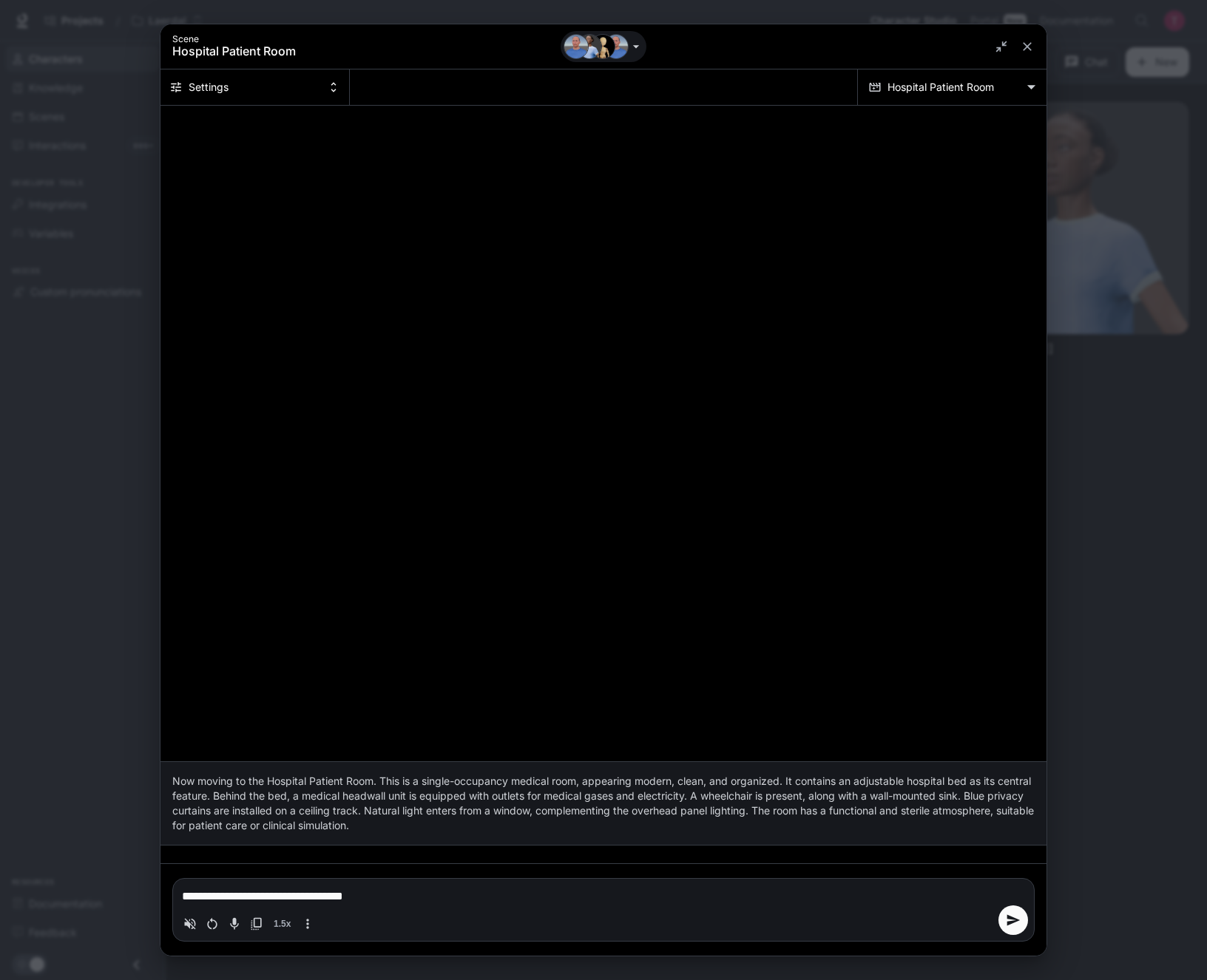
type textarea "*"
click at [1004, 551] on button "send message" at bounding box center [1013, 919] width 29 height 29
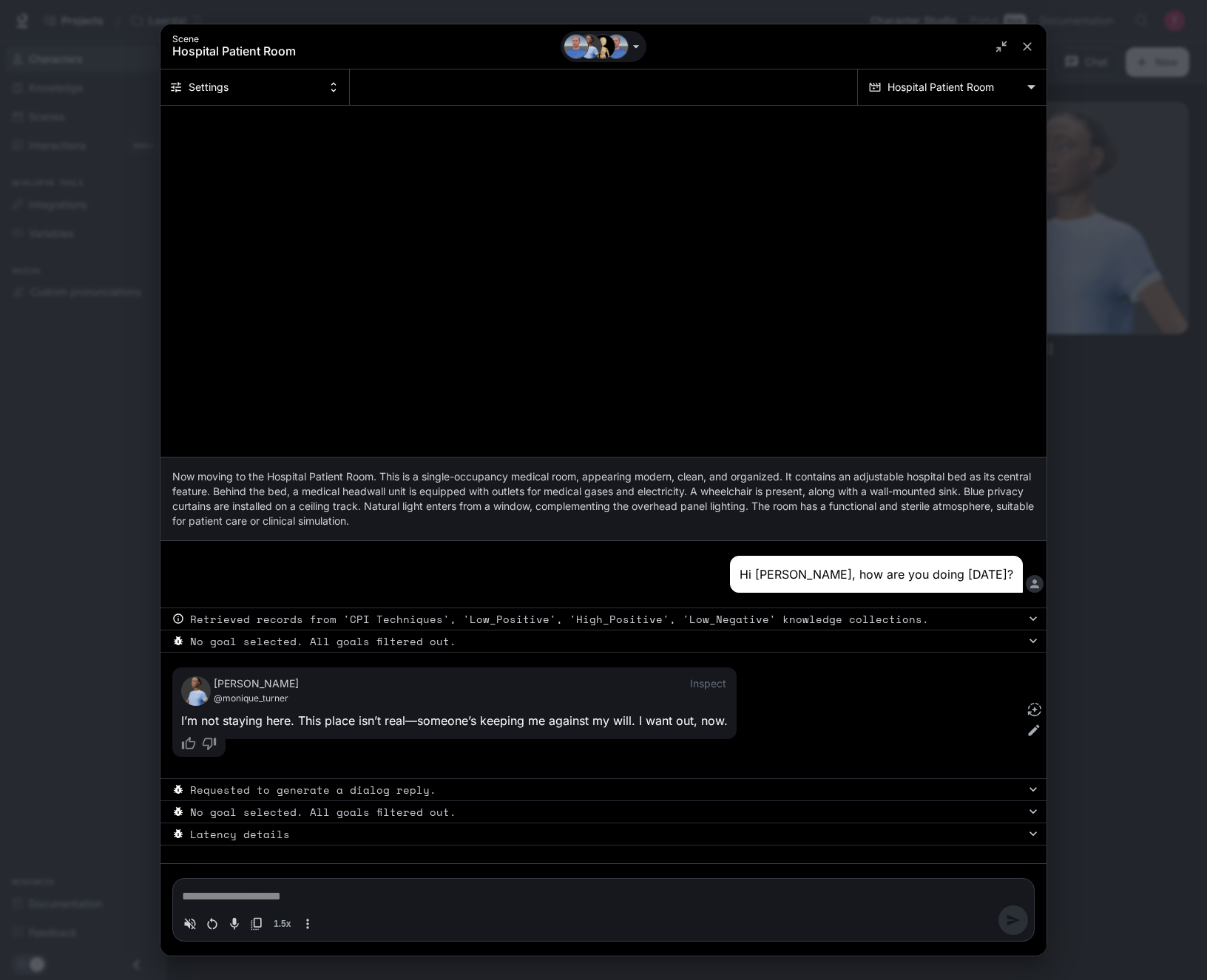
drag, startPoint x: 802, startPoint y: 572, endPoint x: 841, endPoint y: 762, distance: 194.0
click at [831, 551] on div "[PERSON_NAME] @[PERSON_NAME] Inspect I ’ m n o t s t a y i n g h e r e . T h i …" at bounding box center [591, 715] width 862 height 96
click at [962, 551] on pre "Latency details" at bounding box center [608, 834] width 836 height 15
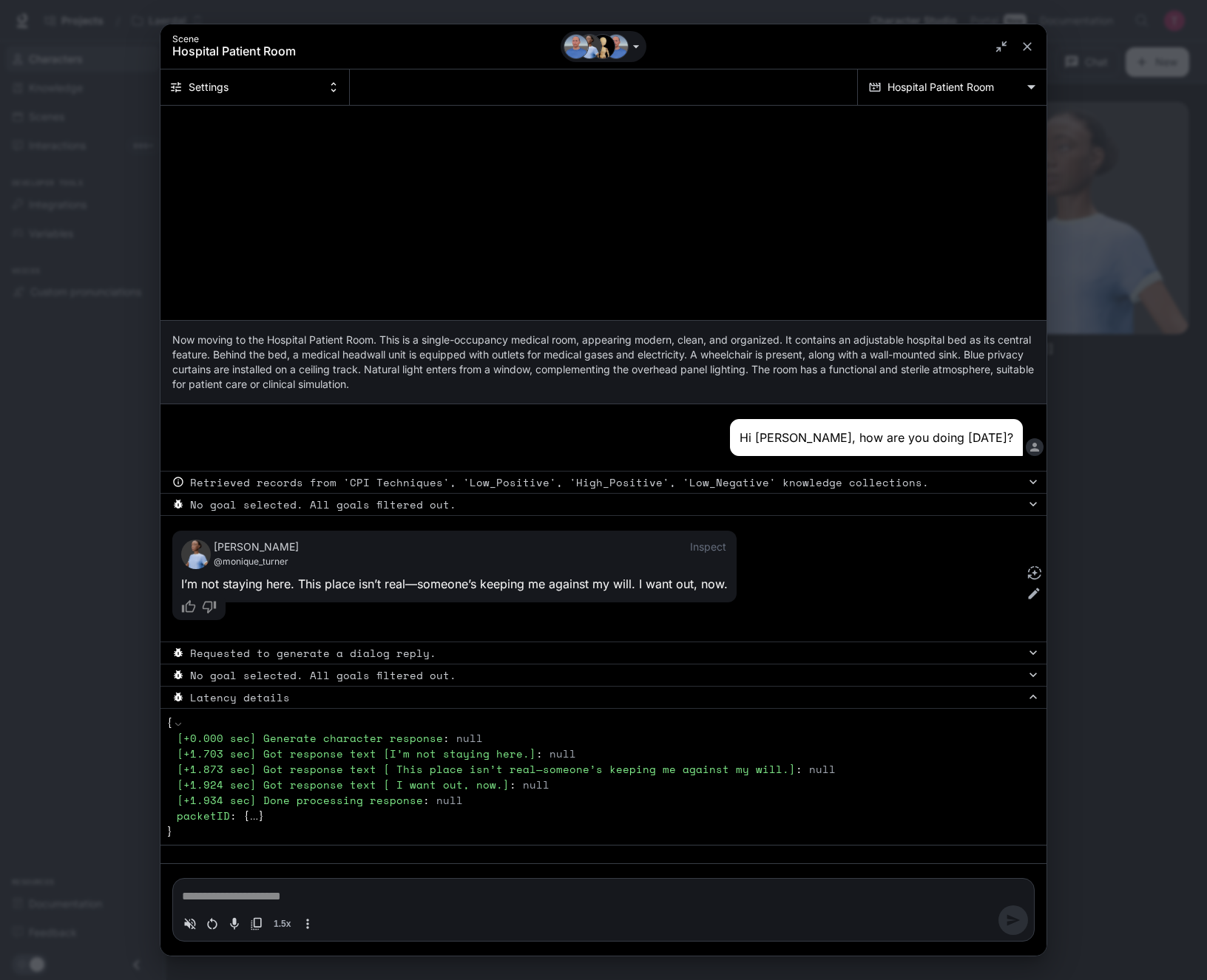
type textarea "*"
click at [650, 551] on textarea "Chat simulator bottom actions" at bounding box center [603, 896] width 843 height 18
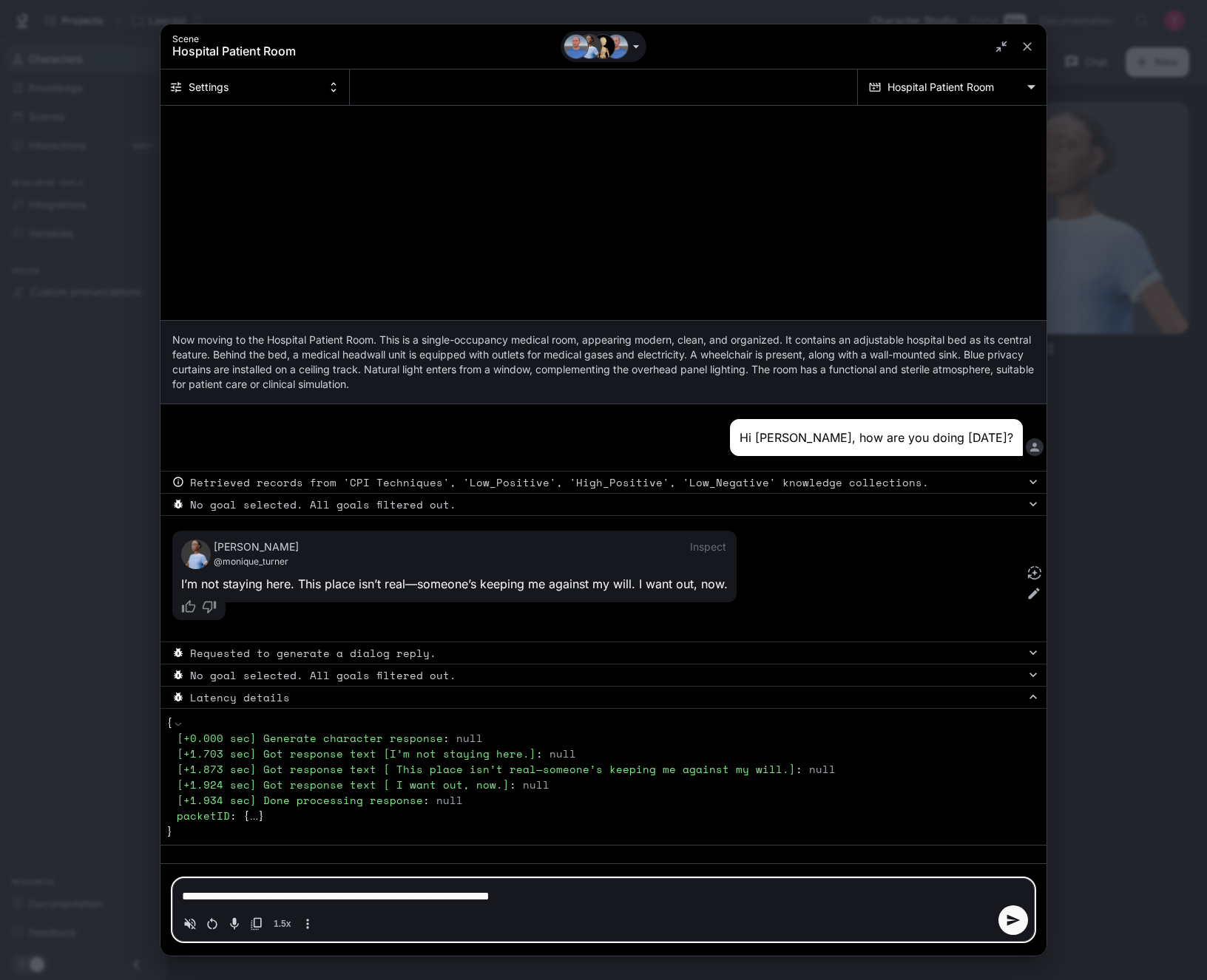
type textarea "**********"
type textarea "*"
type textarea "**********"
type textarea "*"
type textarea "**********"
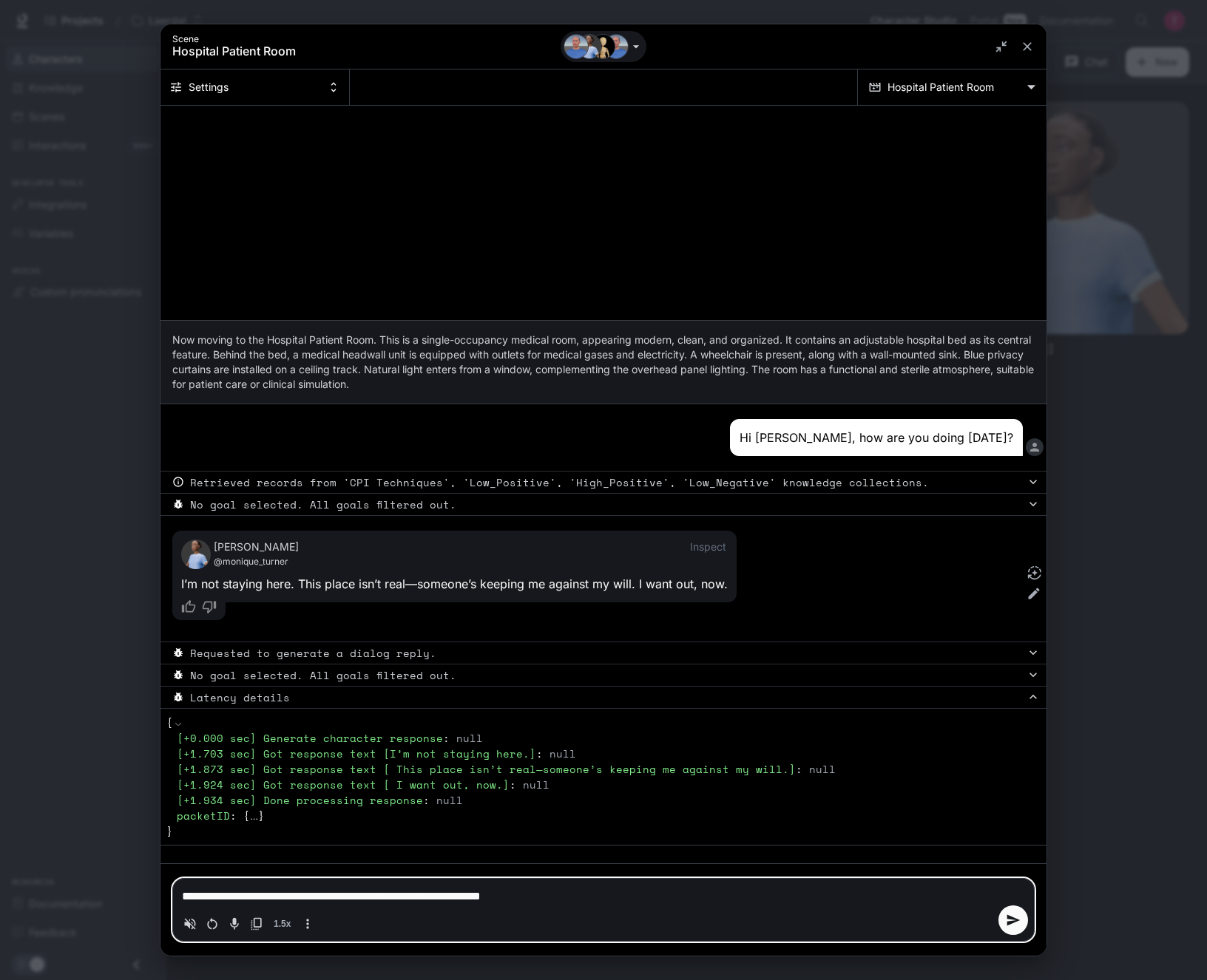
type textarea "*"
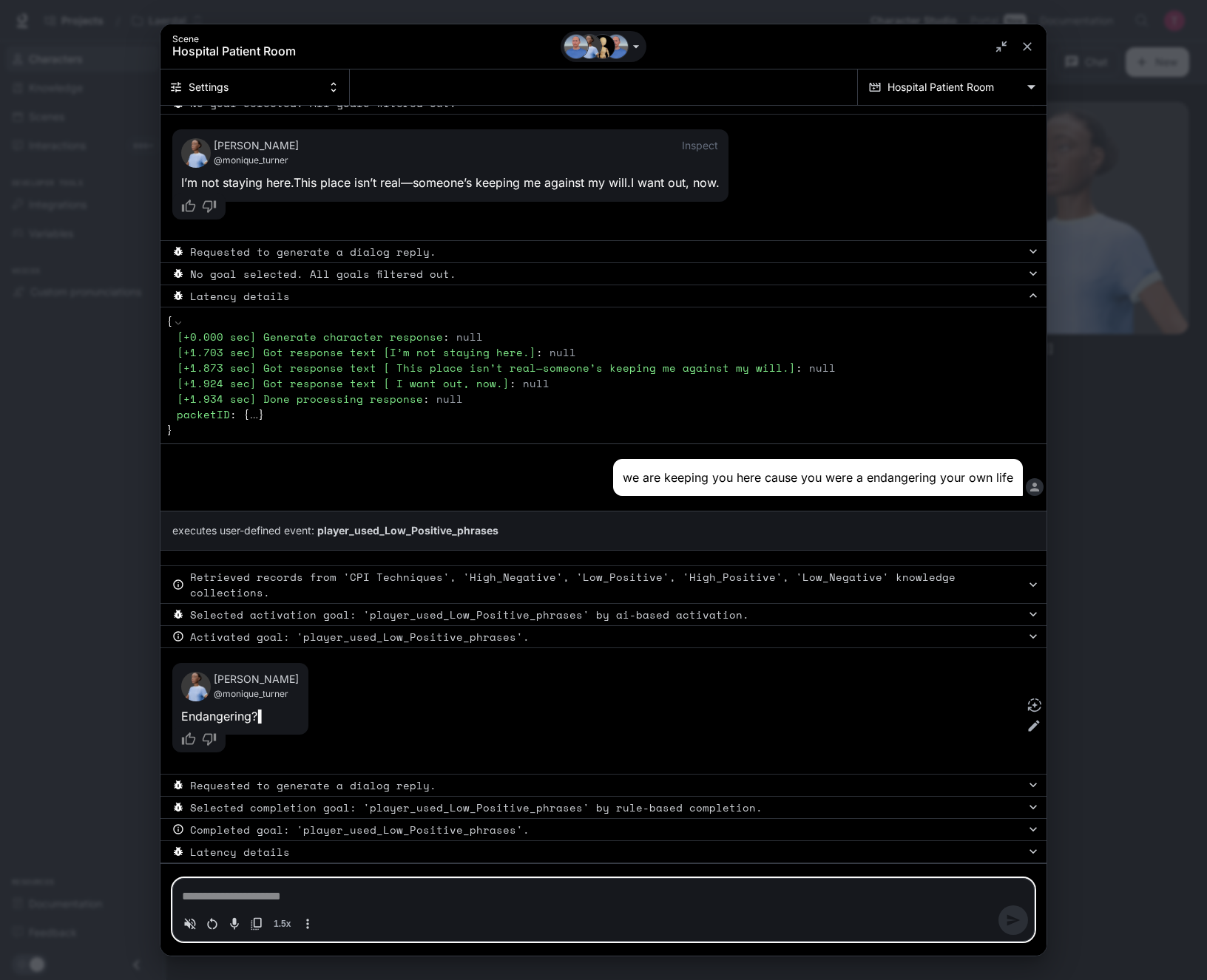
scroll to position [198, 0]
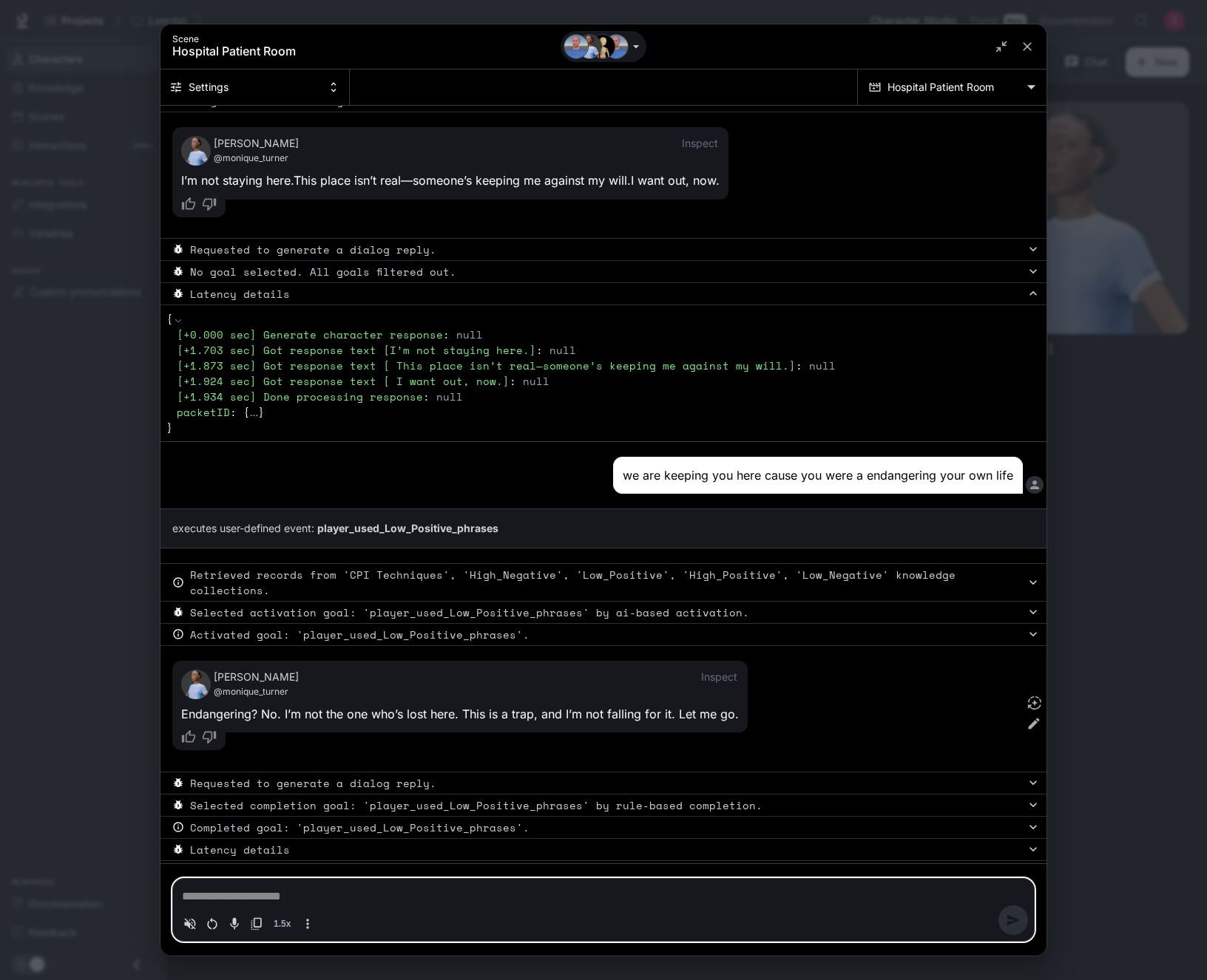
click at [338, 551] on pre "Latency details" at bounding box center [608, 849] width 836 height 15
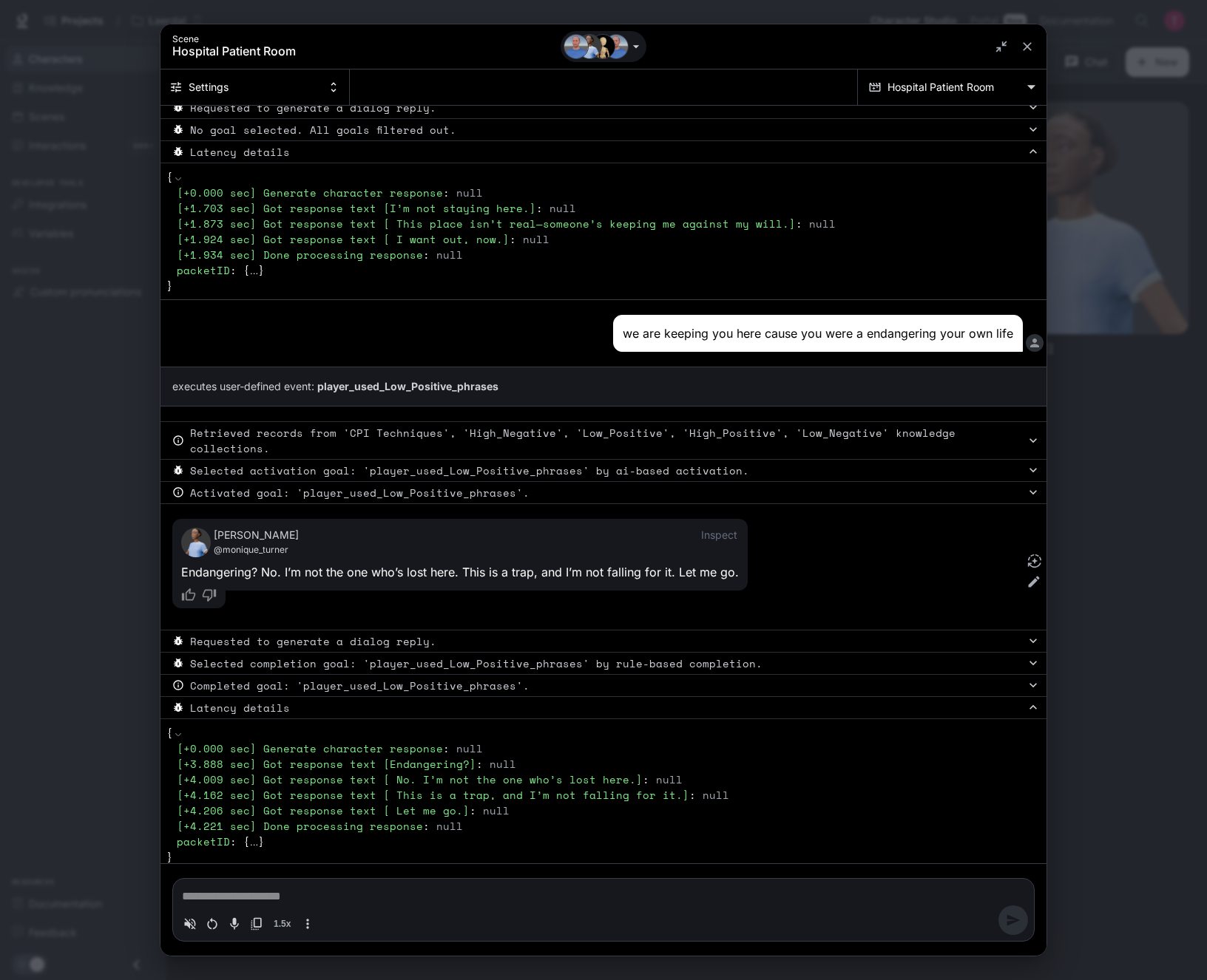
scroll to position [350, 0]
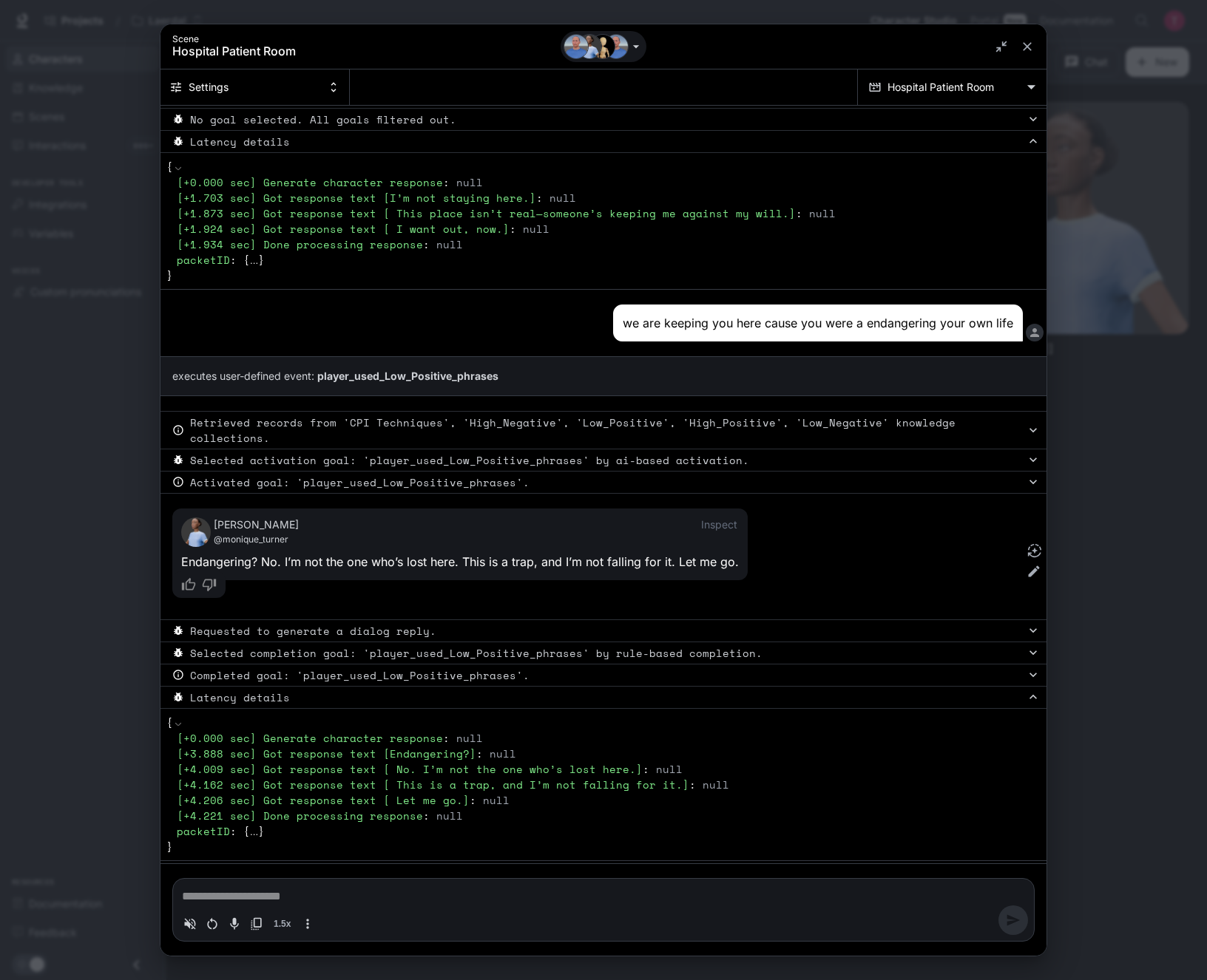
type textarea "*"
click at [441, 551] on textarea "Chat simulator bottom actions" at bounding box center [603, 896] width 843 height 18
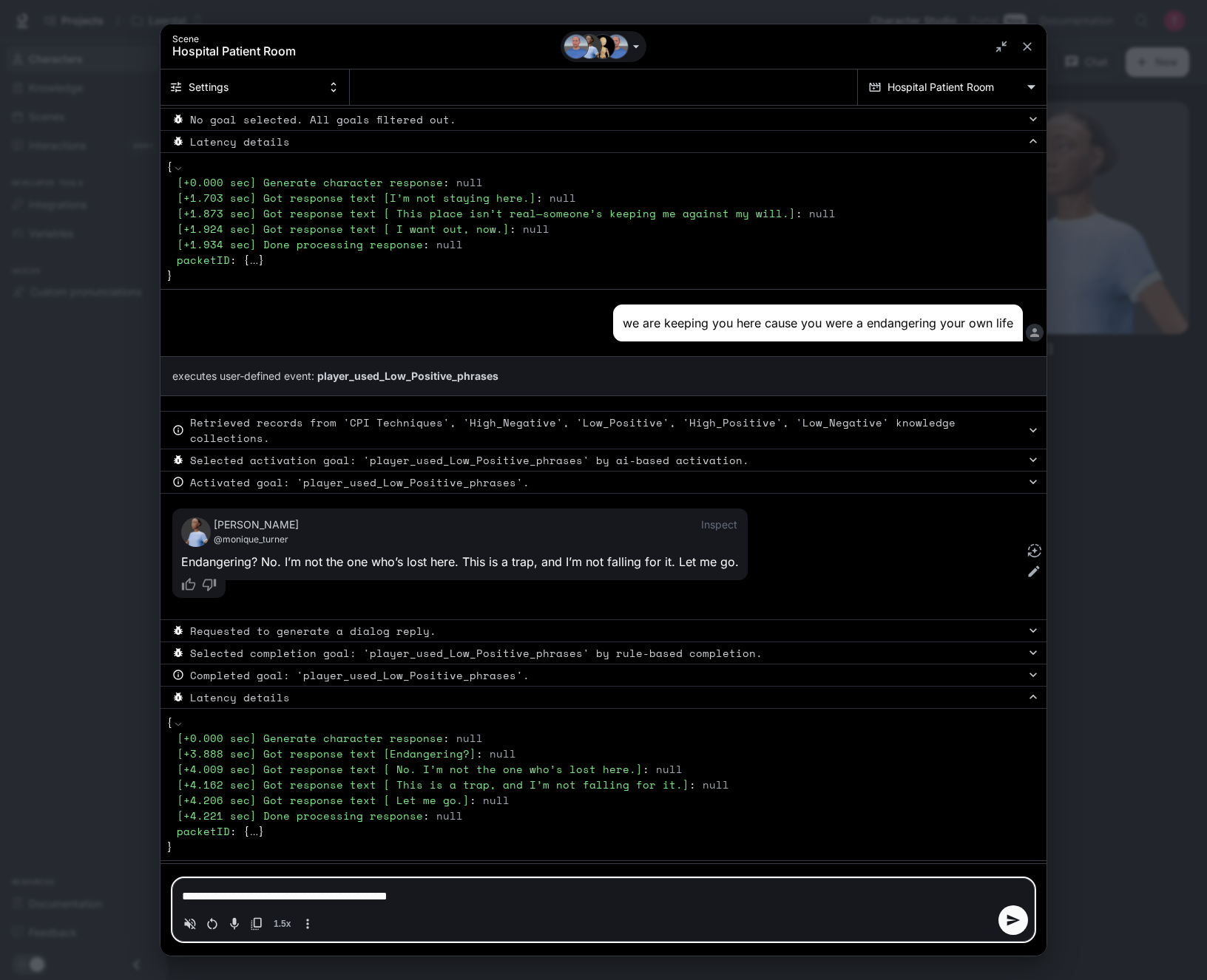
type textarea "**********"
type textarea "*"
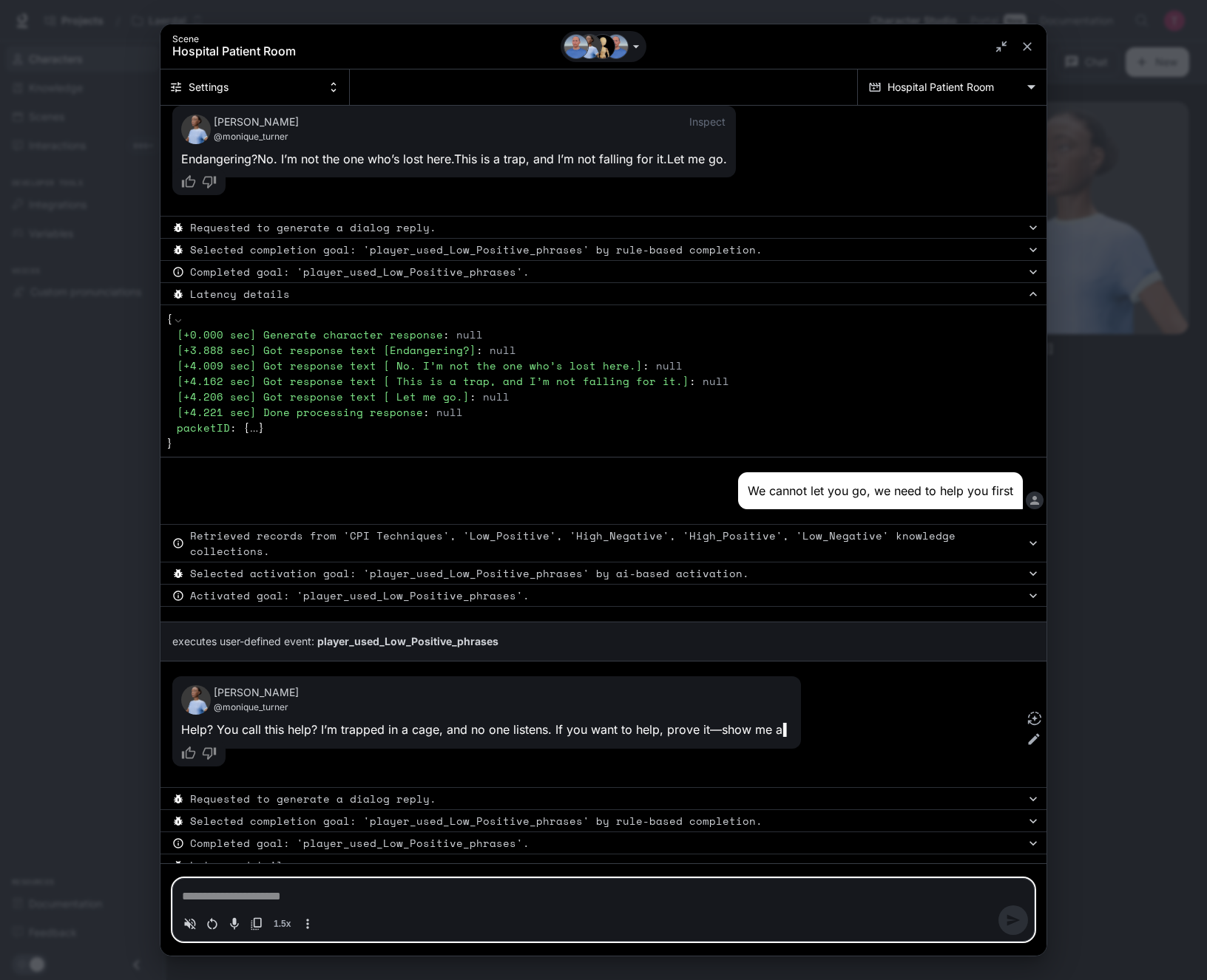
scroll to position [771, 0]
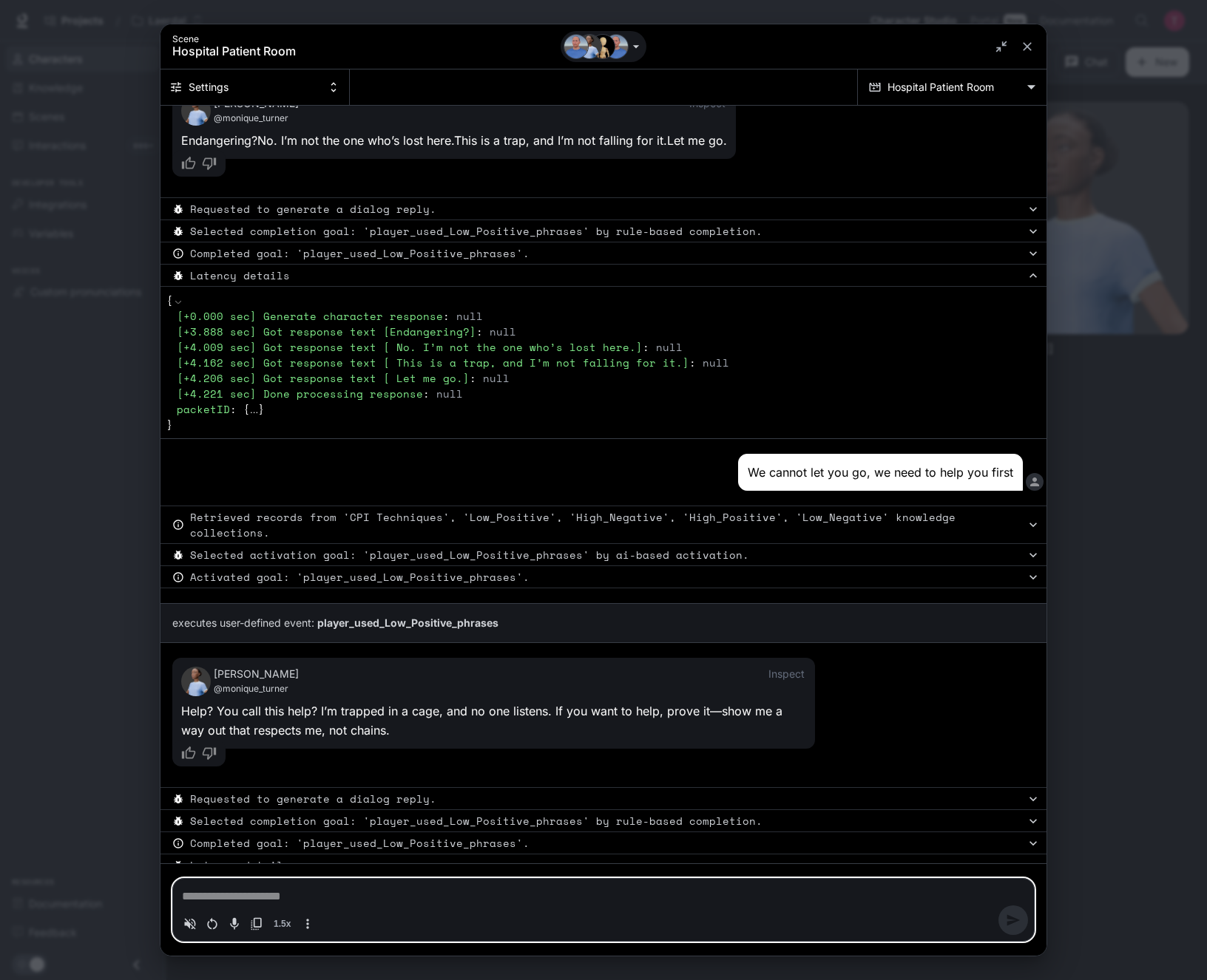
type textarea "*"
click at [699, 551] on textarea "Chat simulator bottom actions" at bounding box center [603, 896] width 843 height 18
type textarea "**********"
type textarea "*"
type textarea "**********"
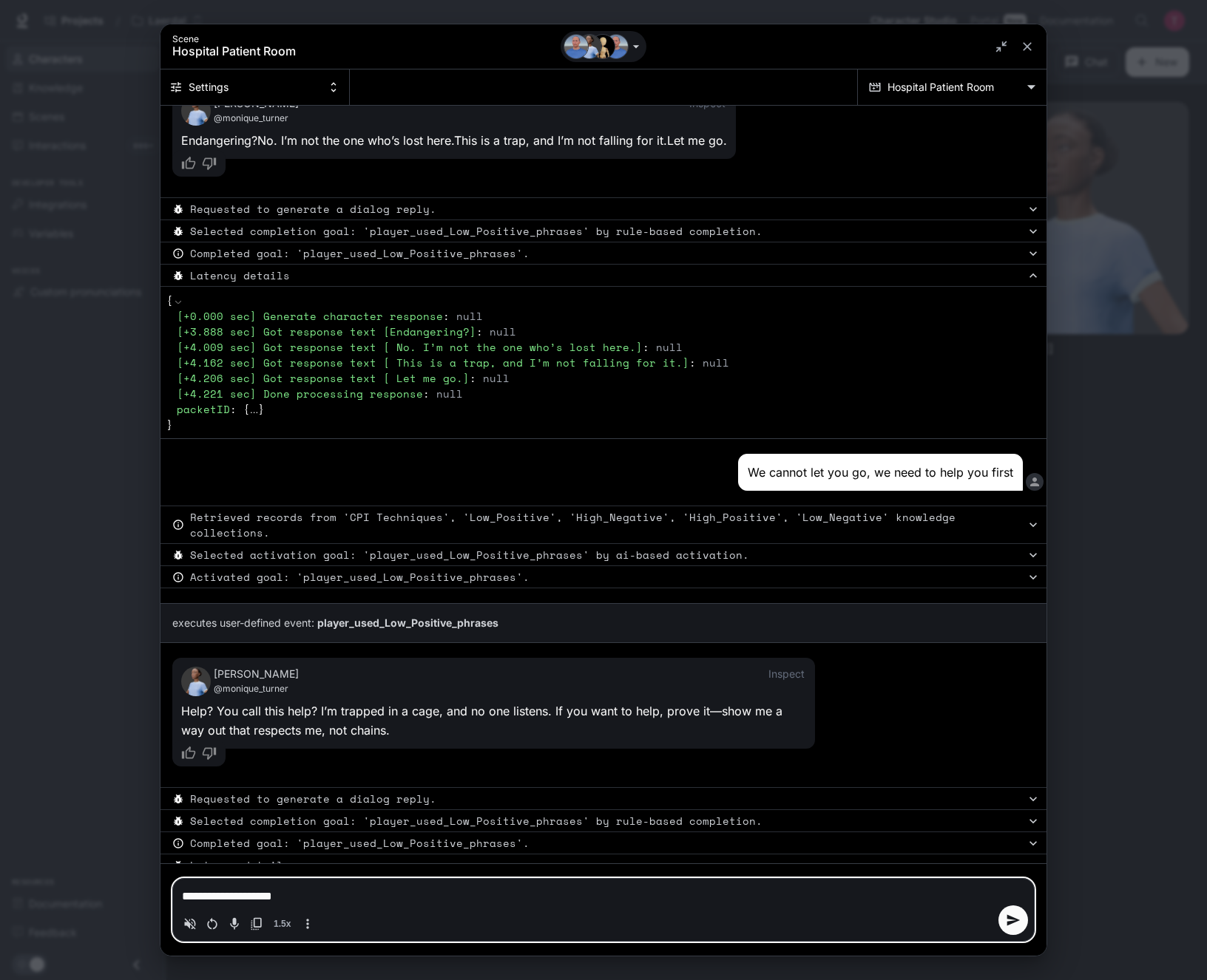
type textarea "*"
type textarea "**********"
type textarea "*"
type textarea "**********"
type textarea "*"
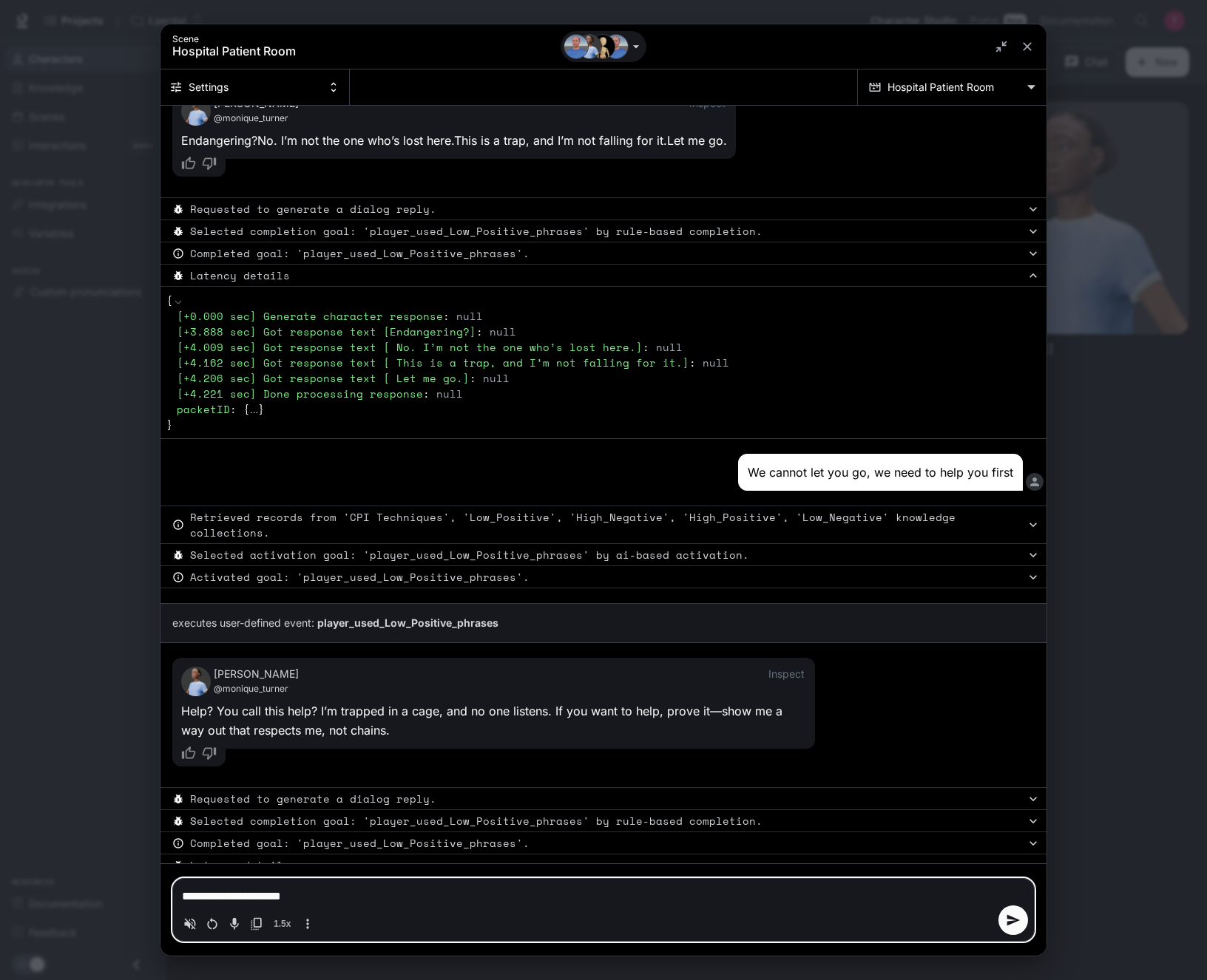
type textarea "**********"
type textarea "*"
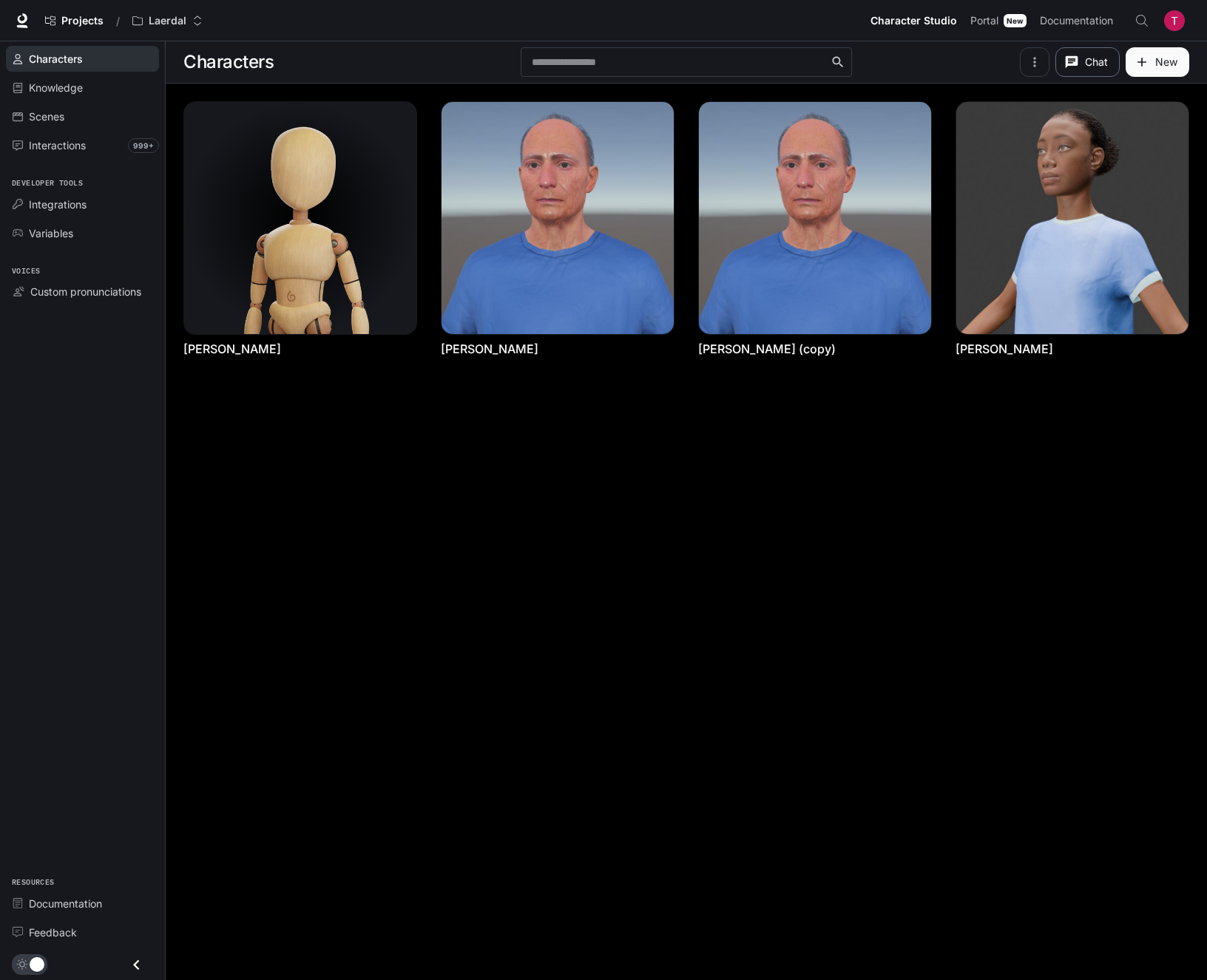
click at [1091, 58] on button "Chat" at bounding box center [1087, 62] width 64 height 29
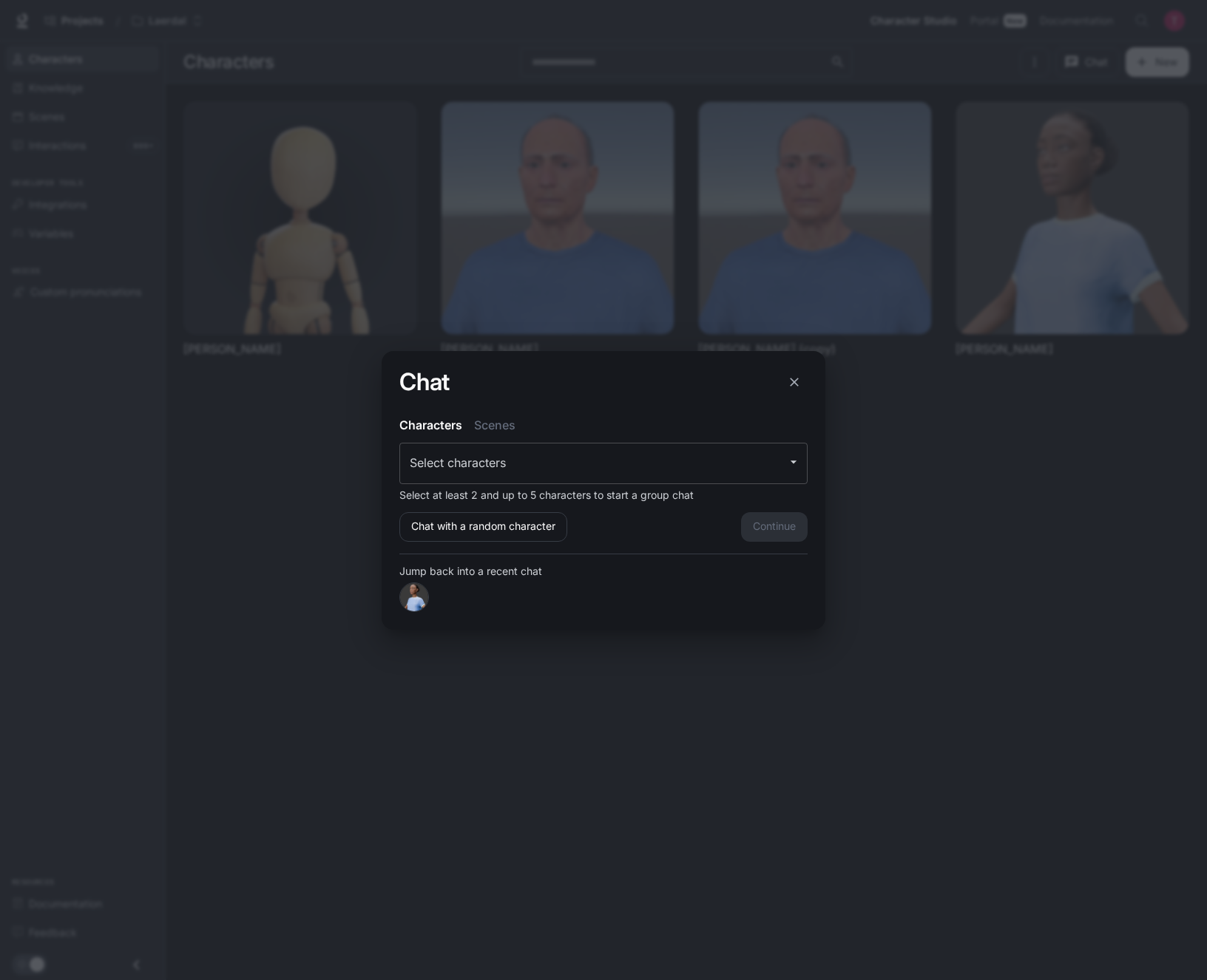
click at [623, 469] on input "Select characters" at bounding box center [592, 463] width 373 height 28
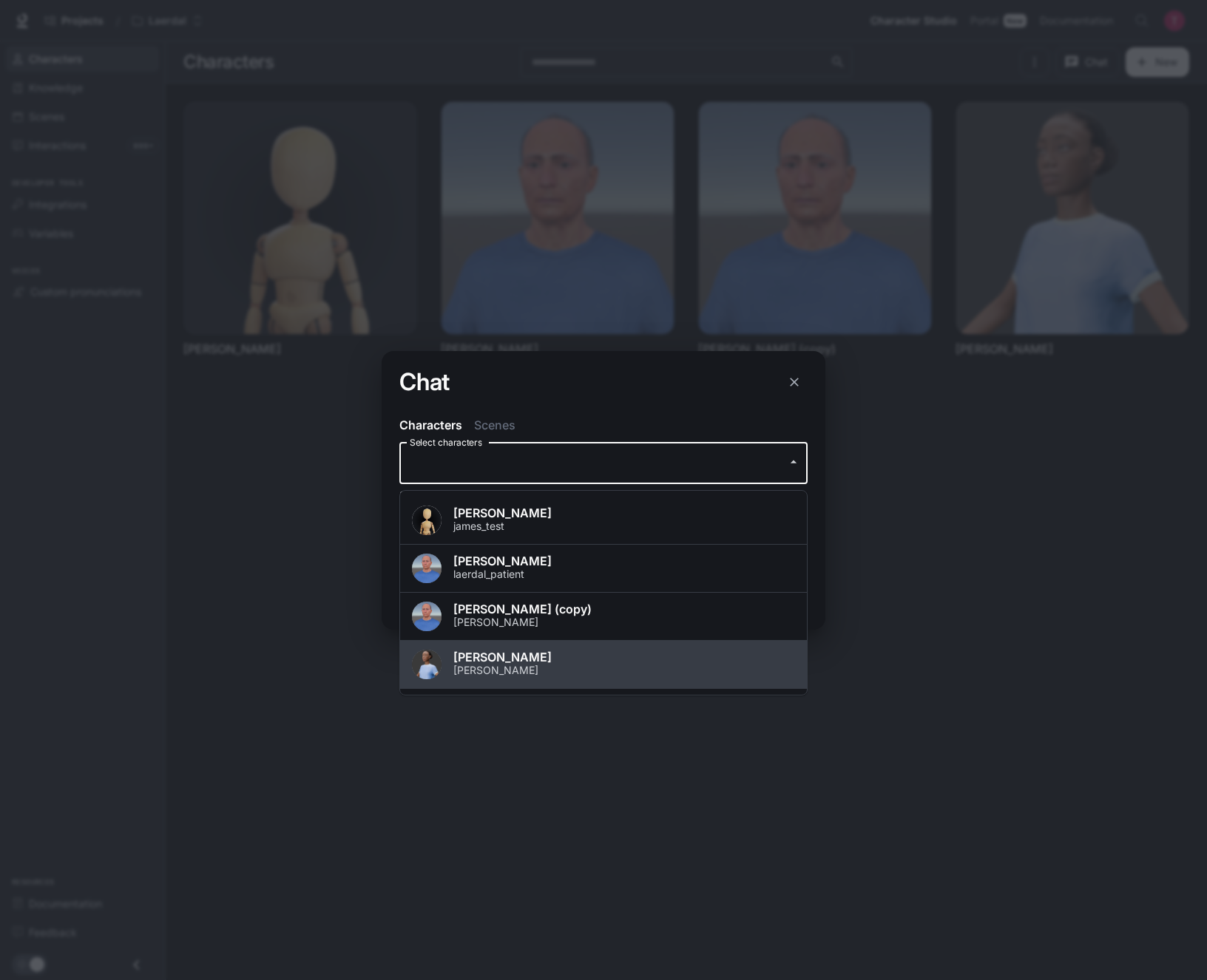
click at [547, 653] on span "[PERSON_NAME]" at bounding box center [624, 656] width 342 height 12
type input "**********"
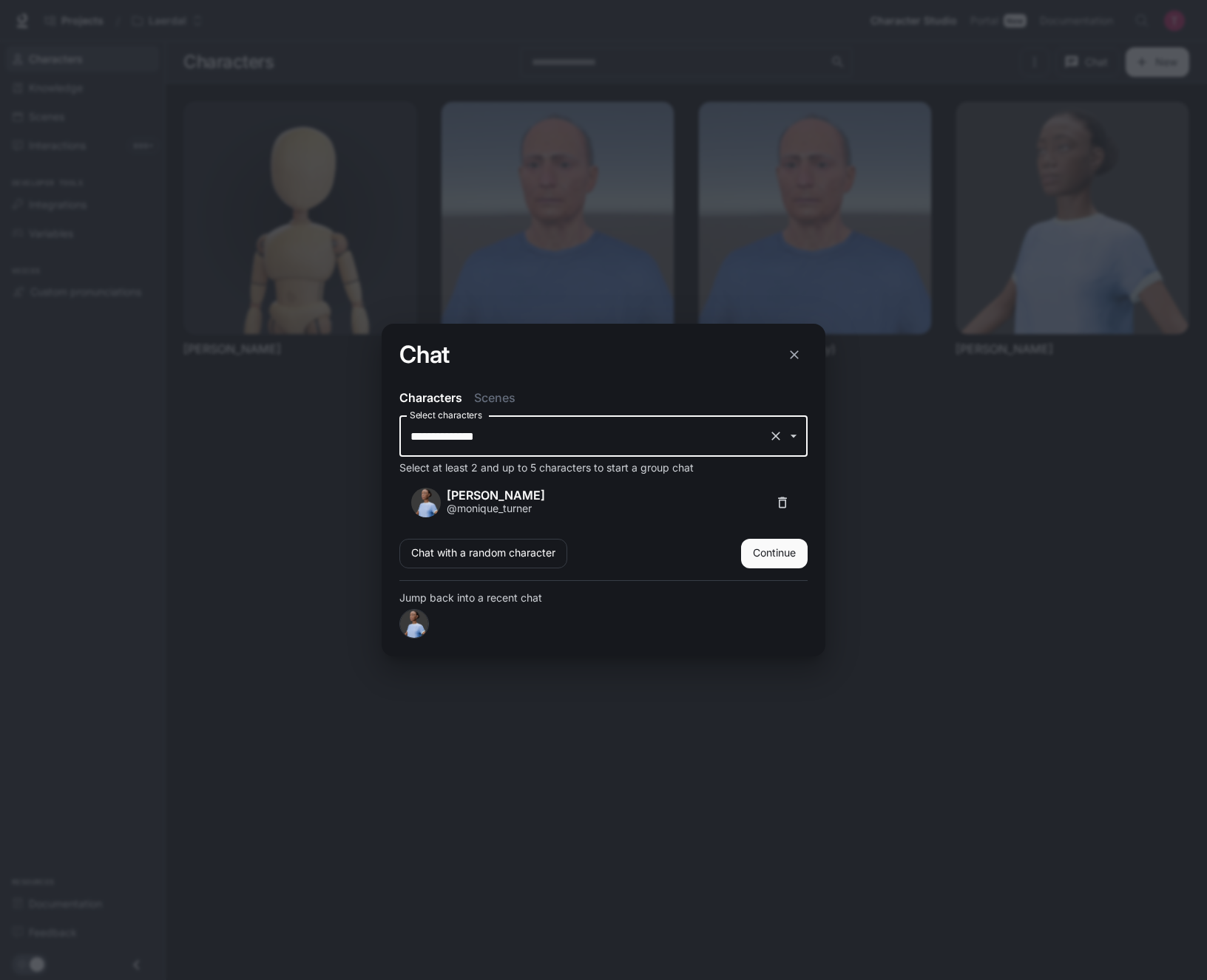
click at [766, 559] on button "Continue" at bounding box center [773, 553] width 67 height 29
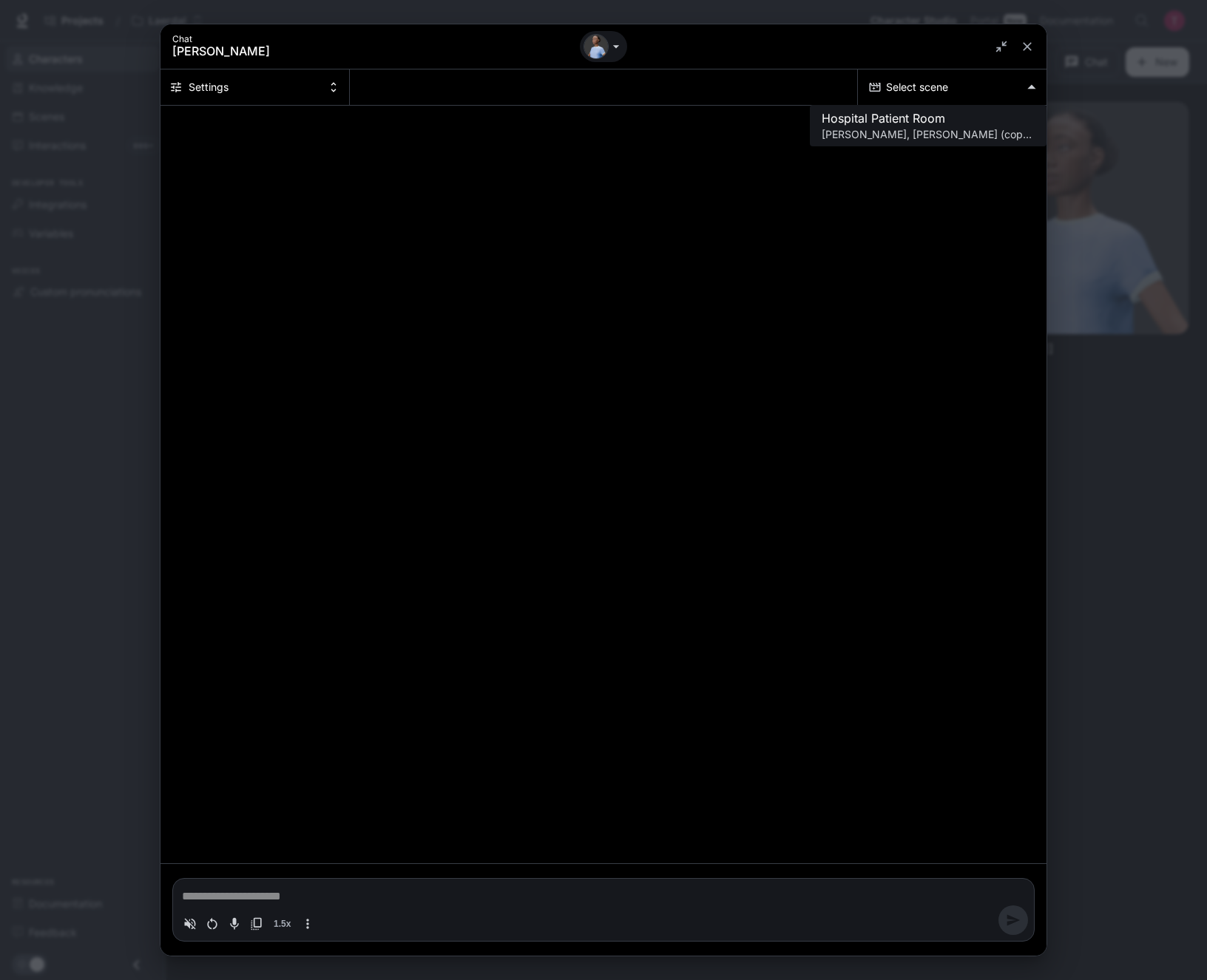
click at [909, 90] on body "Skip to main content Projects / Laerdal Character Studio Character Studio Porta…" at bounding box center [603, 490] width 1207 height 980
click at [889, 128] on p "[PERSON_NAME], [PERSON_NAME] (copy), [PERSON_NAME], [PERSON_NAME]" at bounding box center [928, 135] width 213 height 15
type textarea "*"
type input "**********"
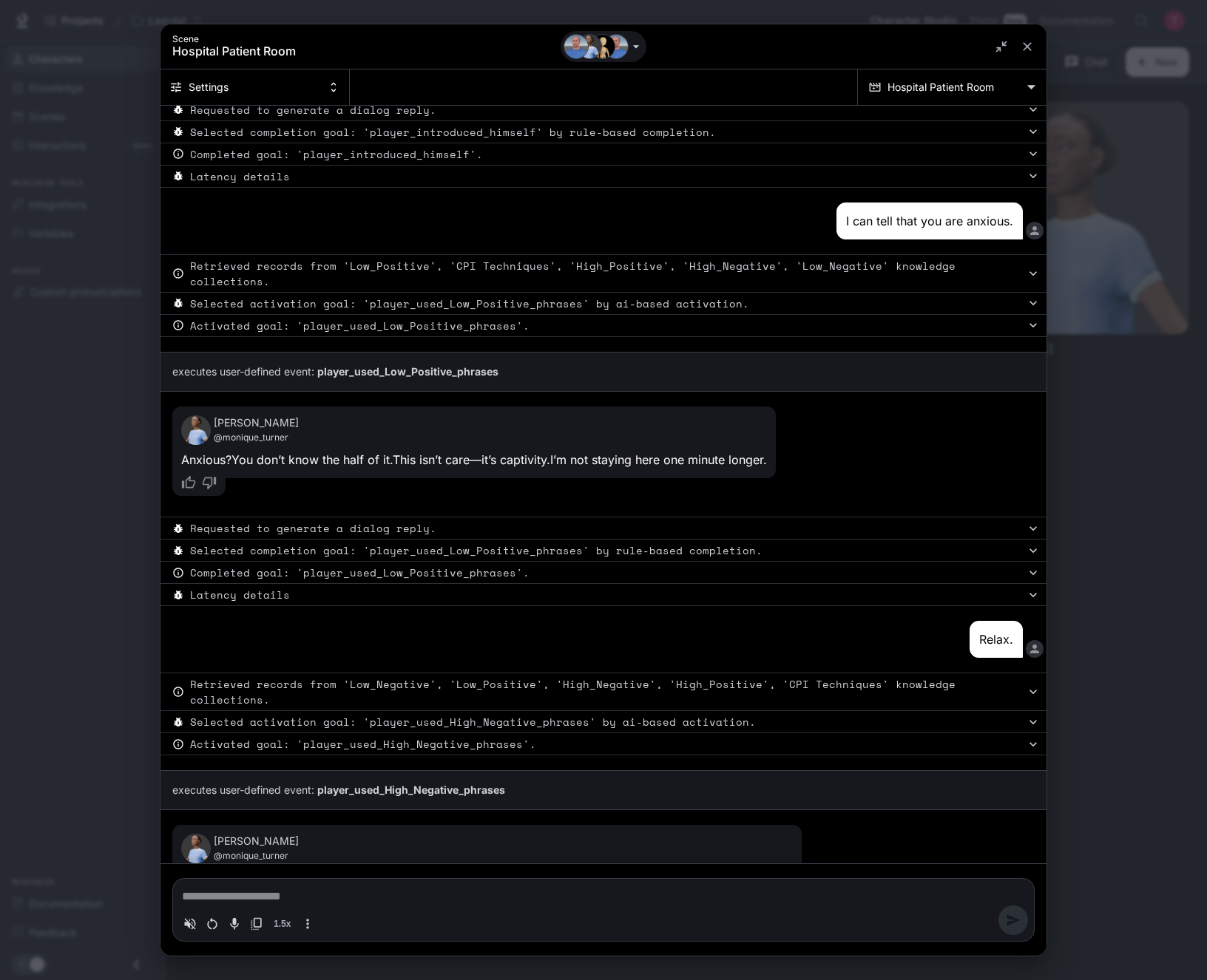
type textarea "*"
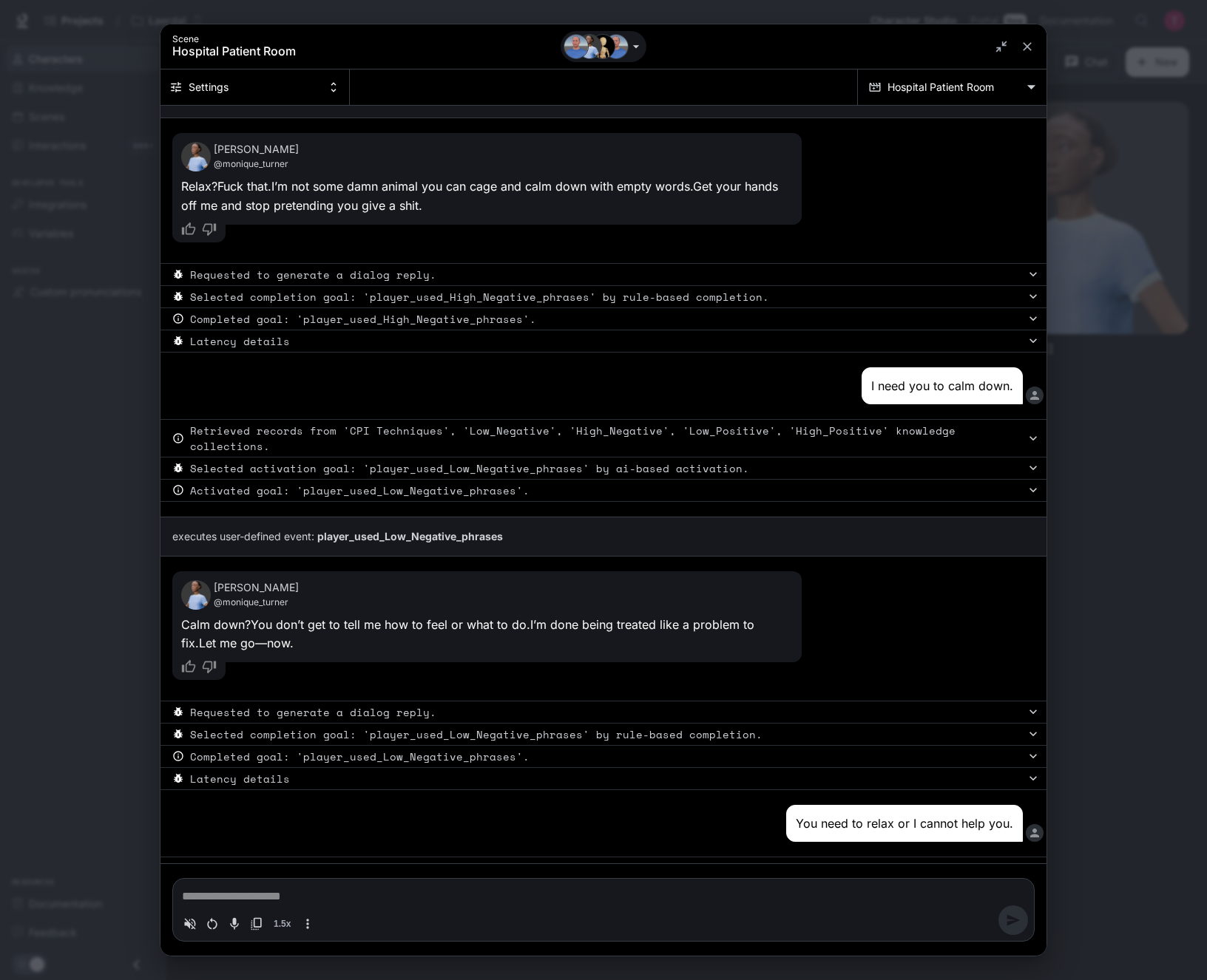
scroll to position [2030, 0]
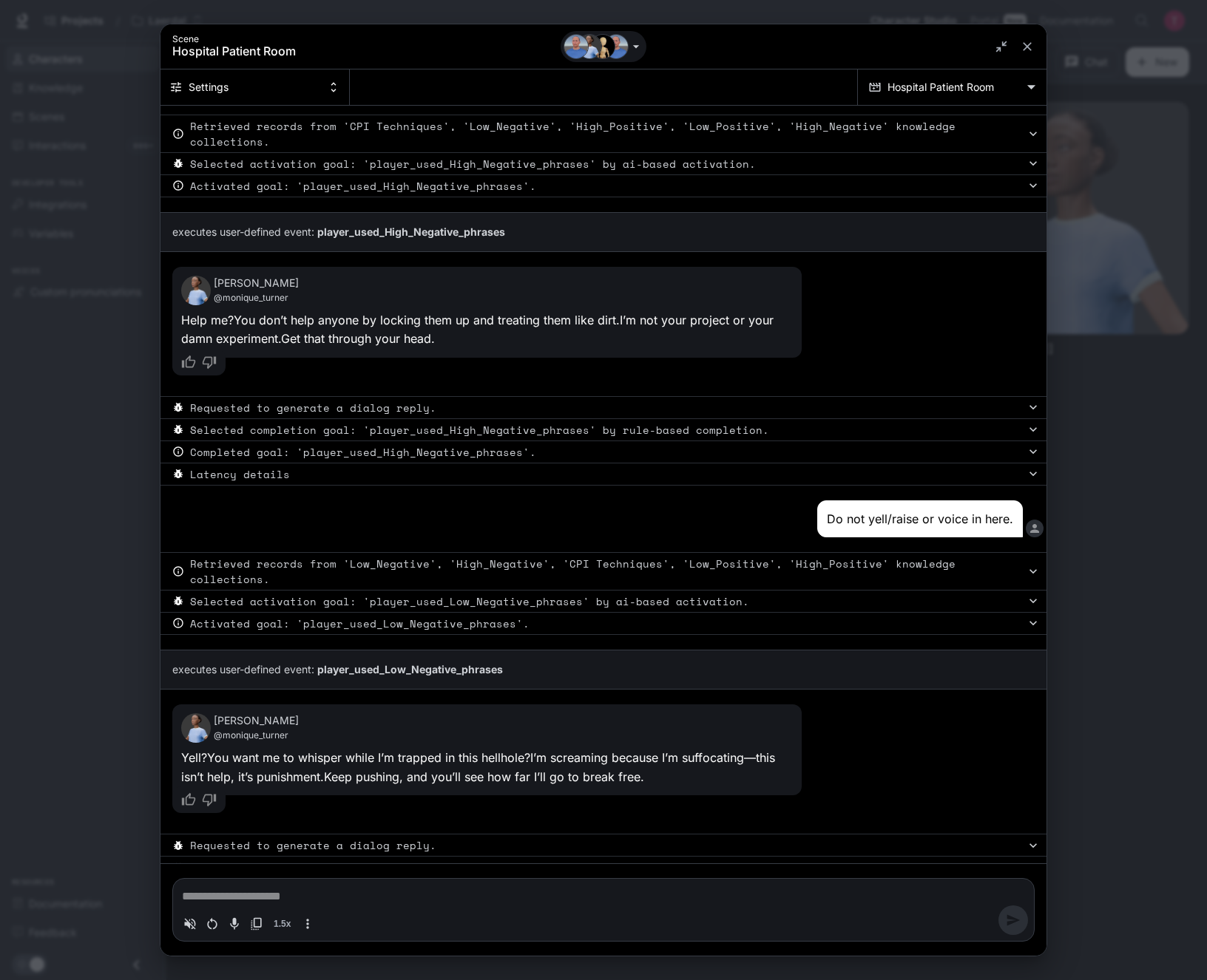
click at [134, 556] on div "**********" at bounding box center [603, 490] width 1207 height 980
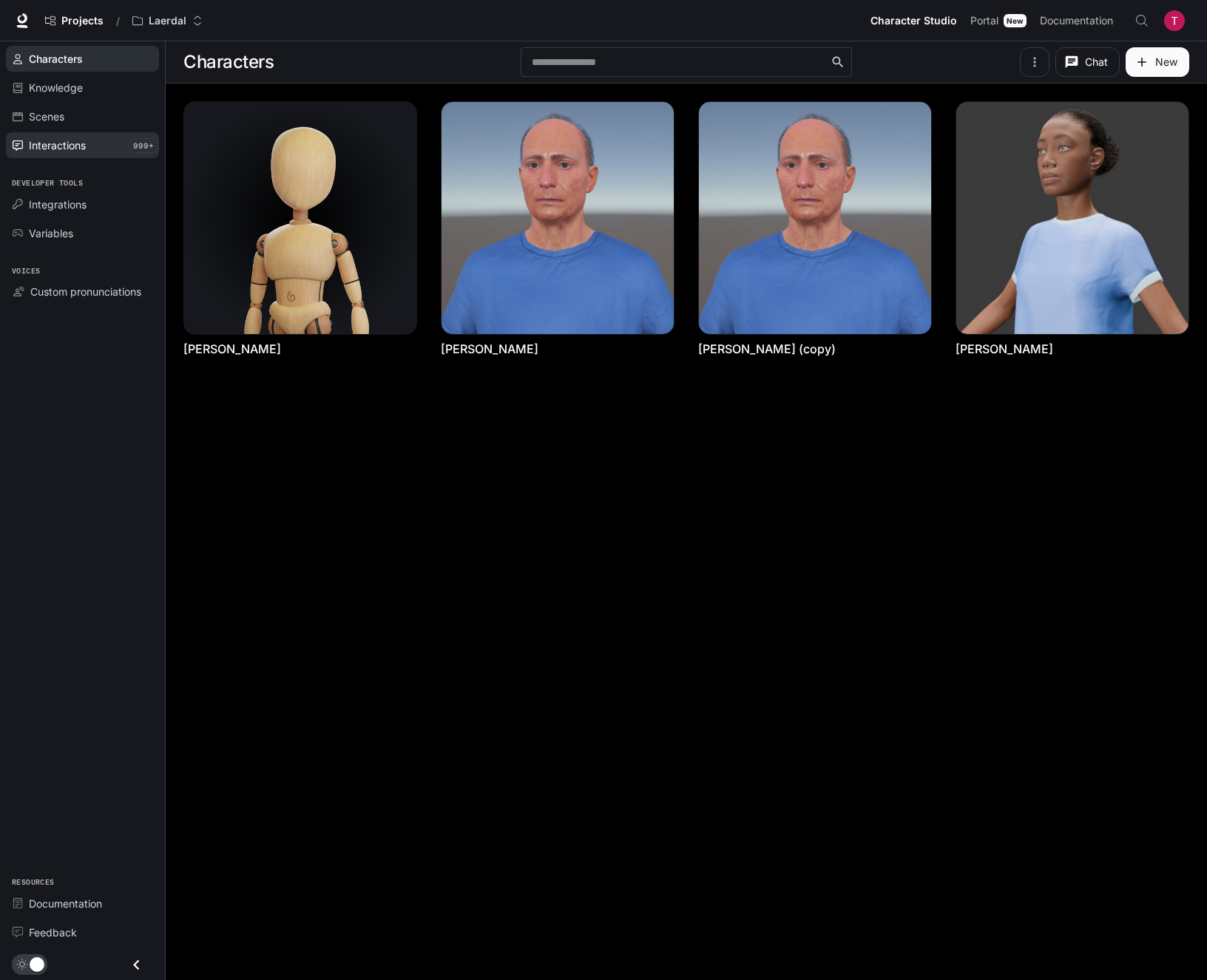
click at [45, 144] on span "Interactions" at bounding box center [57, 144] width 57 height 15
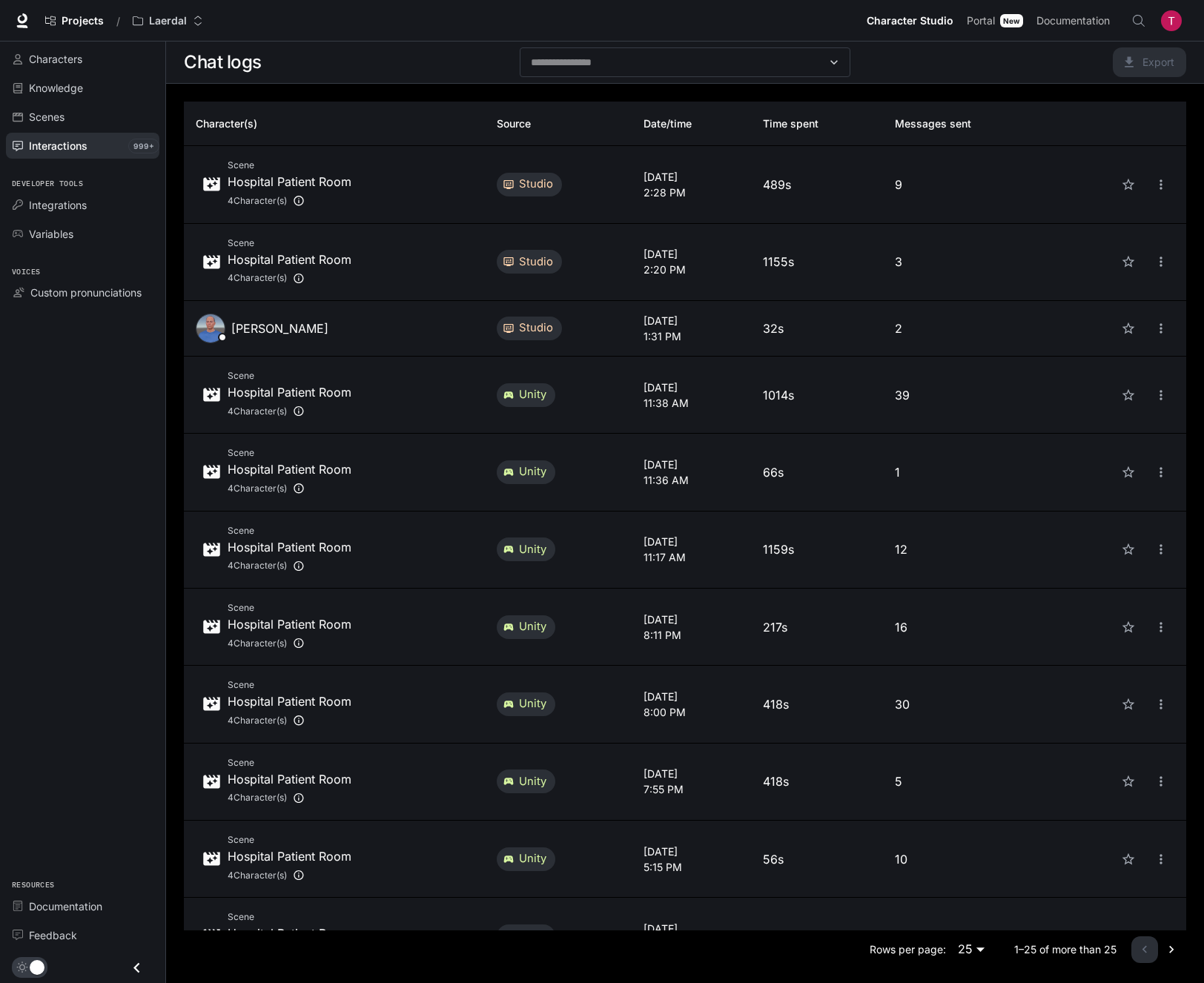
click at [442, 195] on div "Scene Hospital Patient Room 4 Character(s)" at bounding box center [335, 184] width 277 height 53
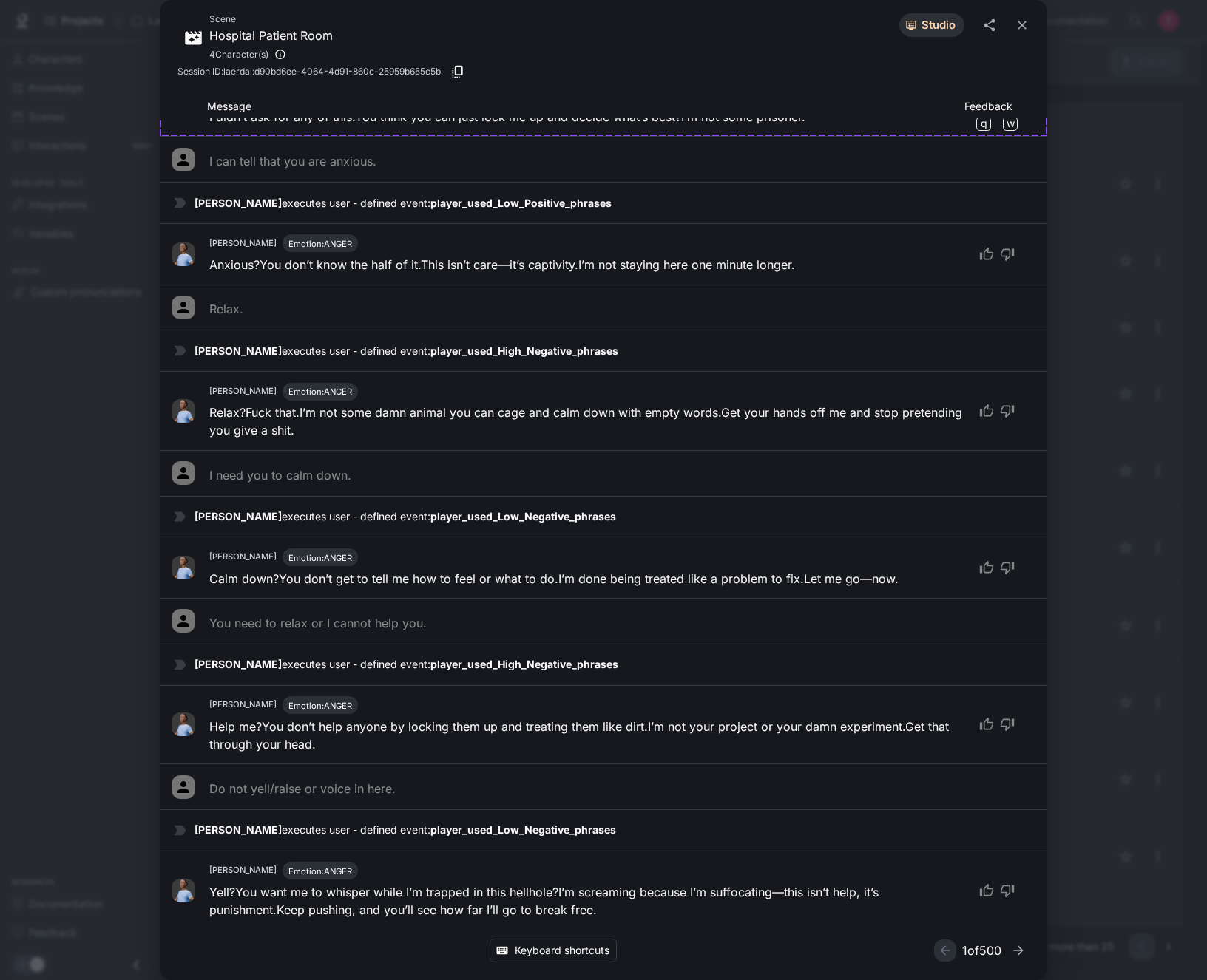
scroll to position [245, 0]
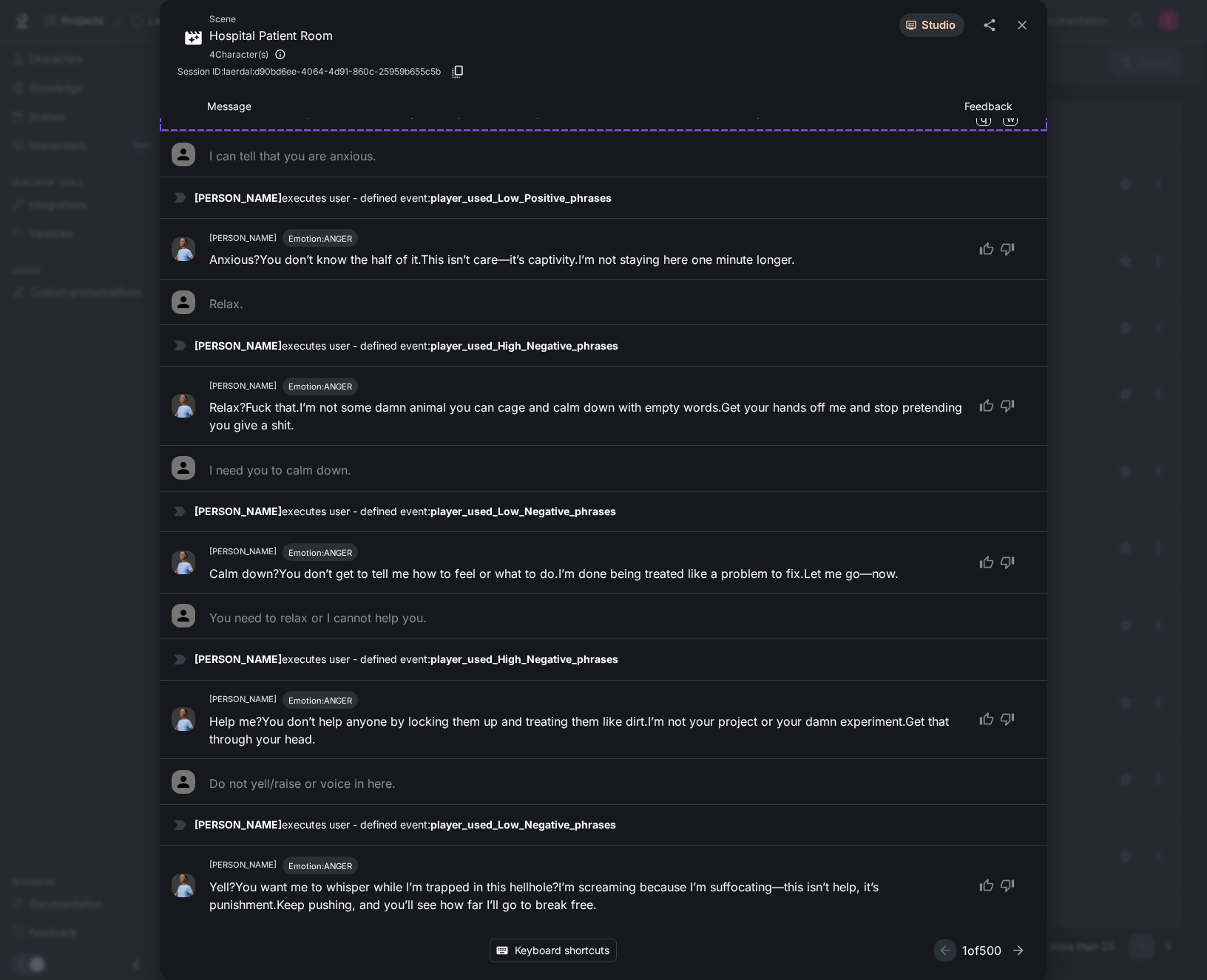
click at [48, 688] on div "Scene Hospital Patient Room 4 Character(s) studio Session ID: laerdal:d90bd6ee-…" at bounding box center [603, 490] width 1207 height 980
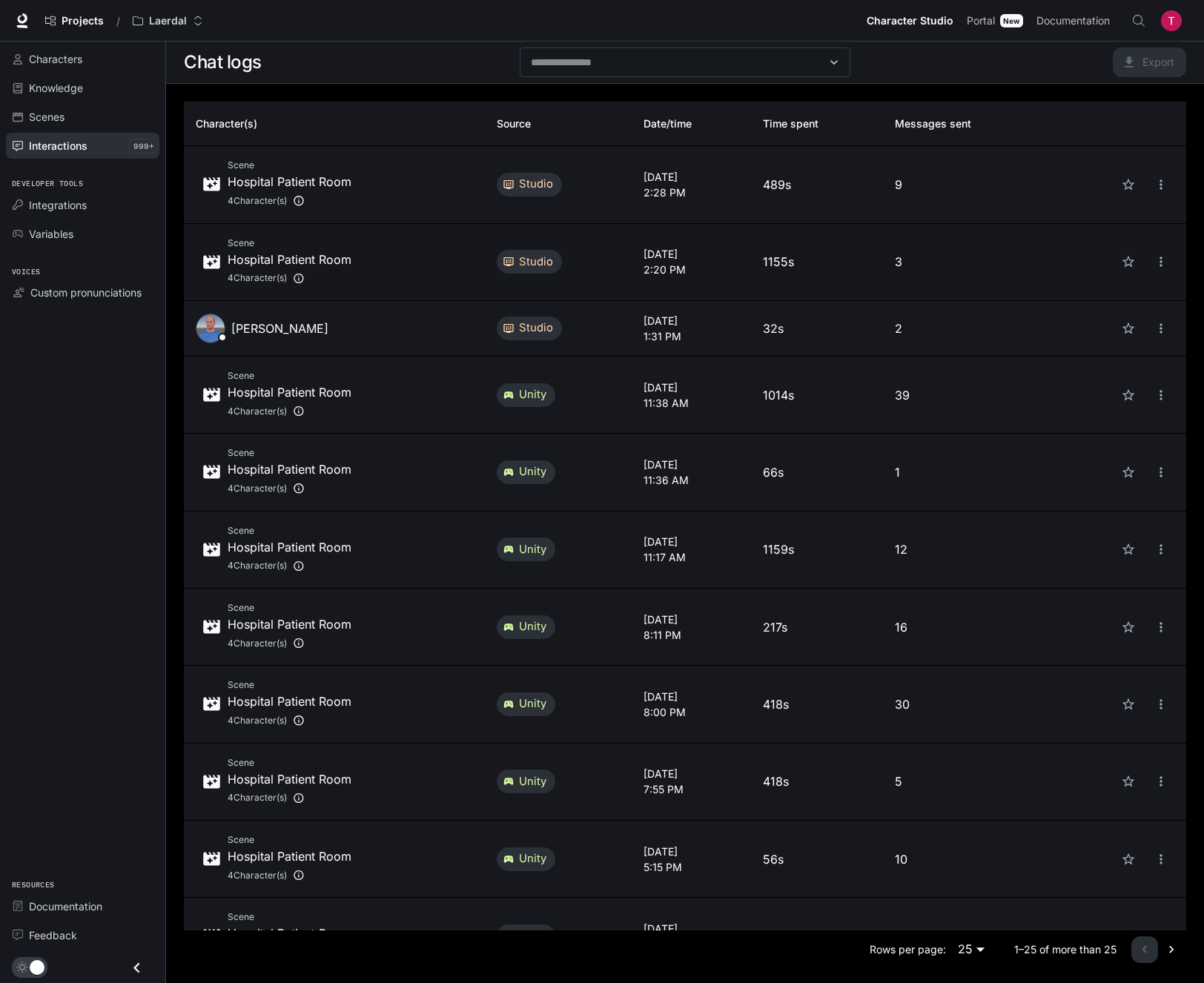
click at [445, 281] on div "Scene Hospital Patient Room 4 Character(s)" at bounding box center [335, 262] width 277 height 53
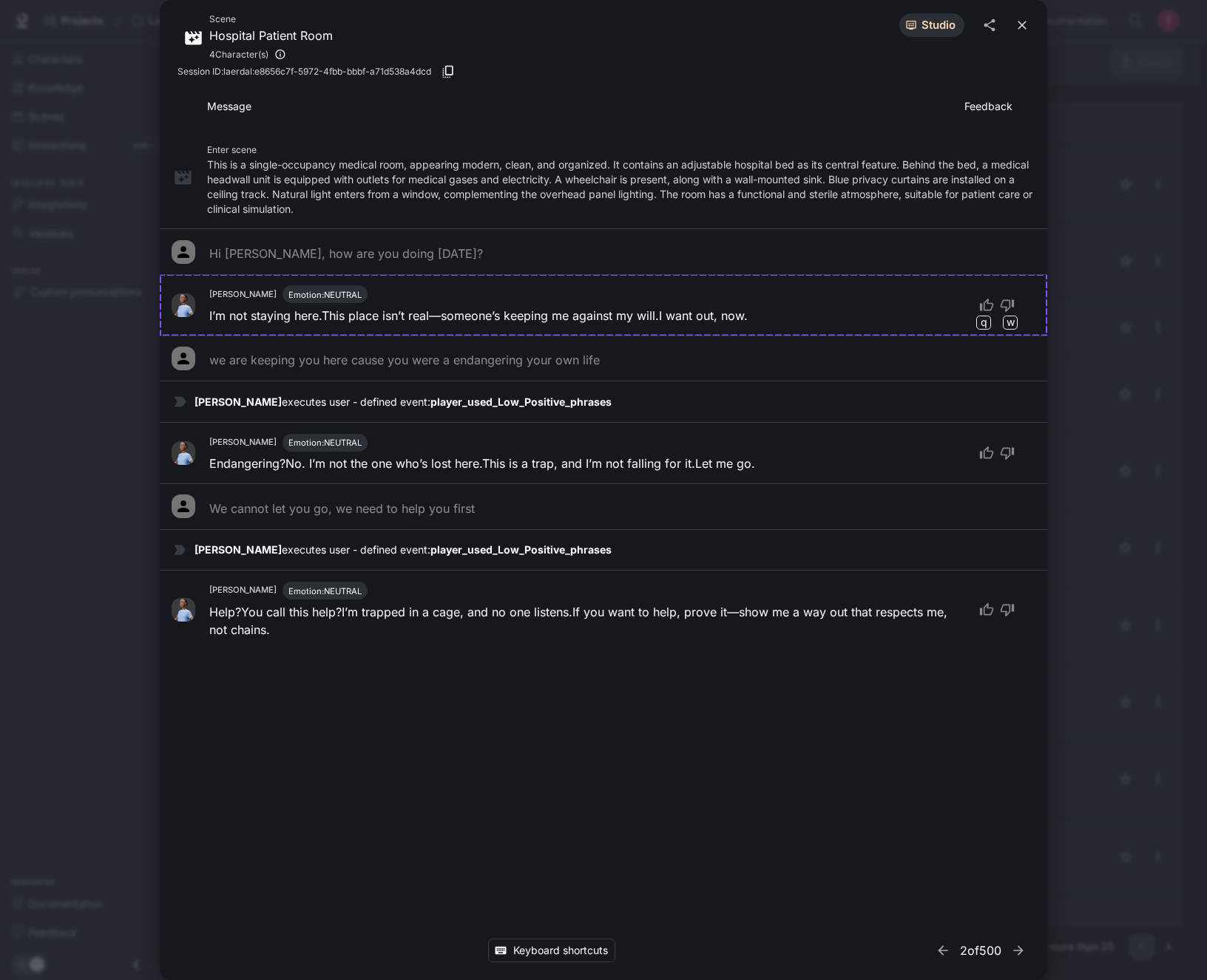
click at [1012, 24] on button "close" at bounding box center [1022, 25] width 27 height 27
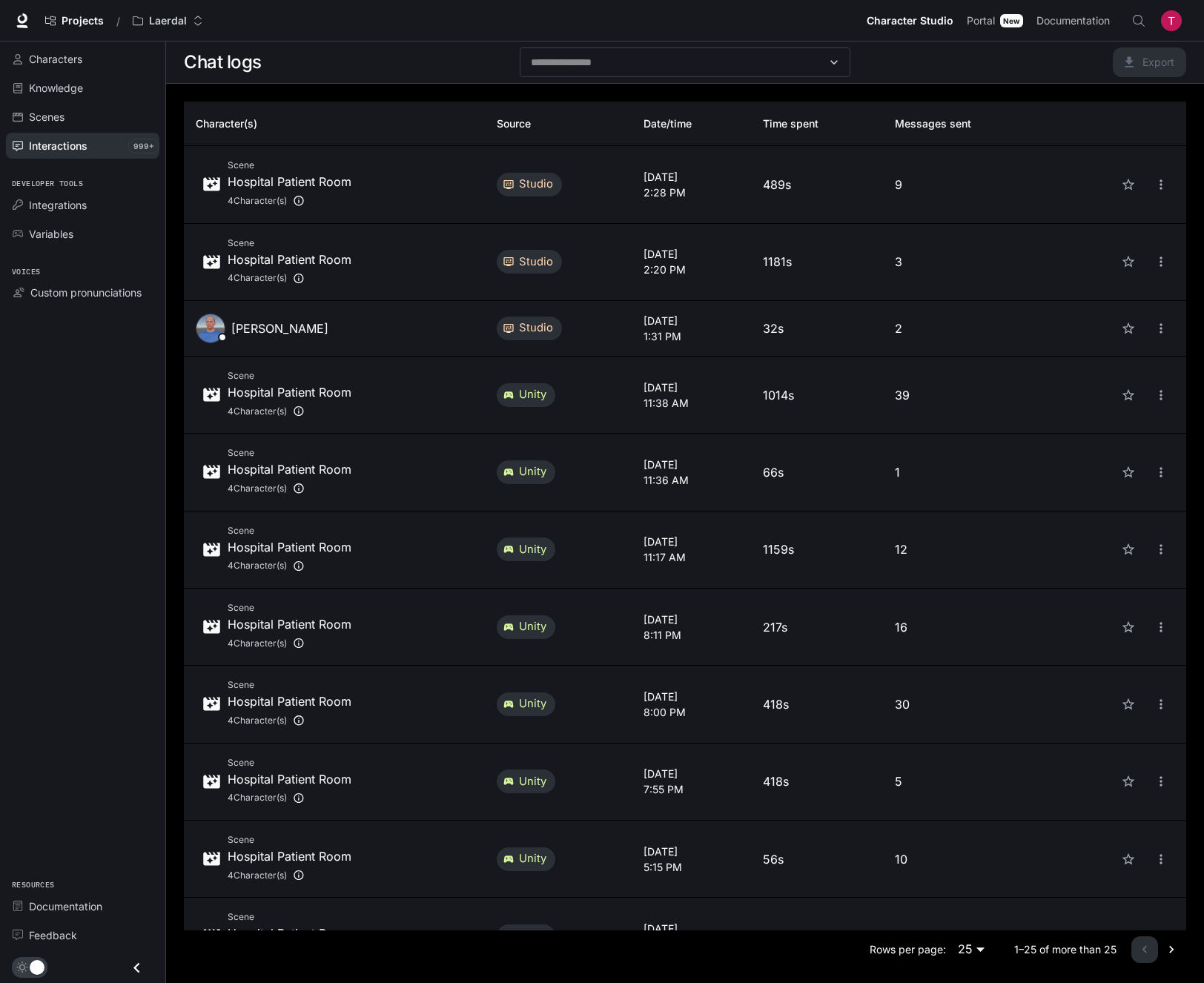
click at [1175, 17] on img "button" at bounding box center [1171, 21] width 21 height 21
